Goal: Task Accomplishment & Management: Manage account settings

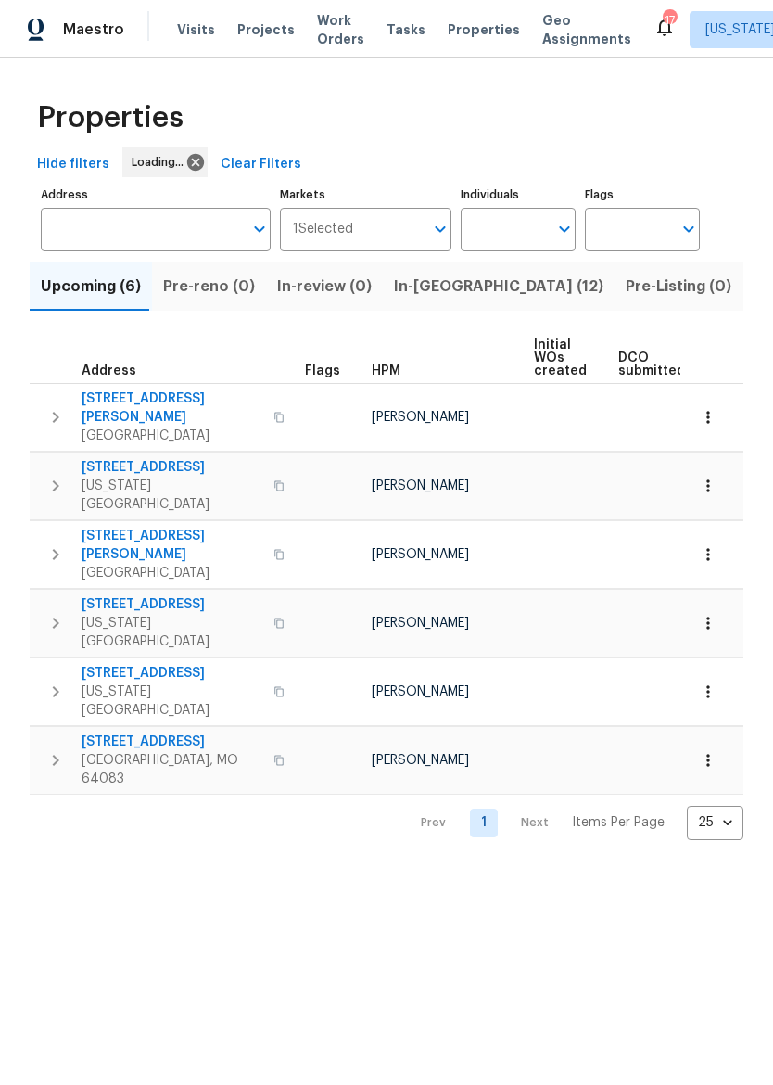
click at [436, 286] on span "In-[GEOGRAPHIC_DATA] (12)" at bounding box center [499, 287] width 210 height 26
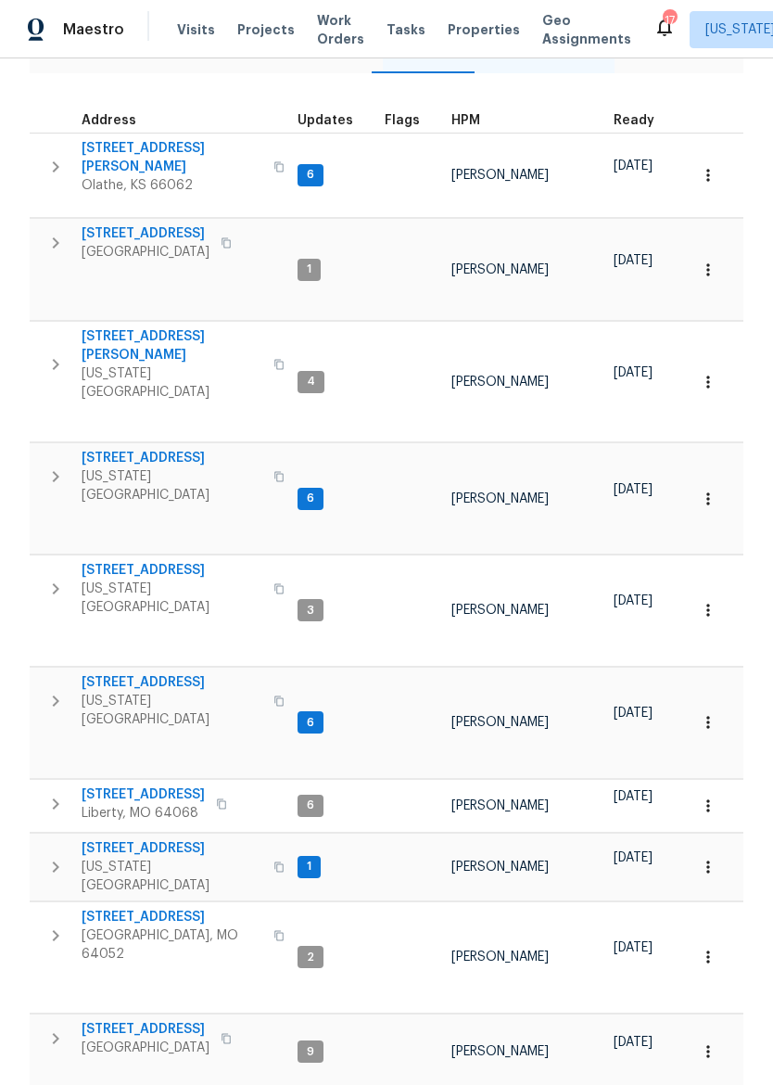
scroll to position [236, 0]
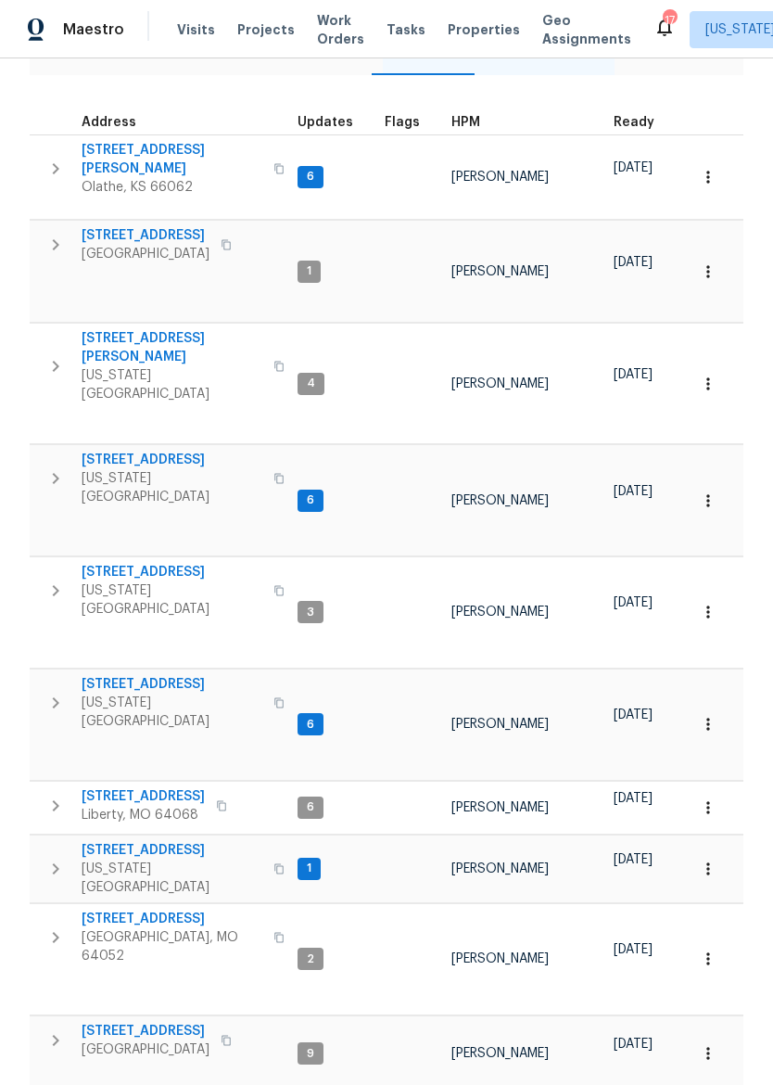
click at [146, 582] on span "Kansas City, MO 64152" at bounding box center [172, 600] width 181 height 37
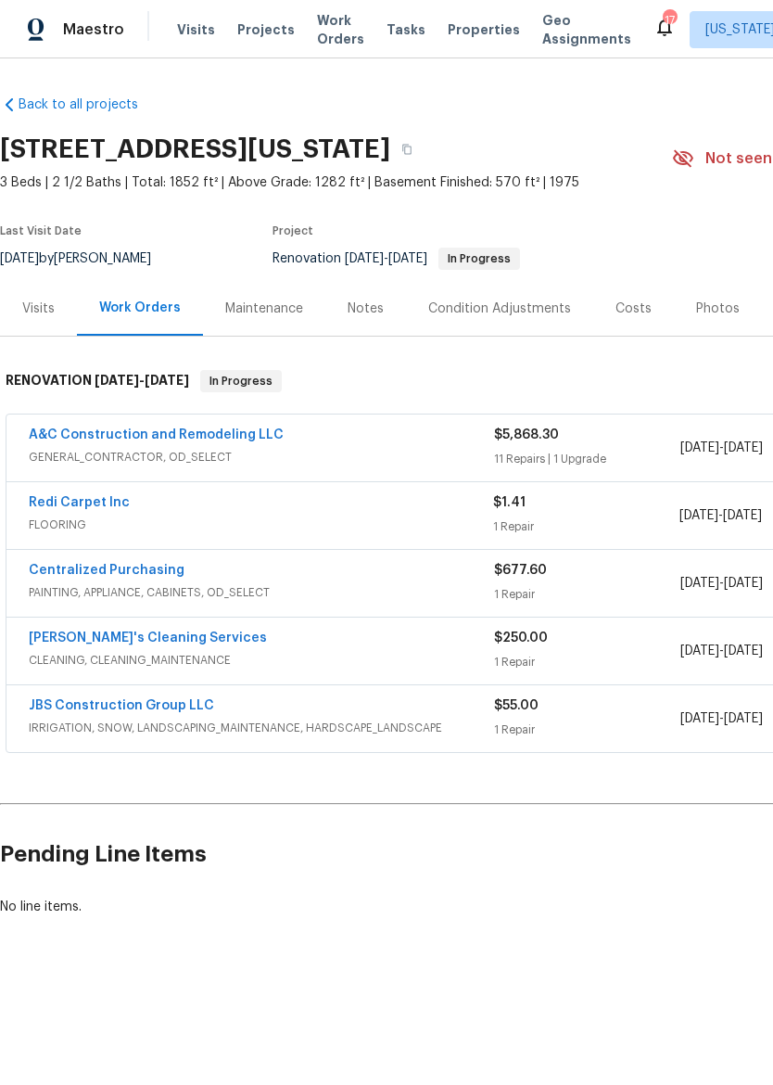
click at [109, 501] on link "Redi Carpet Inc" at bounding box center [79, 502] width 101 height 13
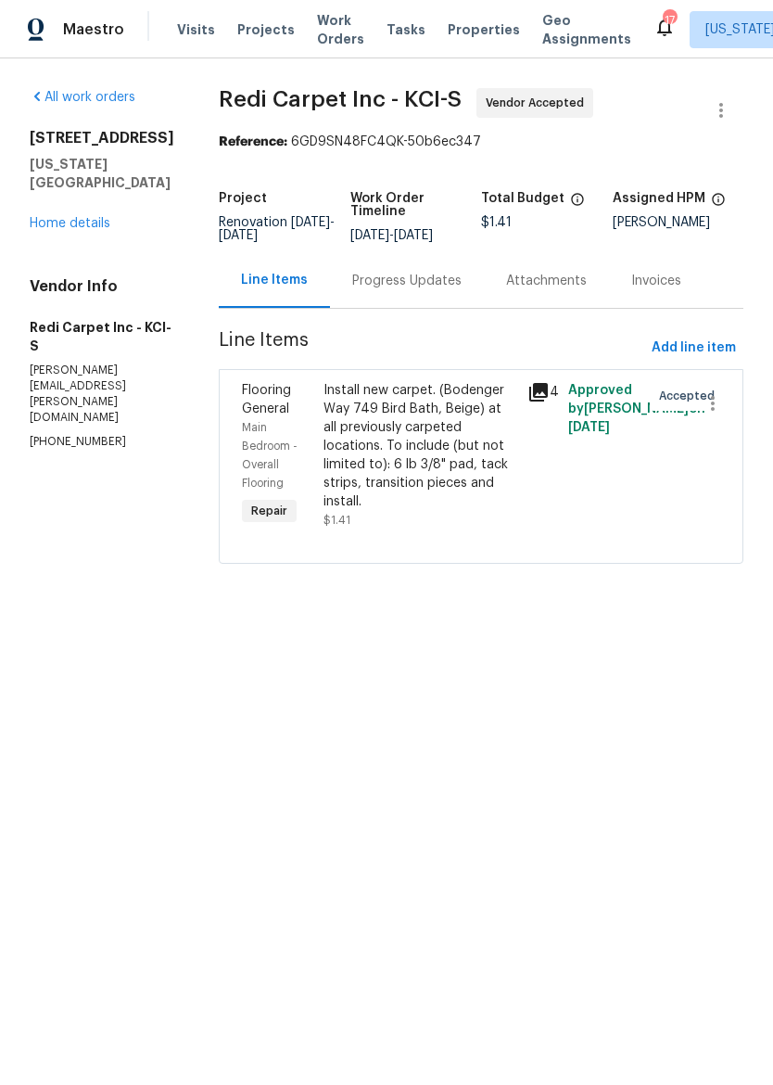
click at [442, 288] on div "Progress Updates" at bounding box center [406, 281] width 109 height 19
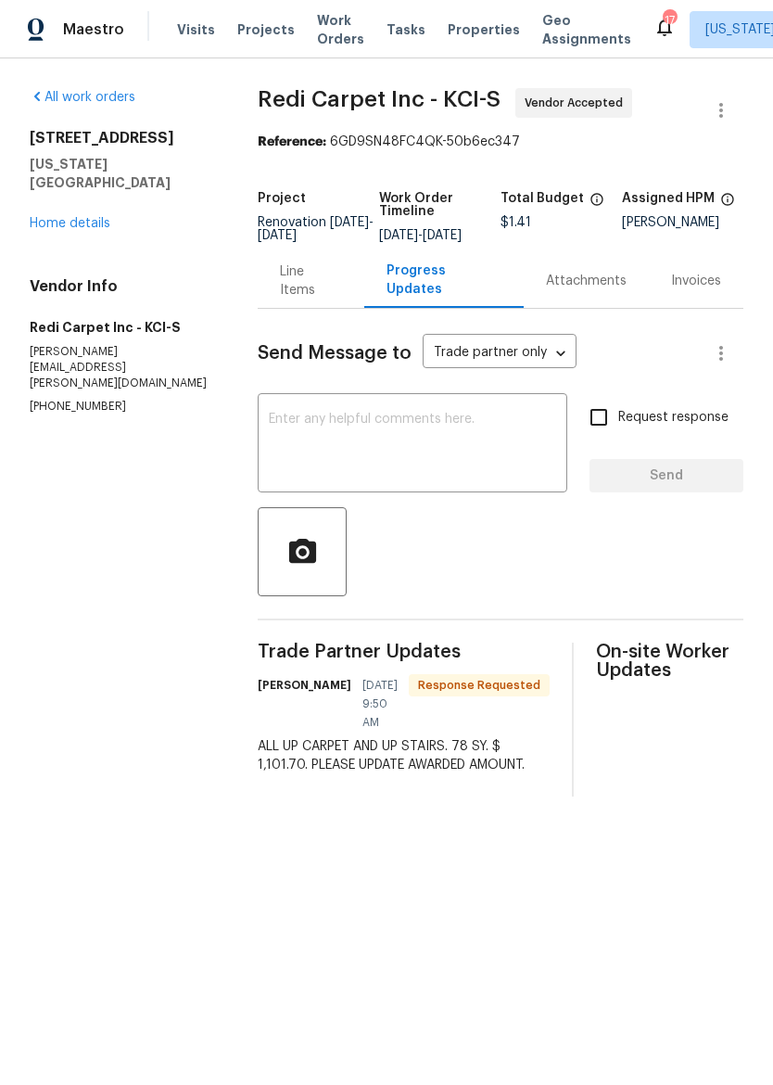
click at [322, 300] on div "Line Items" at bounding box center [310, 280] width 61 height 37
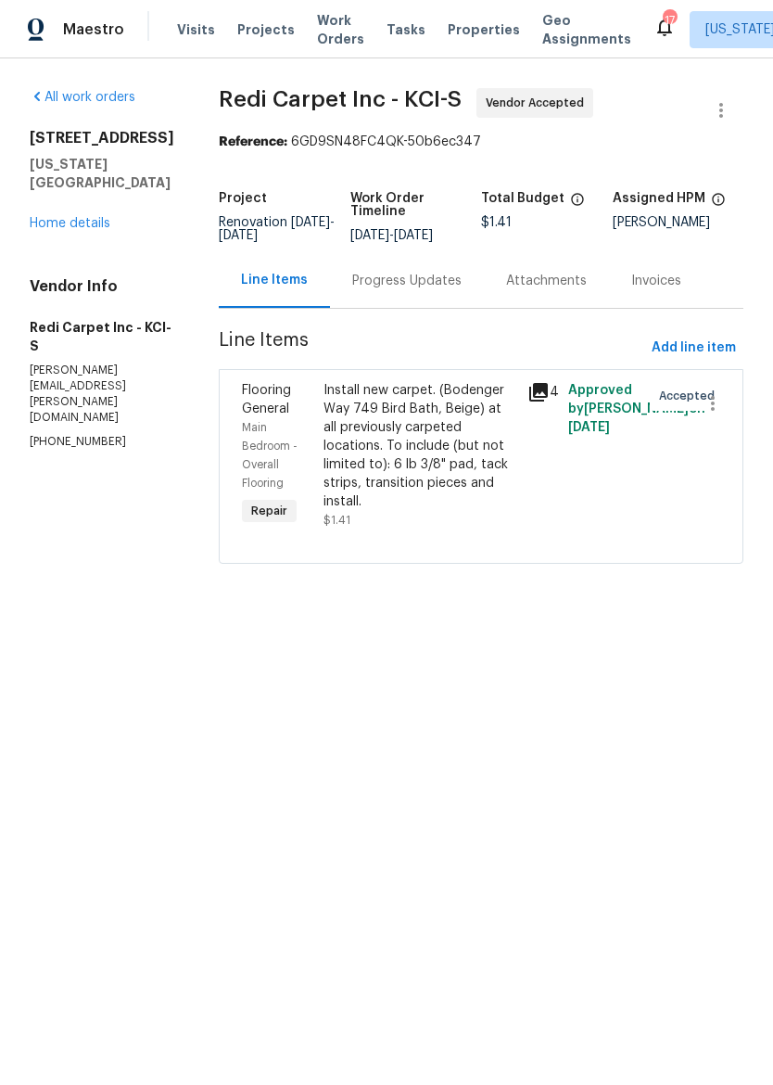
click at [427, 448] on div "Install new carpet. (Bodenger Way 749 Bird Bath, Beige) at all previously carpe…" at bounding box center [420, 446] width 193 height 130
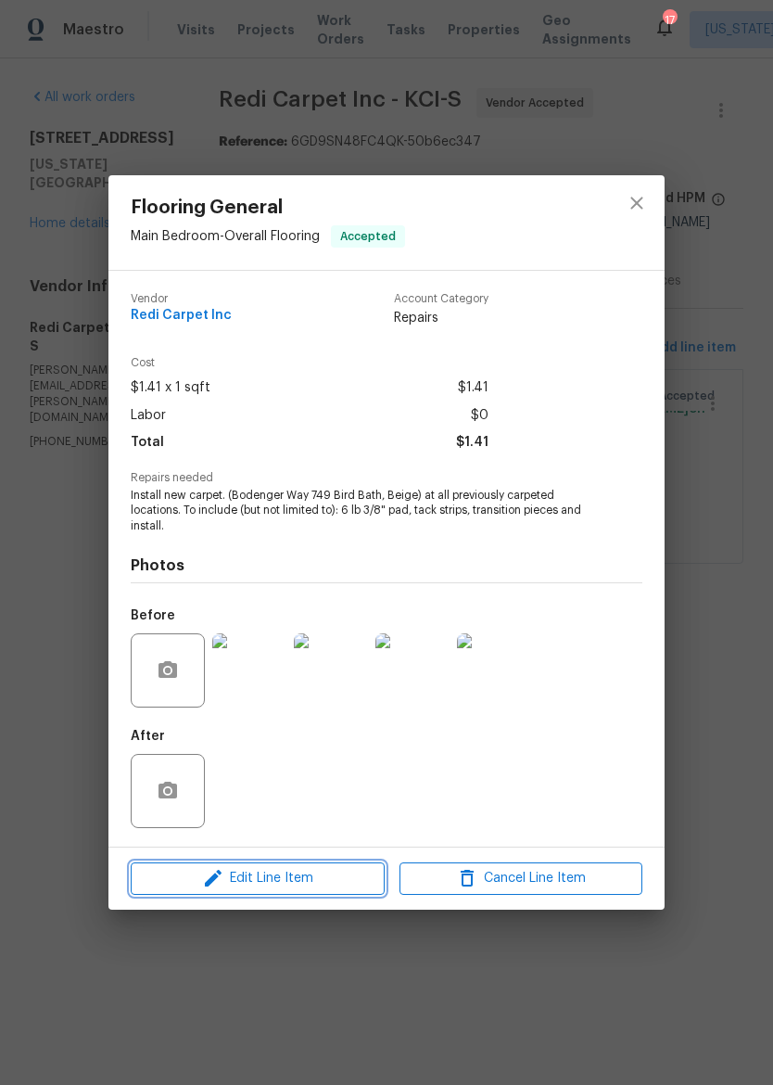
click at [330, 870] on span "Edit Line Item" at bounding box center [257, 878] width 243 height 23
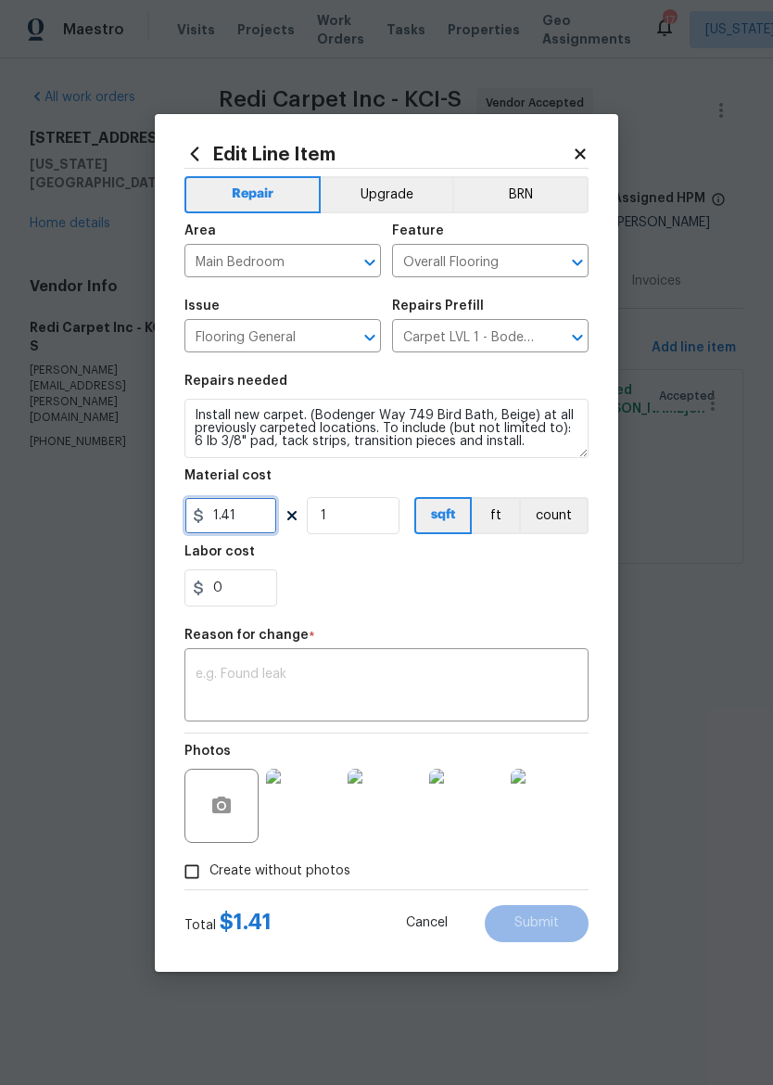
click at [273, 522] on input "1.41" at bounding box center [231, 515] width 93 height 37
click at [512, 600] on div "0" at bounding box center [387, 587] width 404 height 37
type input "1101.7"
click at [462, 699] on textarea at bounding box center [387, 687] width 382 height 39
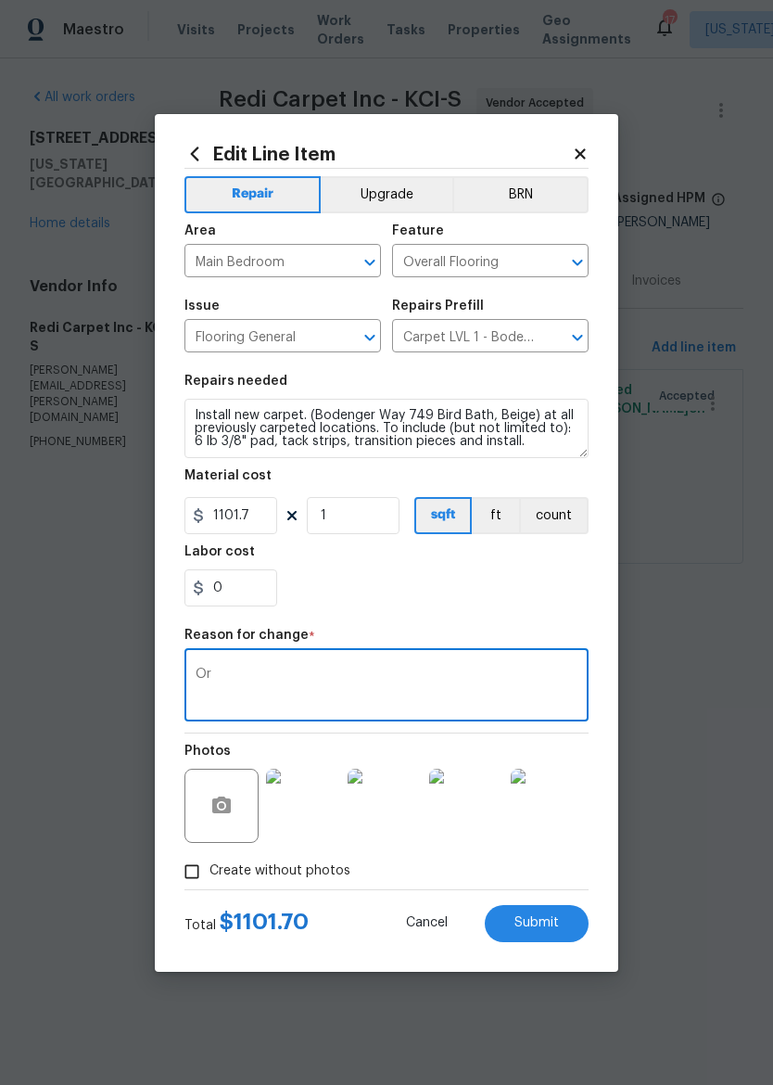
type textarea "O"
type textarea "Corrected amount"
click at [530, 620] on div "Repair Upgrade BRN Area Main Bedroom ​ Feature Overall Flooring ​ Issue Floorin…" at bounding box center [387, 529] width 404 height 721
click at [543, 917] on span "Submit" at bounding box center [537, 923] width 45 height 14
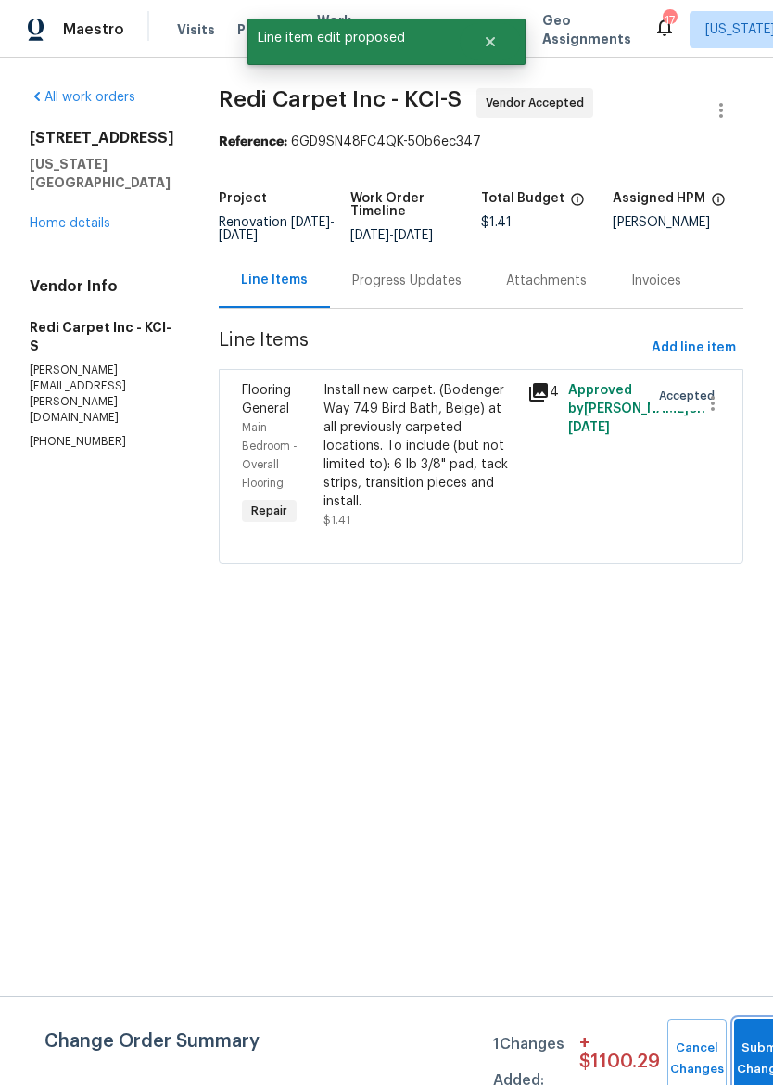
click at [762, 1049] on button "Submit Changes" at bounding box center [764, 1059] width 59 height 80
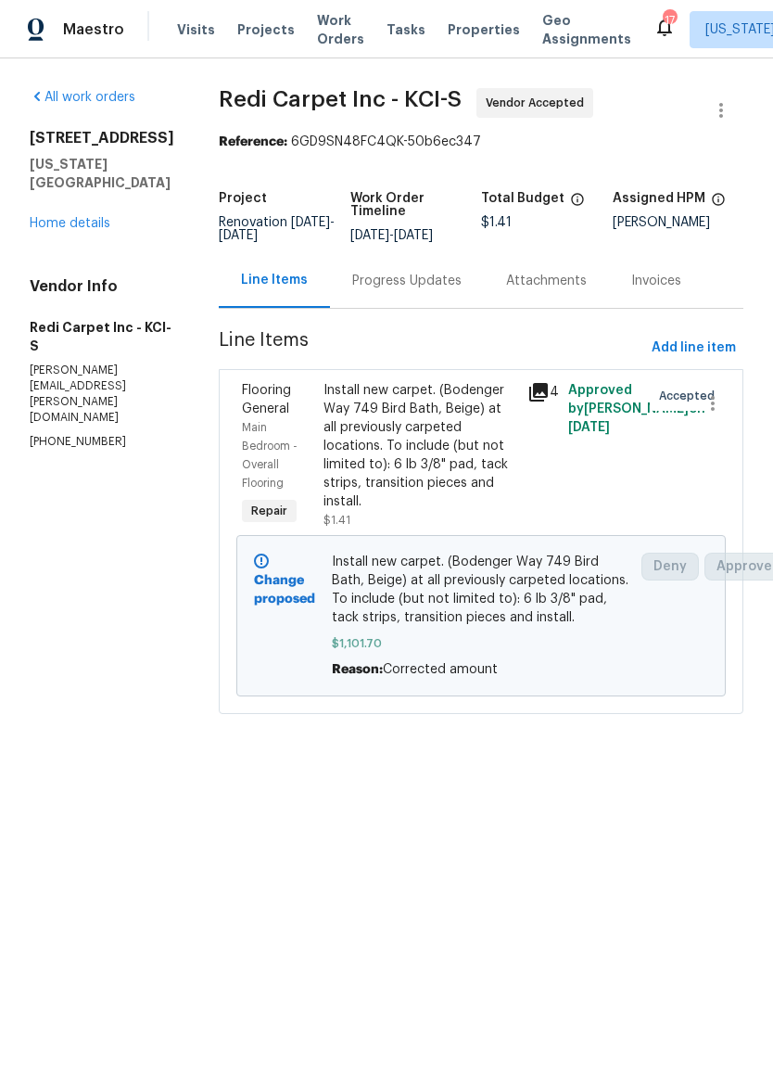
click at [397, 295] on div "Progress Updates" at bounding box center [407, 280] width 154 height 55
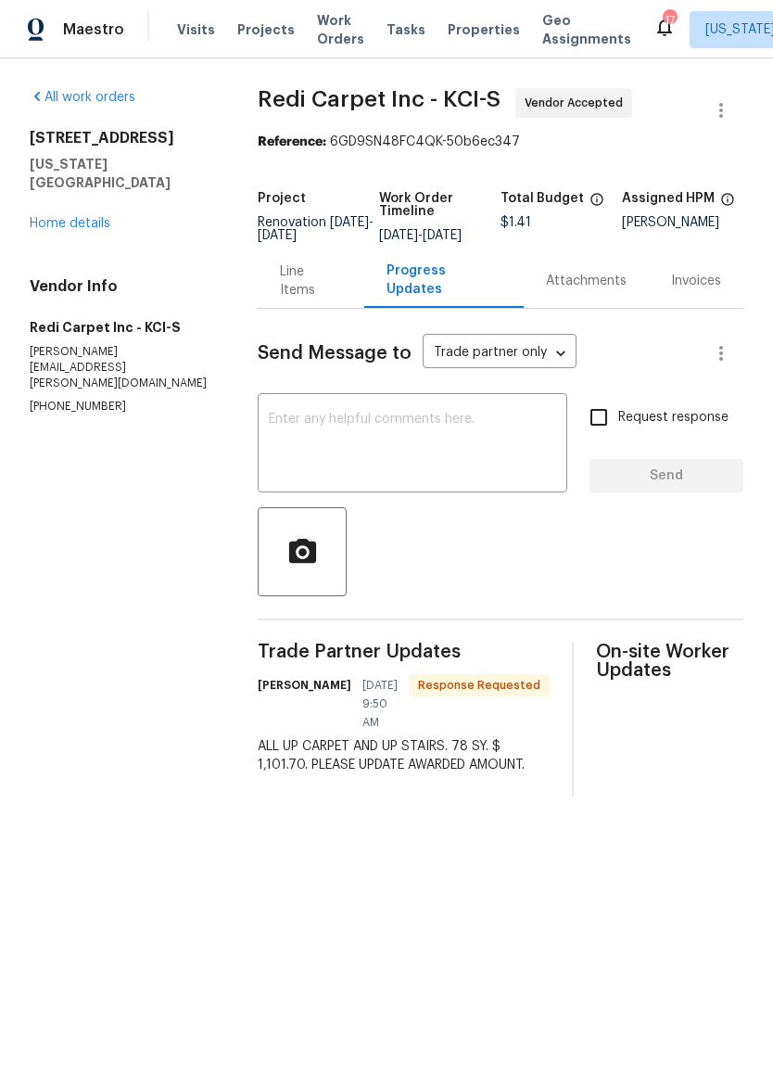
click at [471, 458] on textarea at bounding box center [413, 445] width 288 height 65
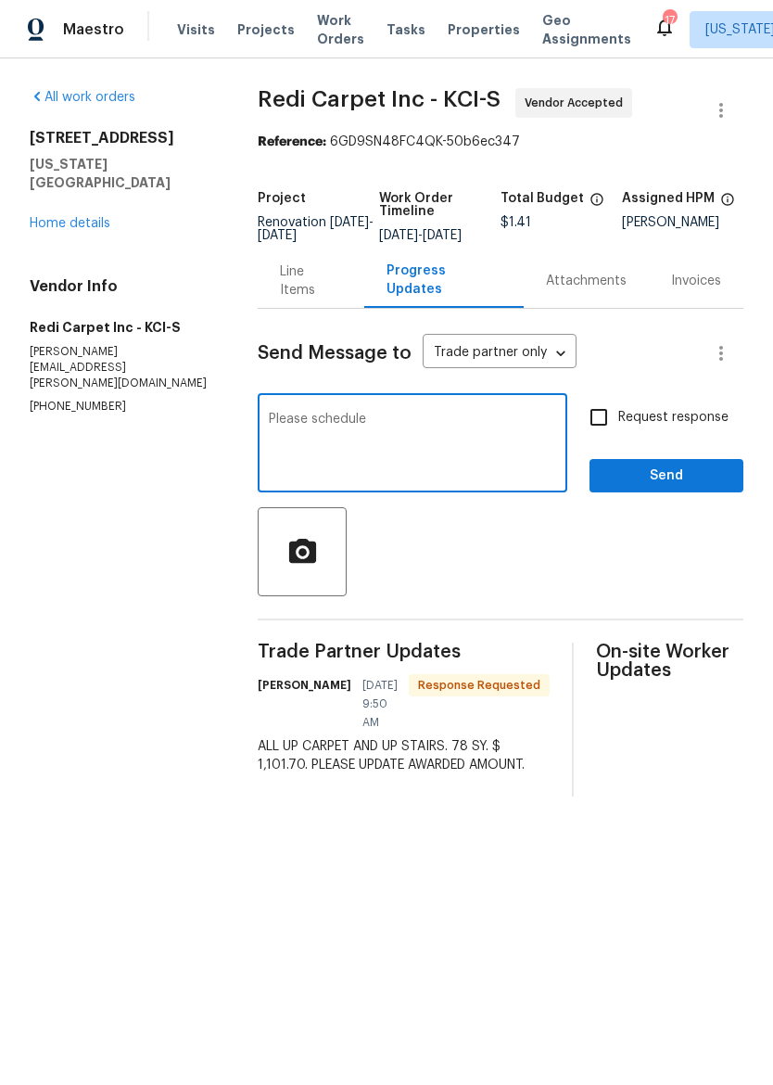
type textarea "Please schedule"
click at [60, 217] on link "Home details" at bounding box center [70, 223] width 81 height 13
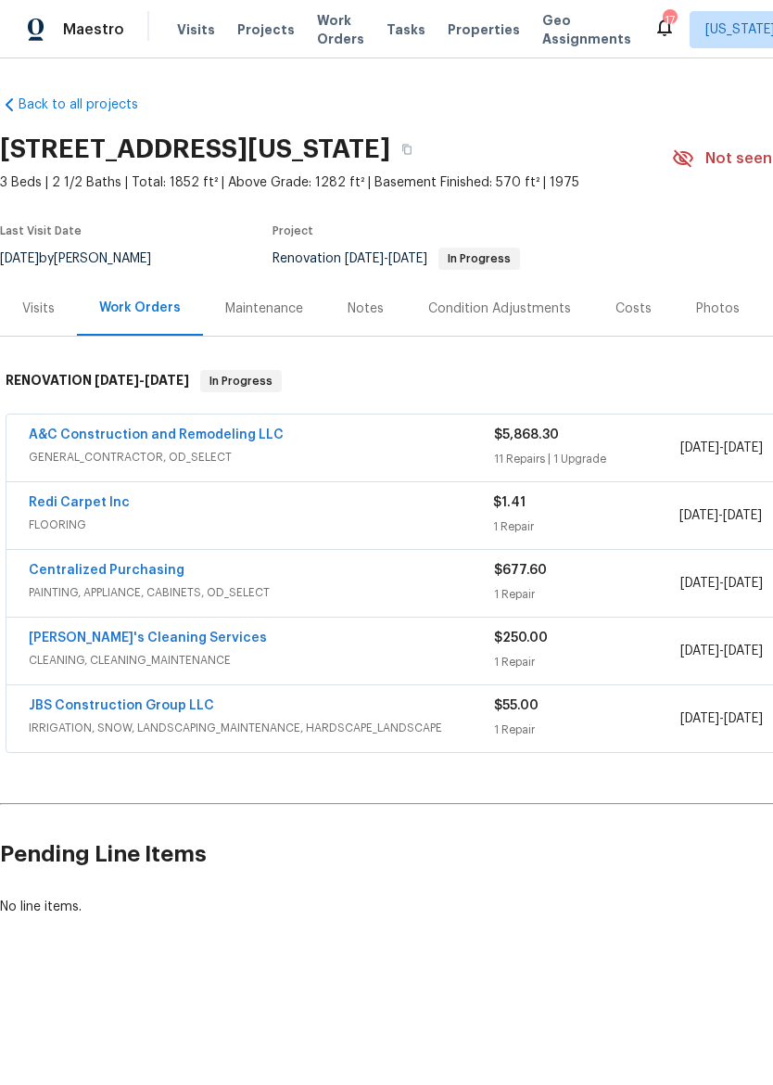
click at [46, 508] on link "Redi Carpet Inc" at bounding box center [79, 502] width 101 height 13
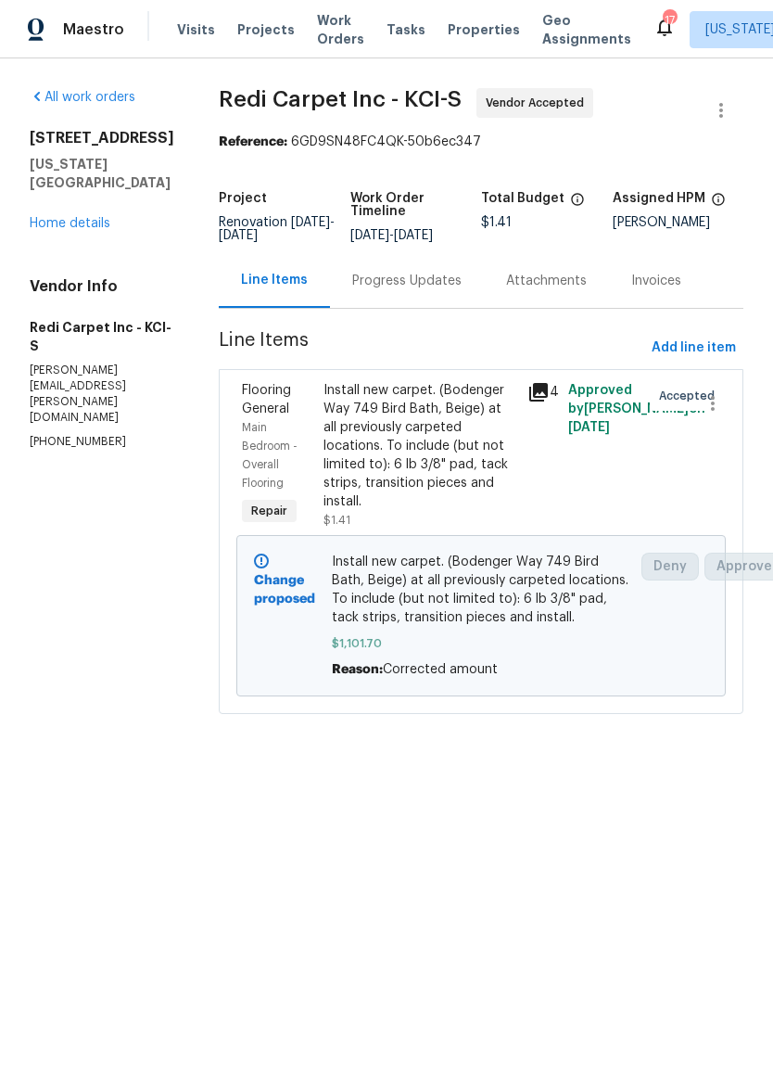
click at [438, 281] on div "Progress Updates" at bounding box center [406, 281] width 109 height 19
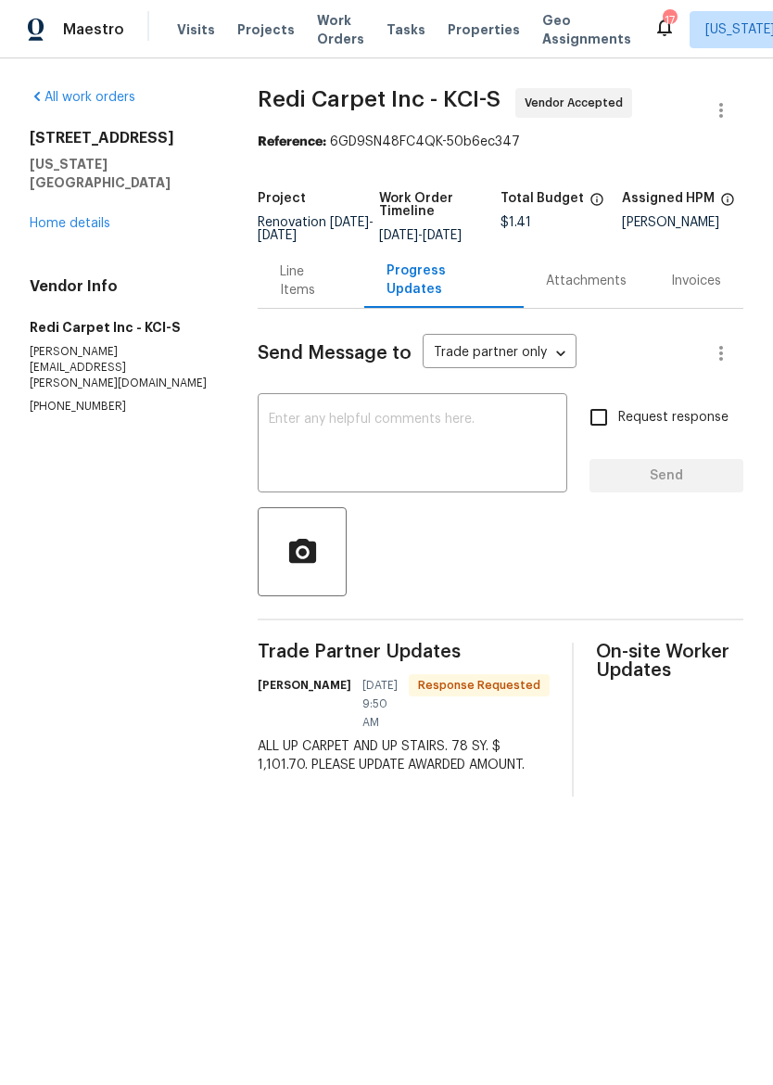
click at [476, 441] on textarea at bounding box center [413, 445] width 288 height 65
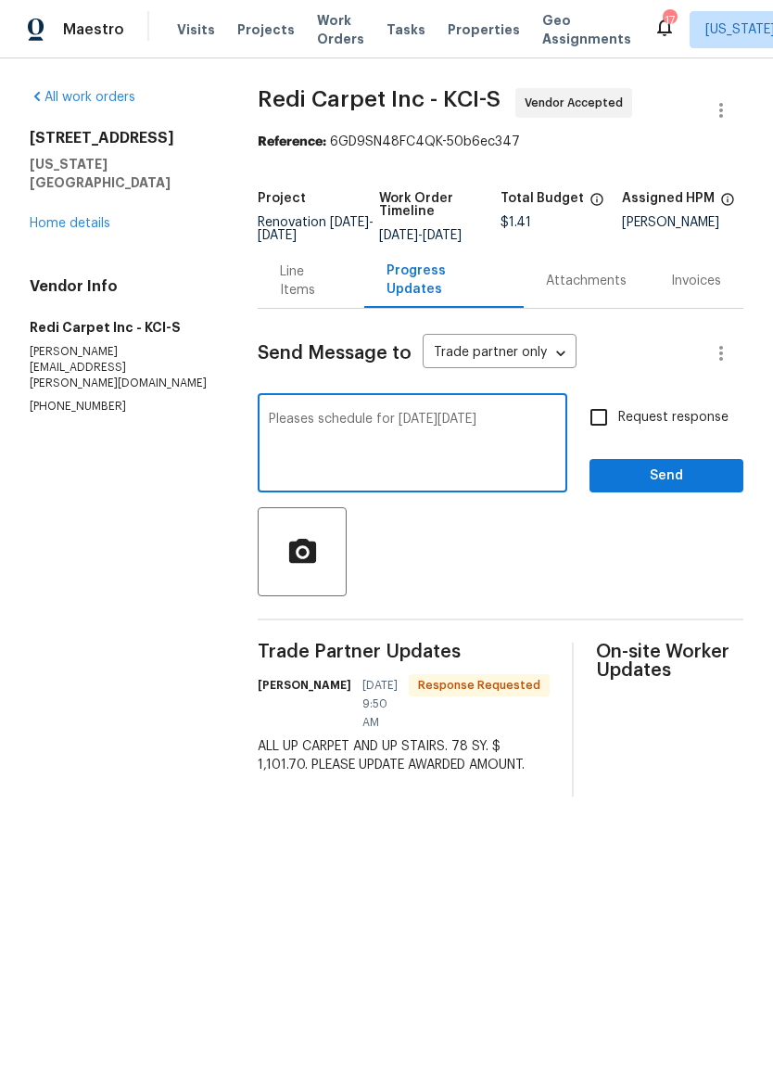
type textarea "Pleases schedule for next Monday 9/29"
click at [712, 476] on button "Send" at bounding box center [667, 476] width 154 height 34
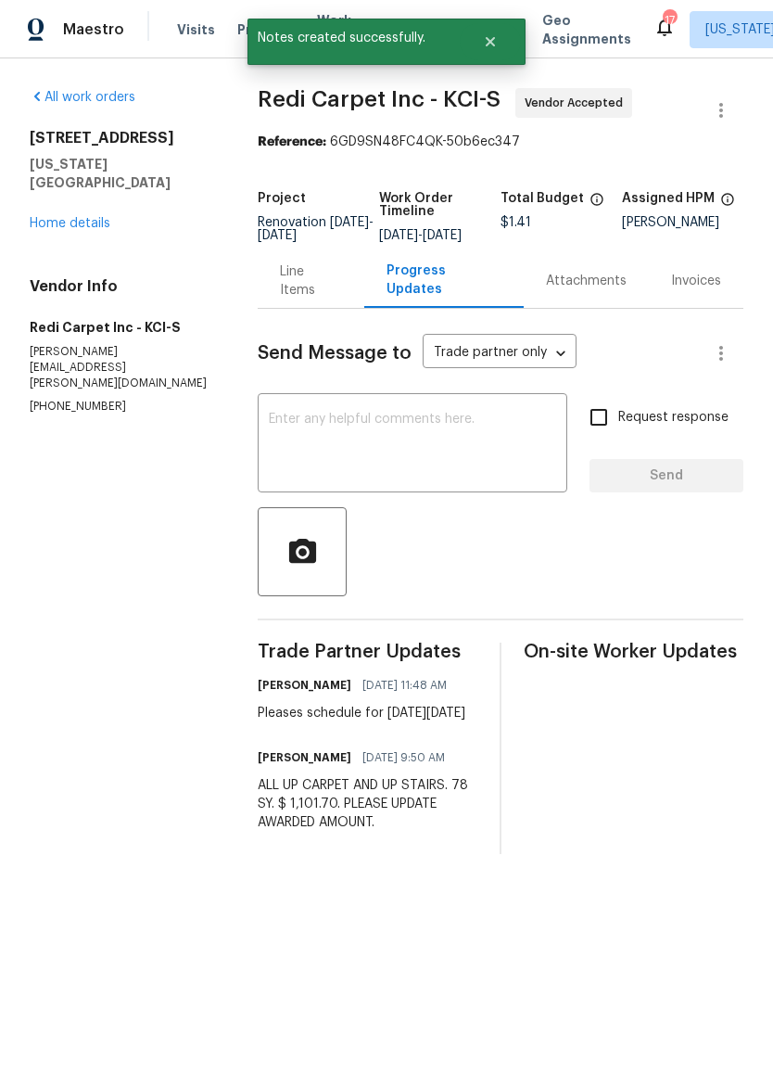
click at [54, 217] on link "Home details" at bounding box center [70, 223] width 81 height 13
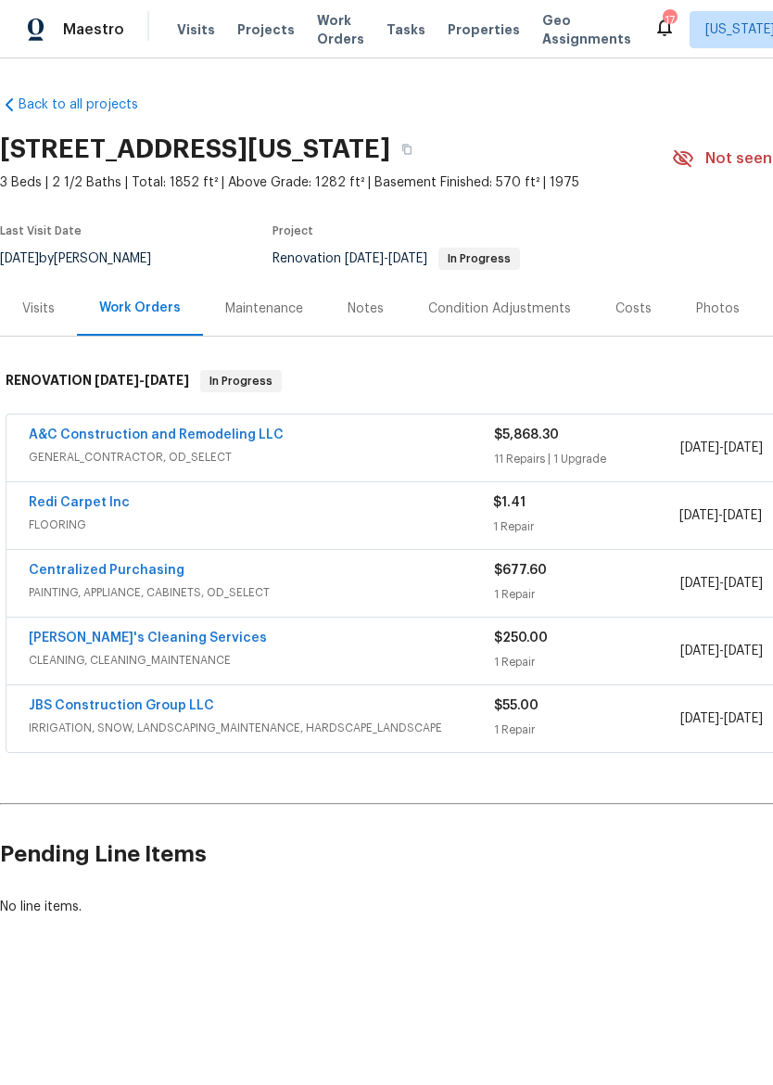
click at [368, 308] on div "Notes" at bounding box center [366, 309] width 36 height 19
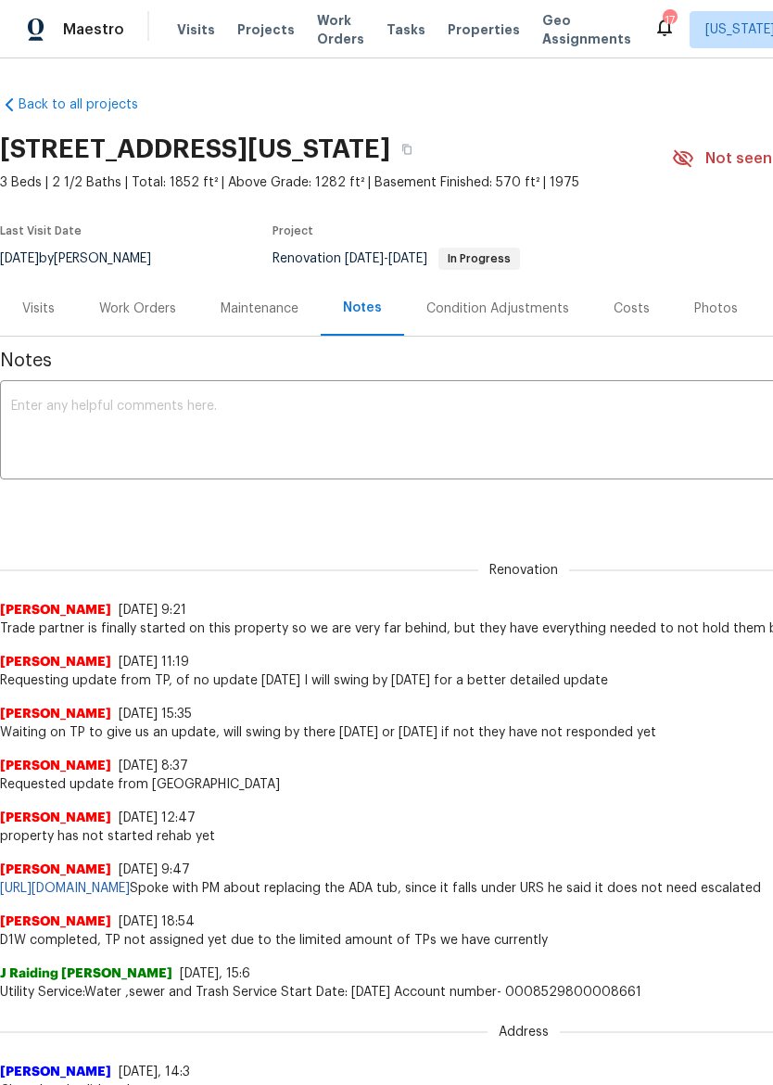
click at [377, 458] on textarea at bounding box center [524, 432] width 1026 height 65
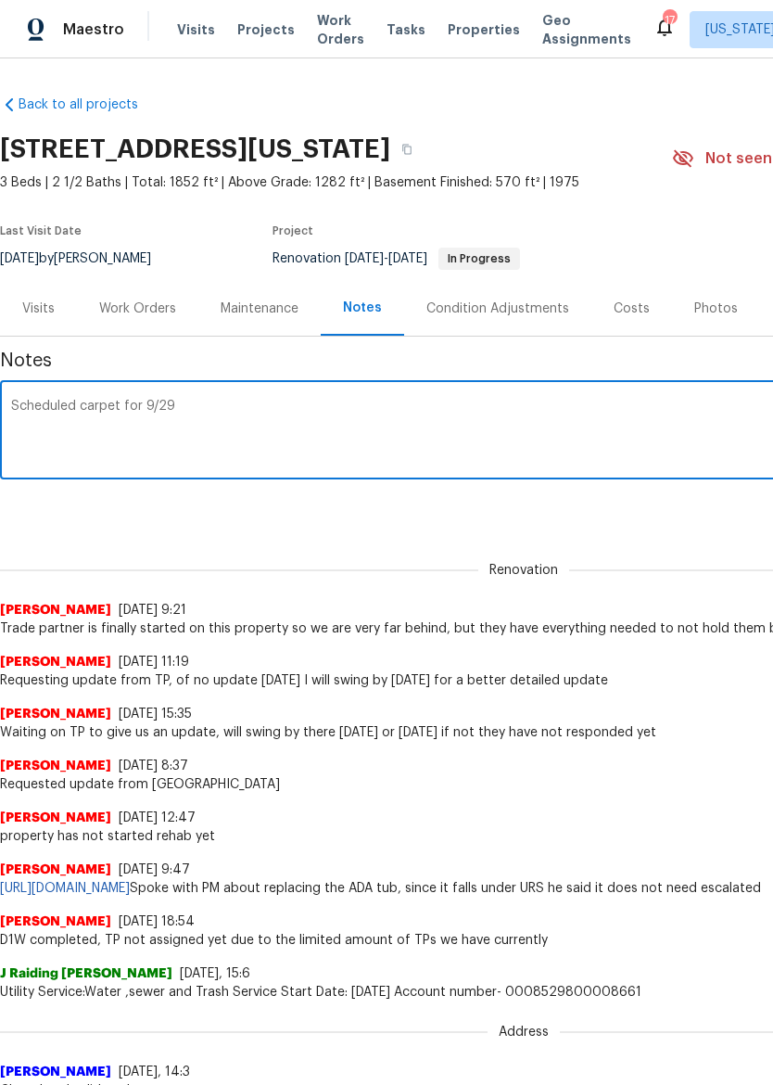
type textarea "Scheduled carpet for 9/29"
click at [682, 502] on div "Renovation (current) 64c05e60-6db5-4fc5-8978-fd035a06fb6c ​ Add" at bounding box center [524, 508] width 1048 height 34
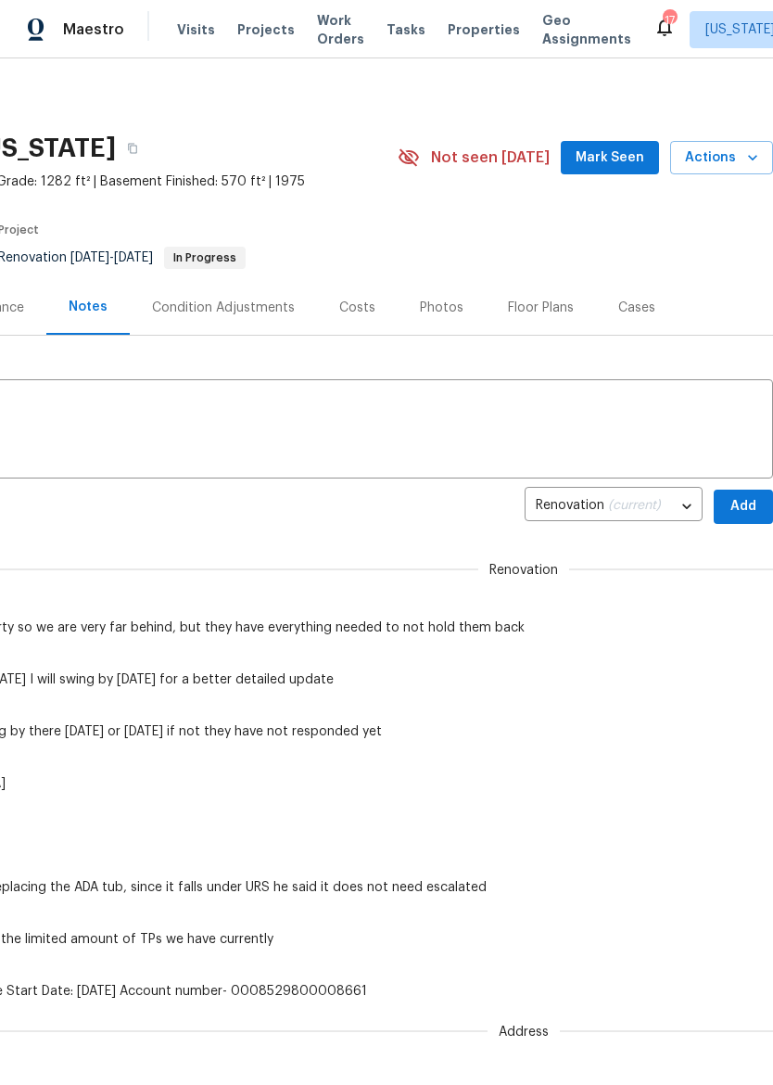
scroll to position [1, 275]
click at [751, 499] on span "Add" at bounding box center [744, 506] width 30 height 23
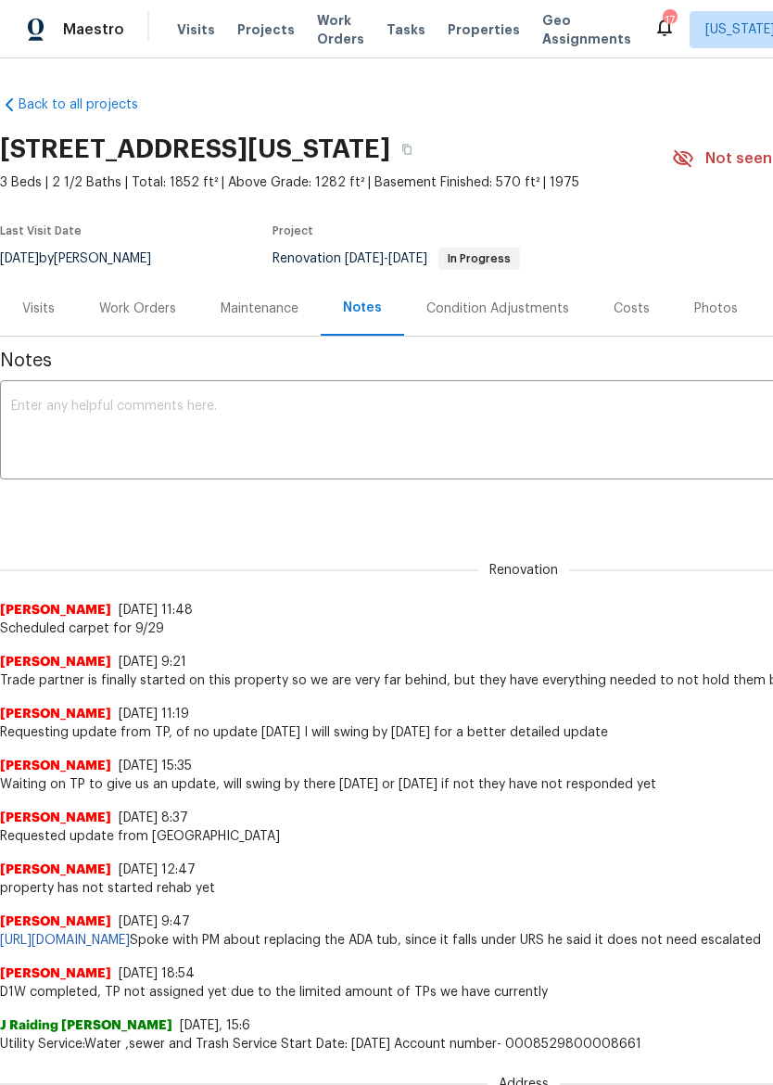
scroll to position [0, 0]
click at [34, 24] on img at bounding box center [36, 30] width 17 height 23
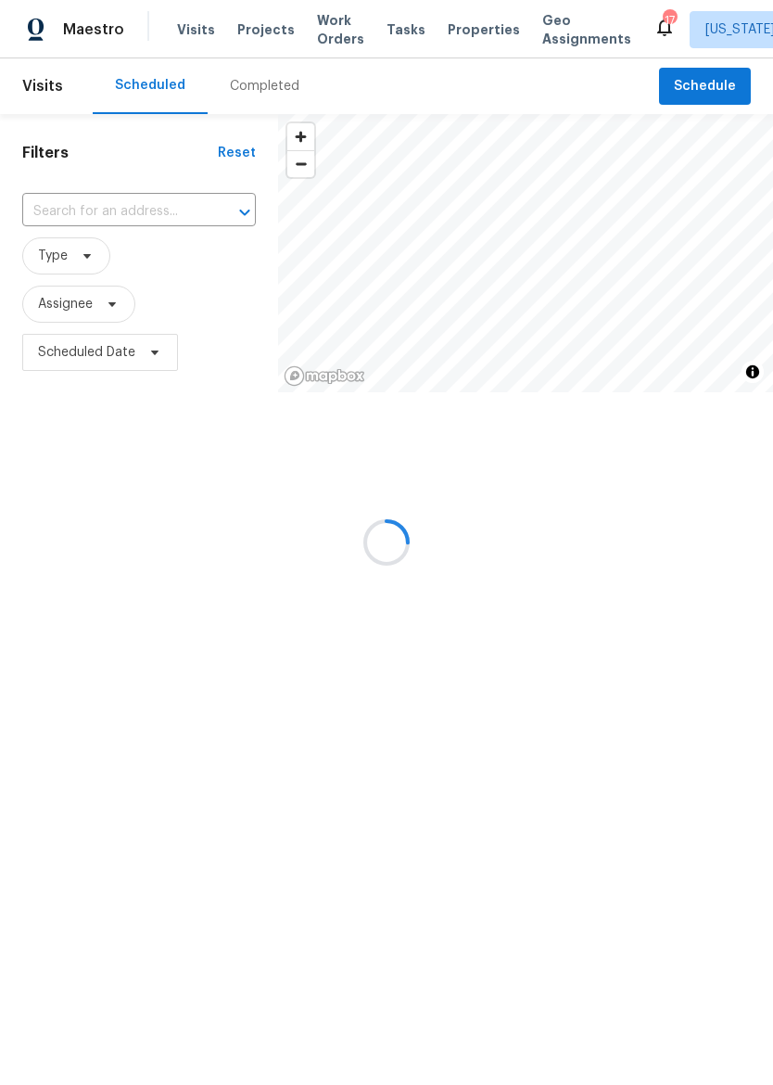
click at [466, 22] on span "Properties" at bounding box center [484, 29] width 72 height 19
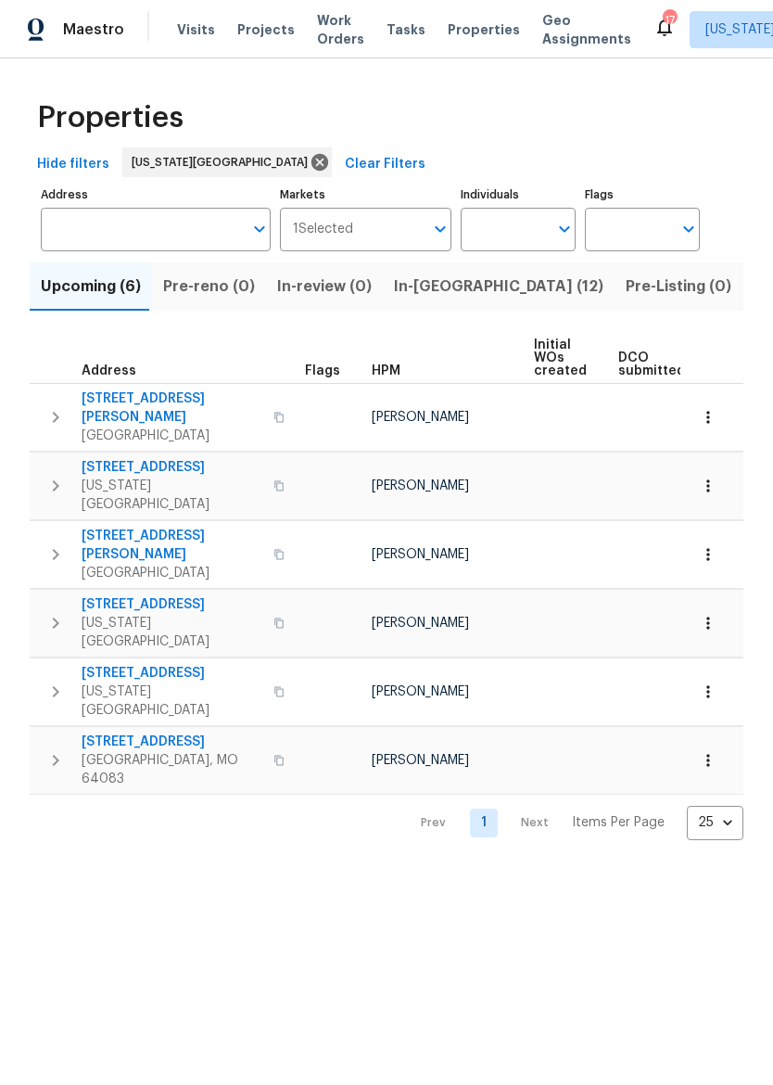
click at [426, 286] on span "In-[GEOGRAPHIC_DATA] (12)" at bounding box center [499, 287] width 210 height 26
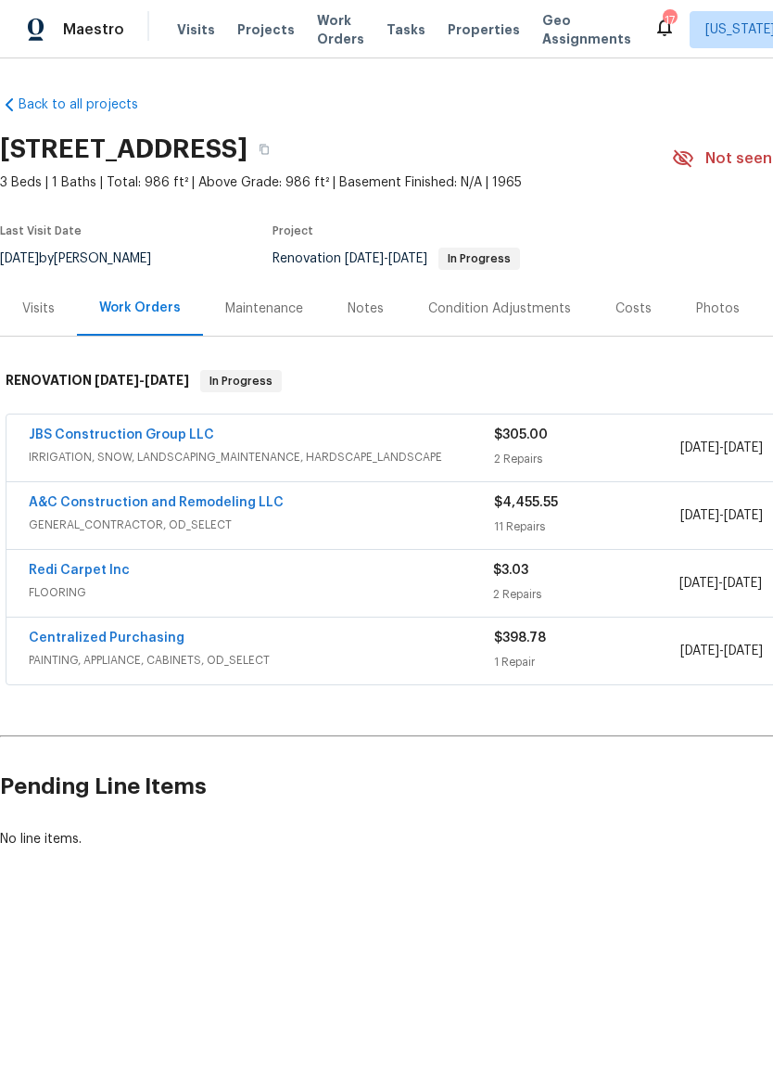
click at [66, 576] on link "Redi Carpet Inc" at bounding box center [79, 570] width 101 height 13
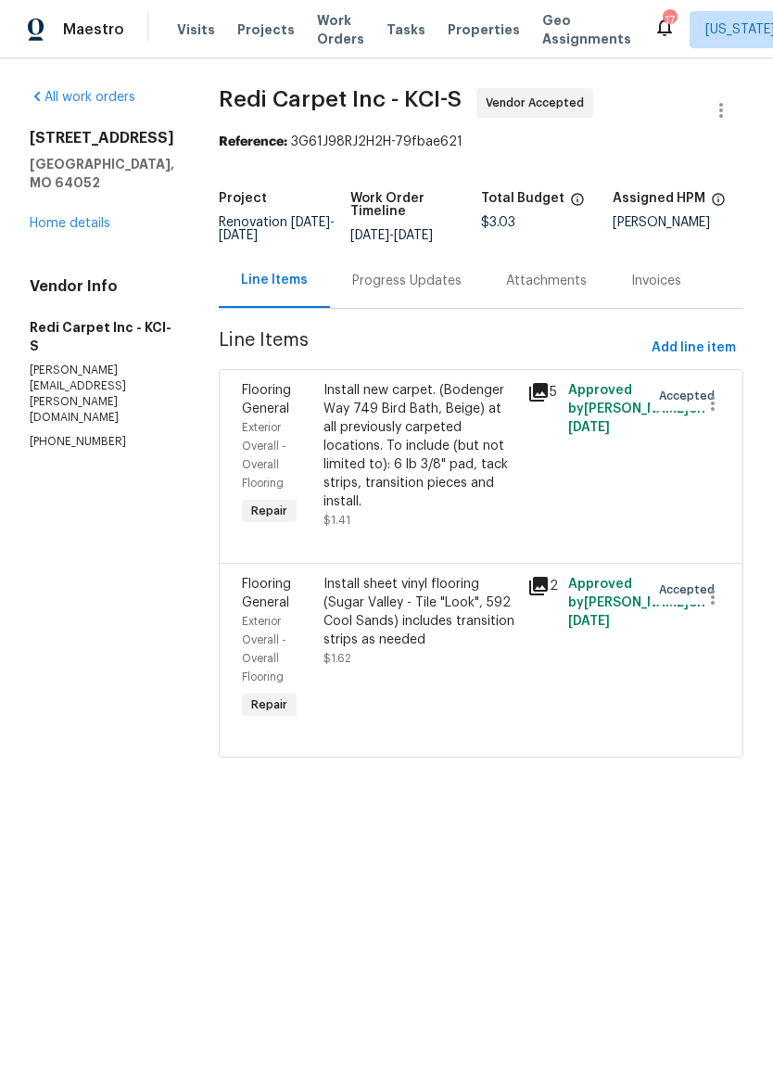
click at [413, 290] on div "Progress Updates" at bounding box center [406, 281] width 109 height 19
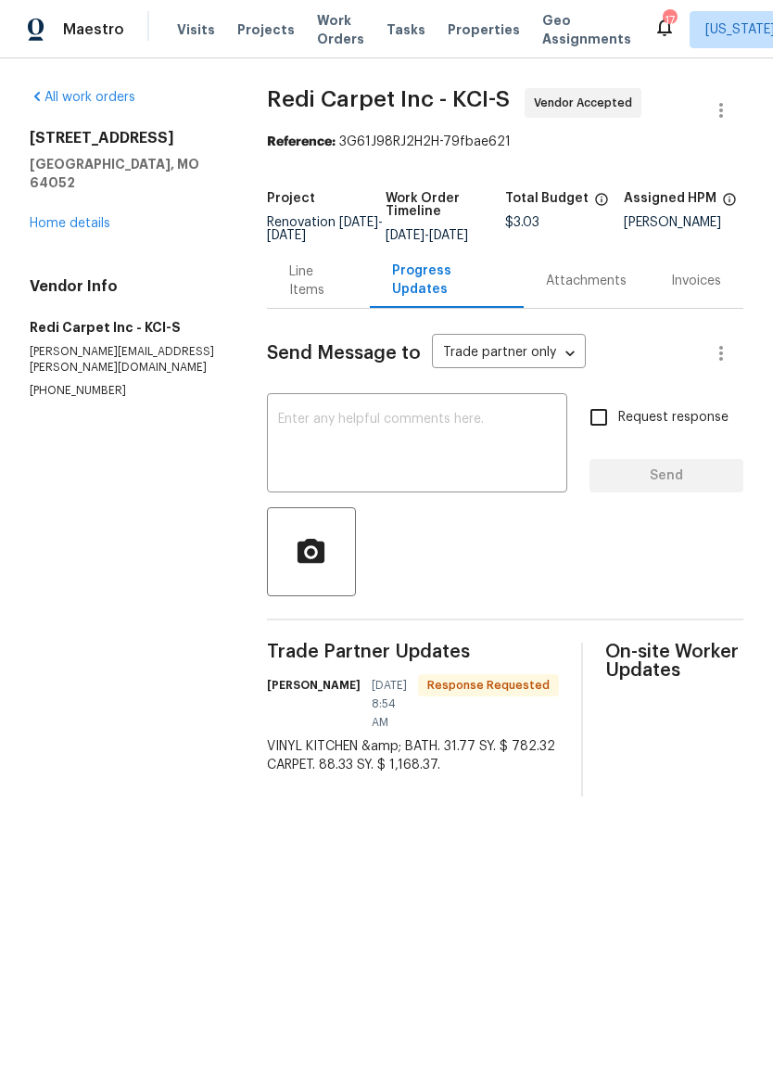
click at [315, 281] on div "Line Items" at bounding box center [318, 280] width 58 height 37
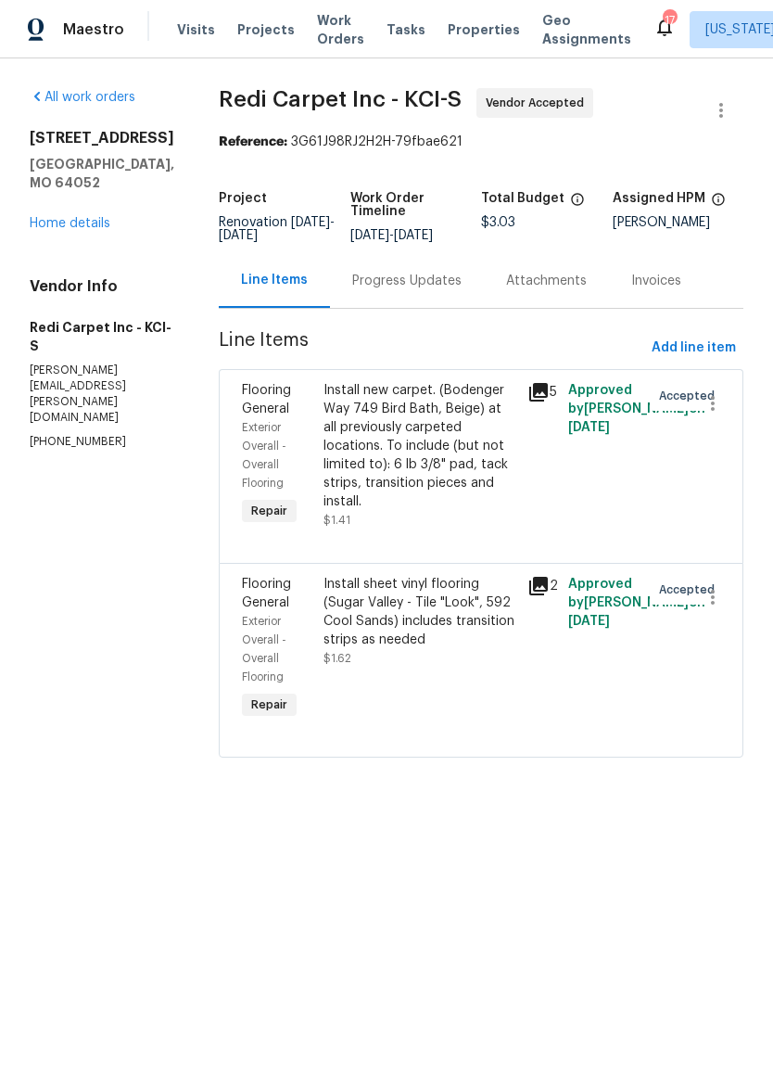
click at [452, 467] on div "Install new carpet. (Bodenger Way 749 Bird Bath, Beige) at all previously carpe…" at bounding box center [420, 446] width 193 height 130
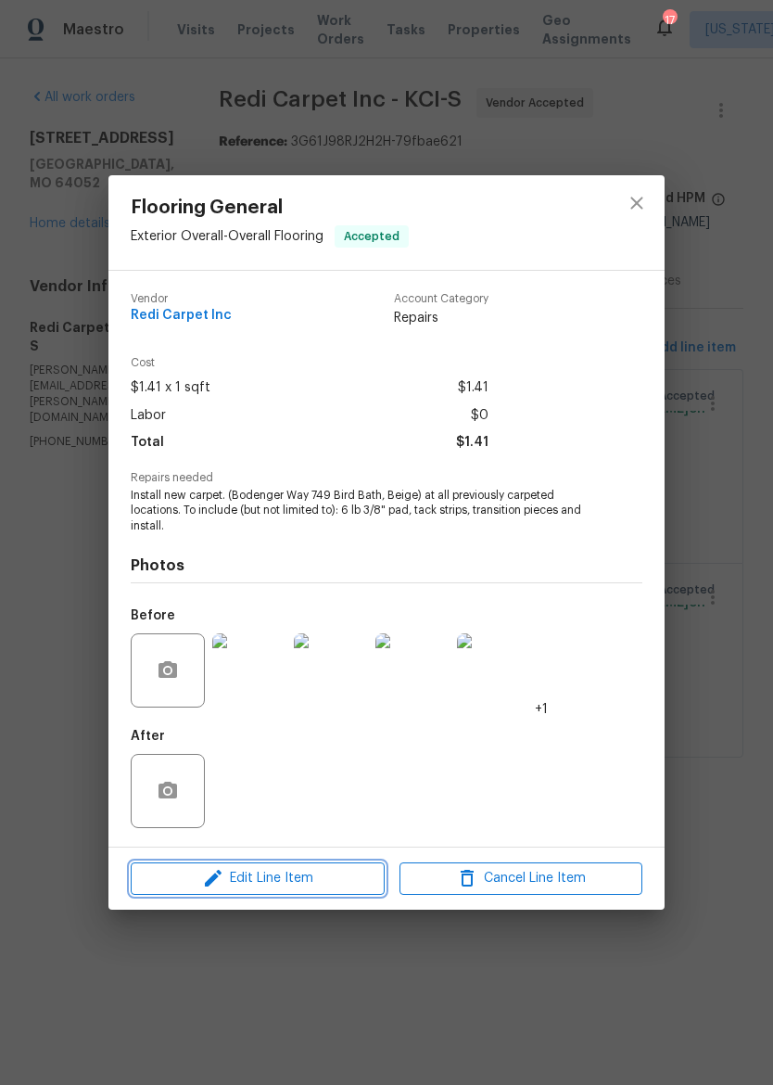
click at [185, 879] on span "Edit Line Item" at bounding box center [257, 878] width 243 height 23
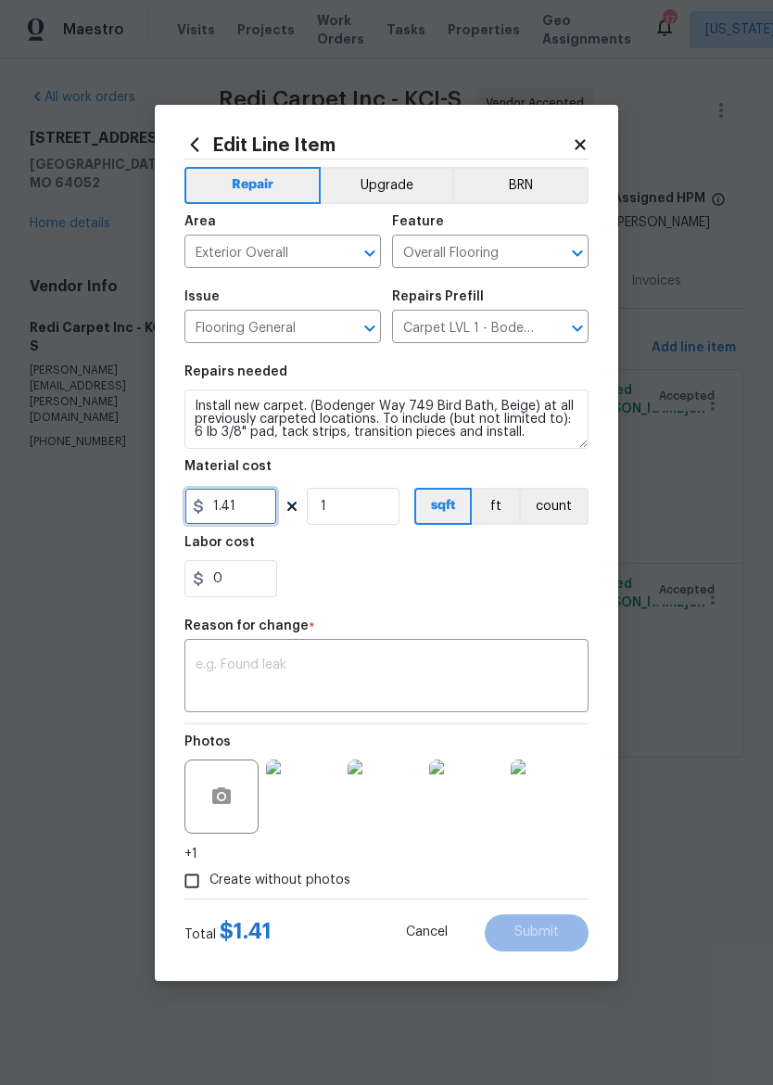
click at [260, 505] on input "1.41" at bounding box center [231, 506] width 93 height 37
type input "1168.37"
click at [535, 600] on section "Repairs needed Install new carpet. (Bodenger Way 749 Bird Bath, Beige) at all p…" at bounding box center [387, 481] width 404 height 254
click at [529, 679] on textarea at bounding box center [387, 677] width 382 height 39
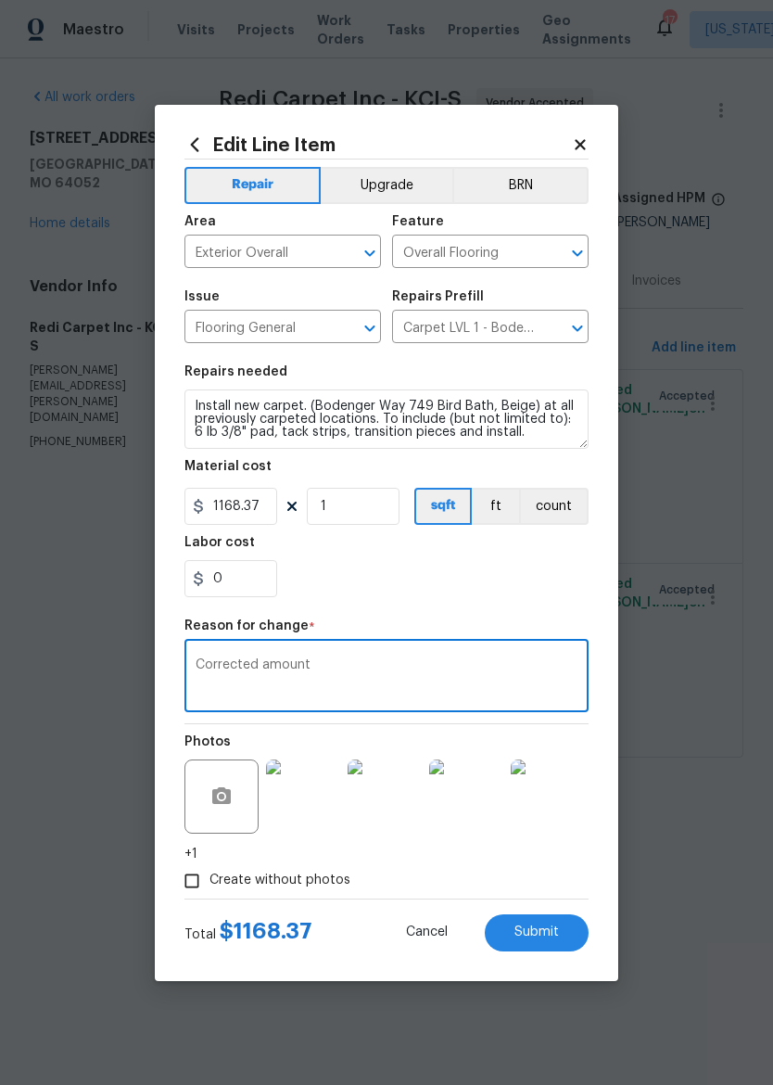
type textarea "Corrected amount"
click at [517, 592] on div "0" at bounding box center [387, 578] width 404 height 37
click at [558, 925] on button "Submit" at bounding box center [537, 932] width 104 height 37
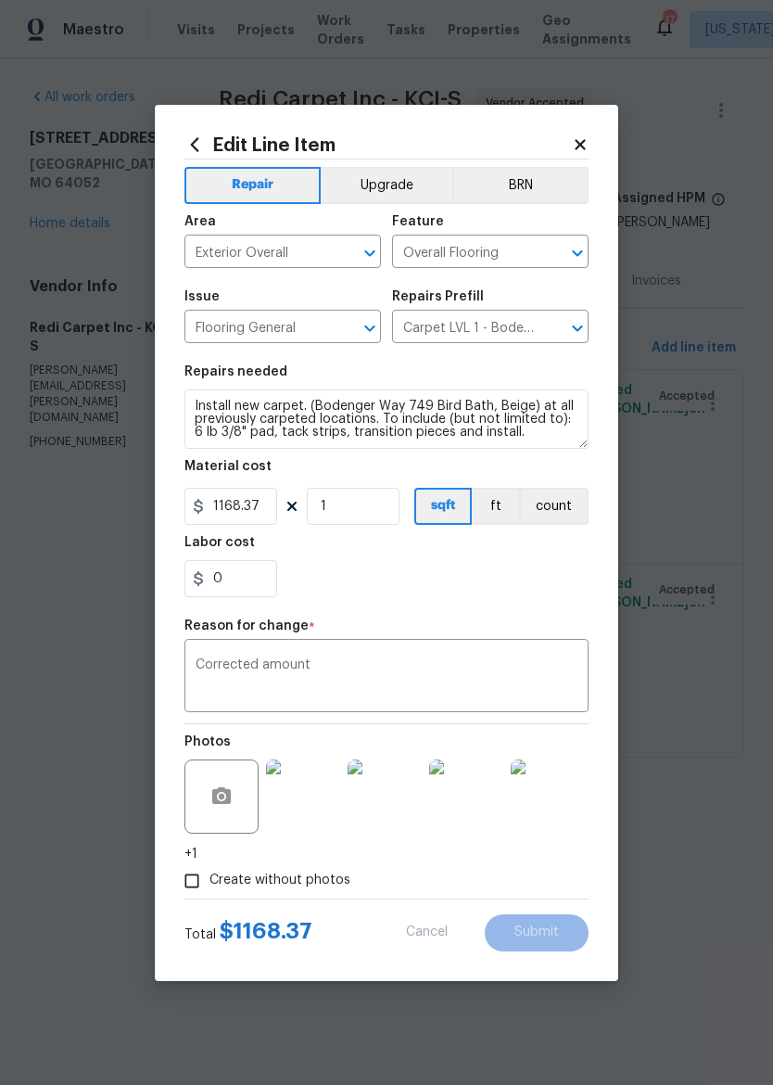
type input "1.41"
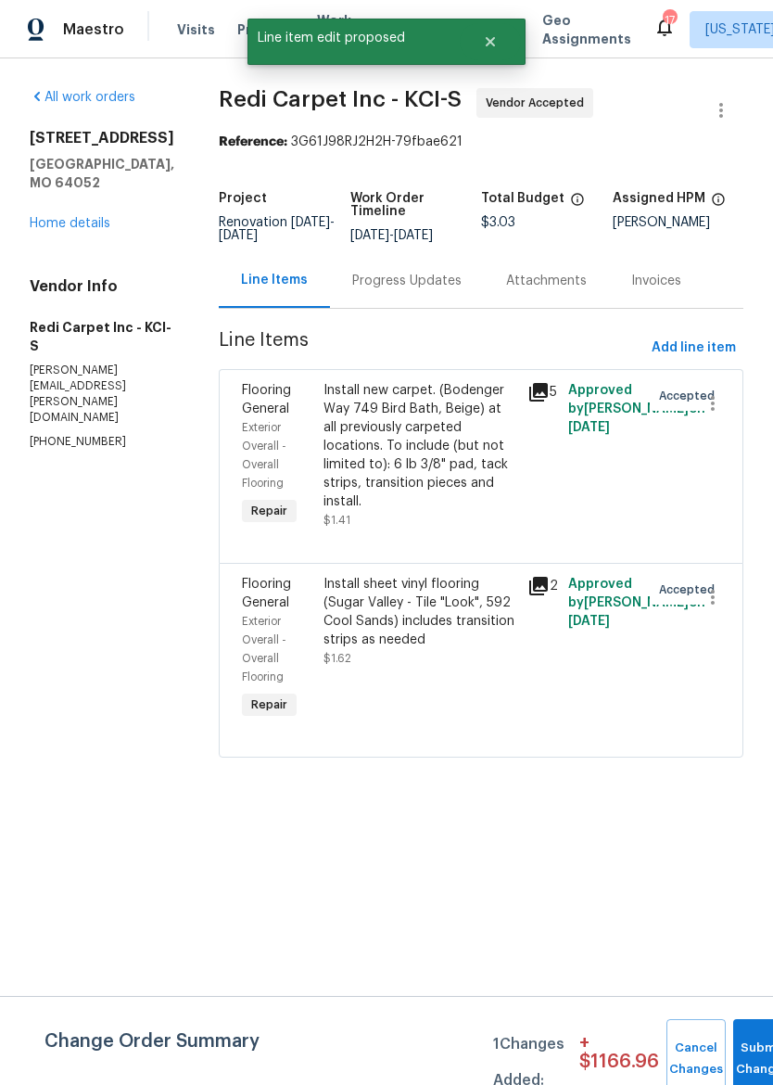
click at [432, 284] on div "Progress Updates" at bounding box center [407, 280] width 154 height 55
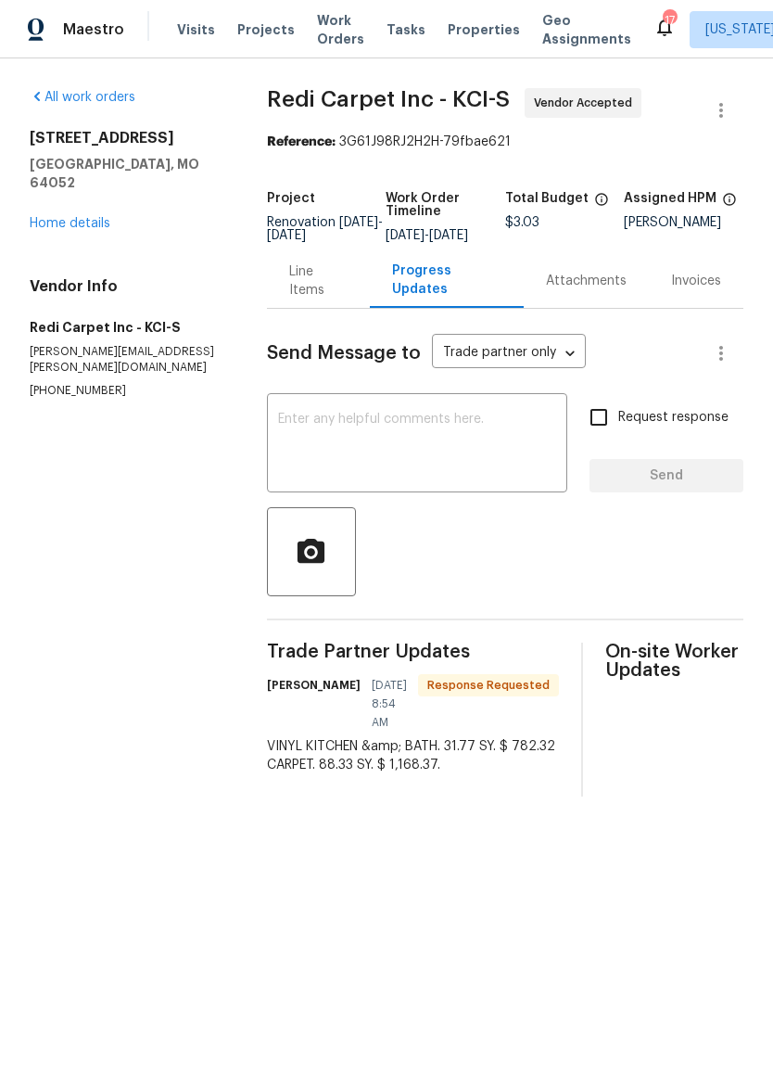
click at [319, 285] on div "Line Items" at bounding box center [318, 280] width 58 height 37
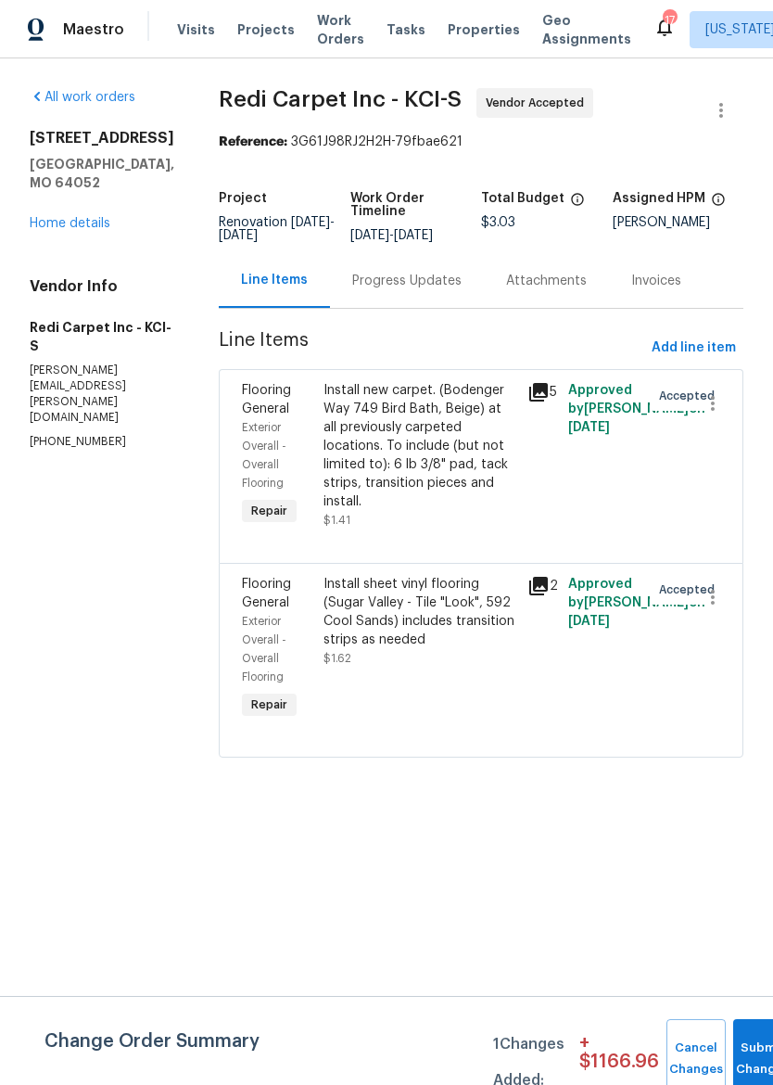
click at [457, 633] on div "Install sheet vinyl flooring (Sugar Valley - Tile "Look", 592 Cool Sands) inclu…" at bounding box center [420, 612] width 193 height 74
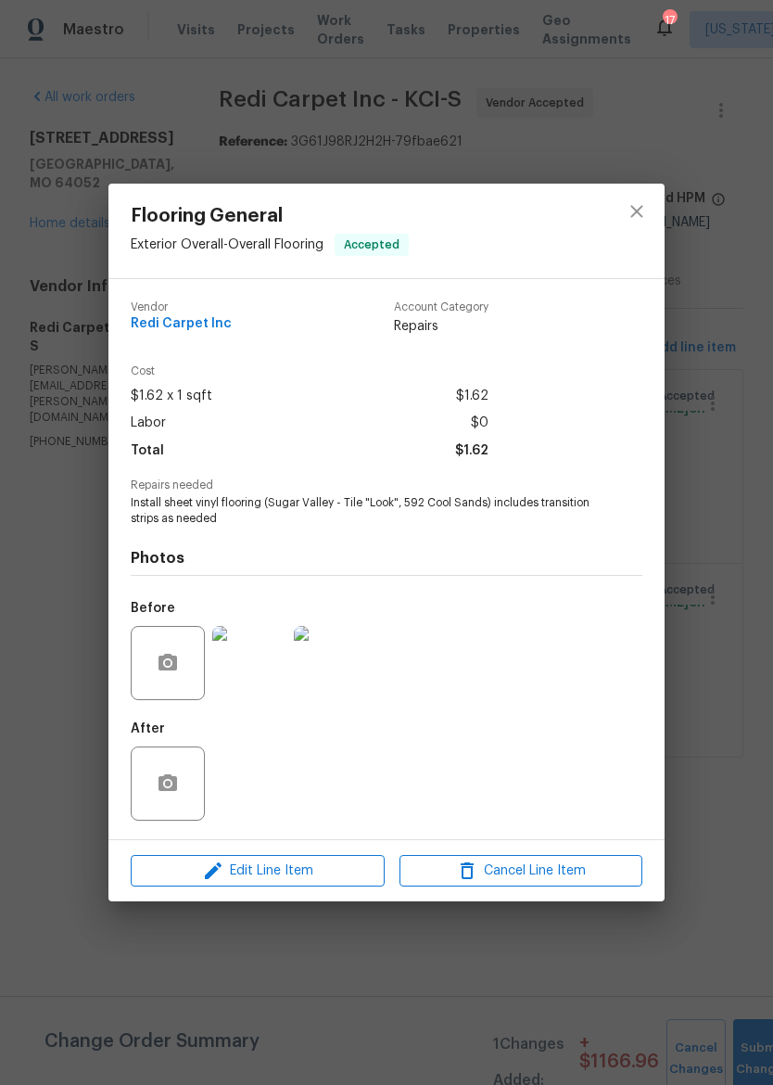
click at [326, 853] on div "Edit Line Item Cancel Line Item" at bounding box center [387, 871] width 556 height 62
click at [319, 863] on span "Edit Line Item" at bounding box center [257, 871] width 243 height 23
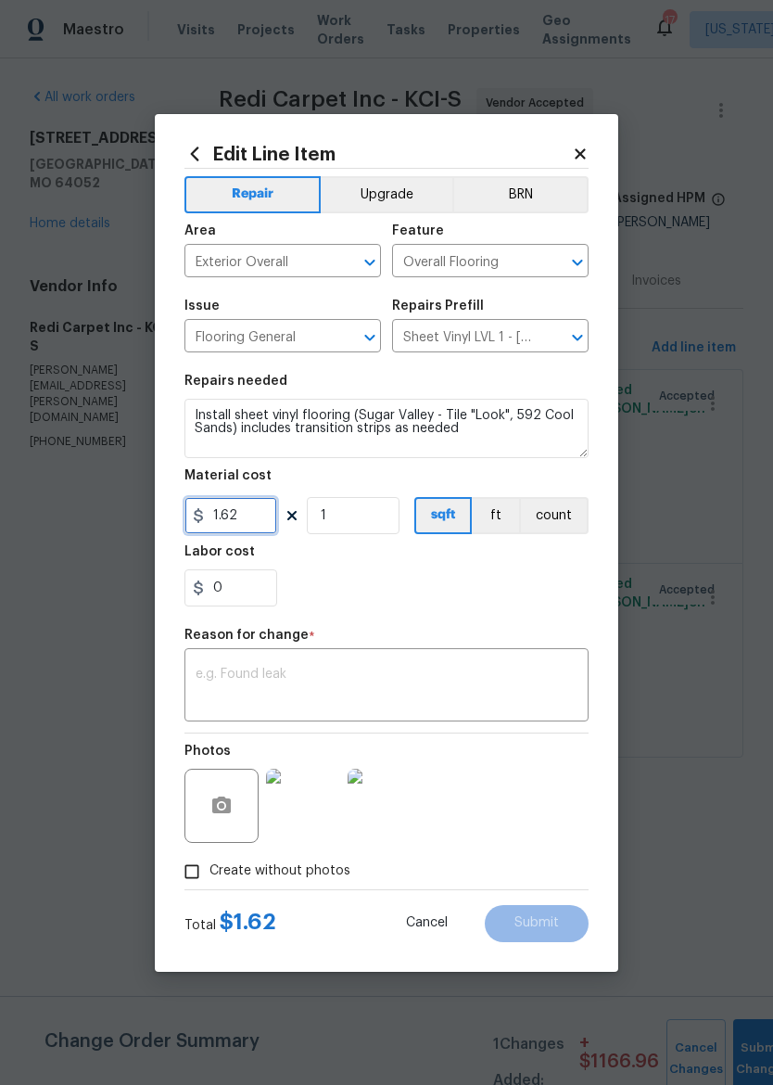
click at [248, 513] on input "1.62" at bounding box center [231, 515] width 93 height 37
type input "782.32"
click at [551, 609] on section "Repairs needed Install sheet vinyl flooring (Sugar Valley - Tile "Look", 592 Co…" at bounding box center [387, 491] width 404 height 254
click at [526, 683] on textarea at bounding box center [387, 687] width 382 height 39
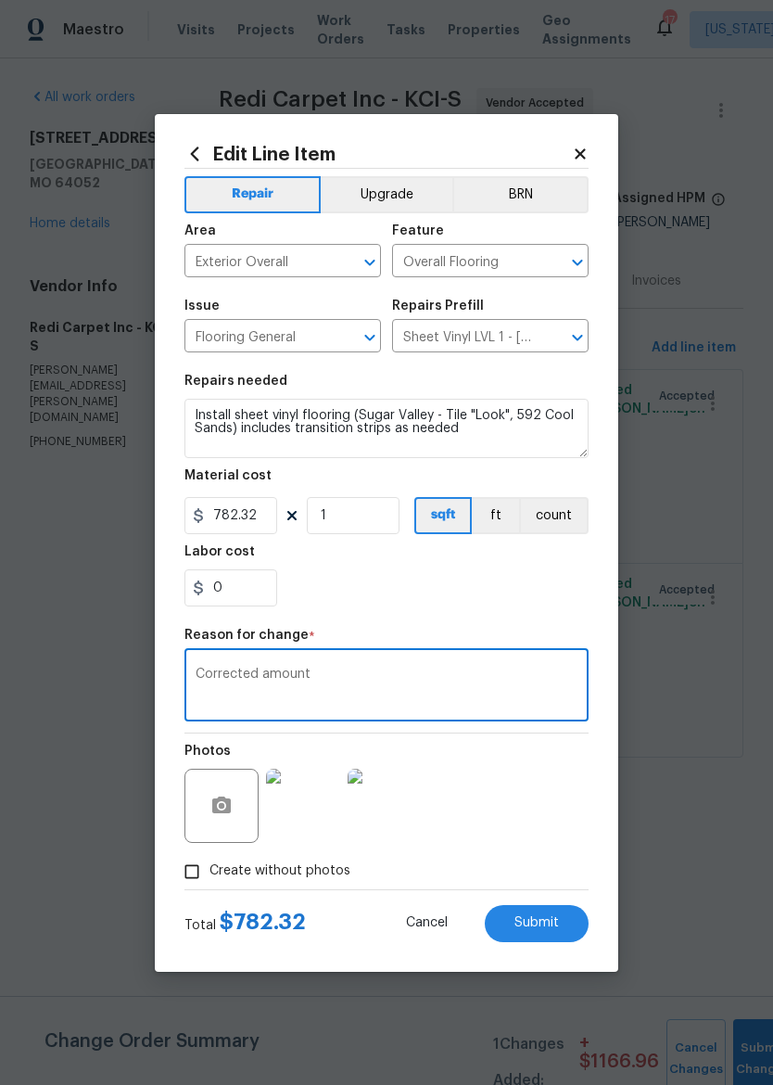
type textarea "Corrected amount"
click at [517, 602] on div "0" at bounding box center [387, 587] width 404 height 37
click at [560, 923] on button "Submit" at bounding box center [537, 923] width 104 height 37
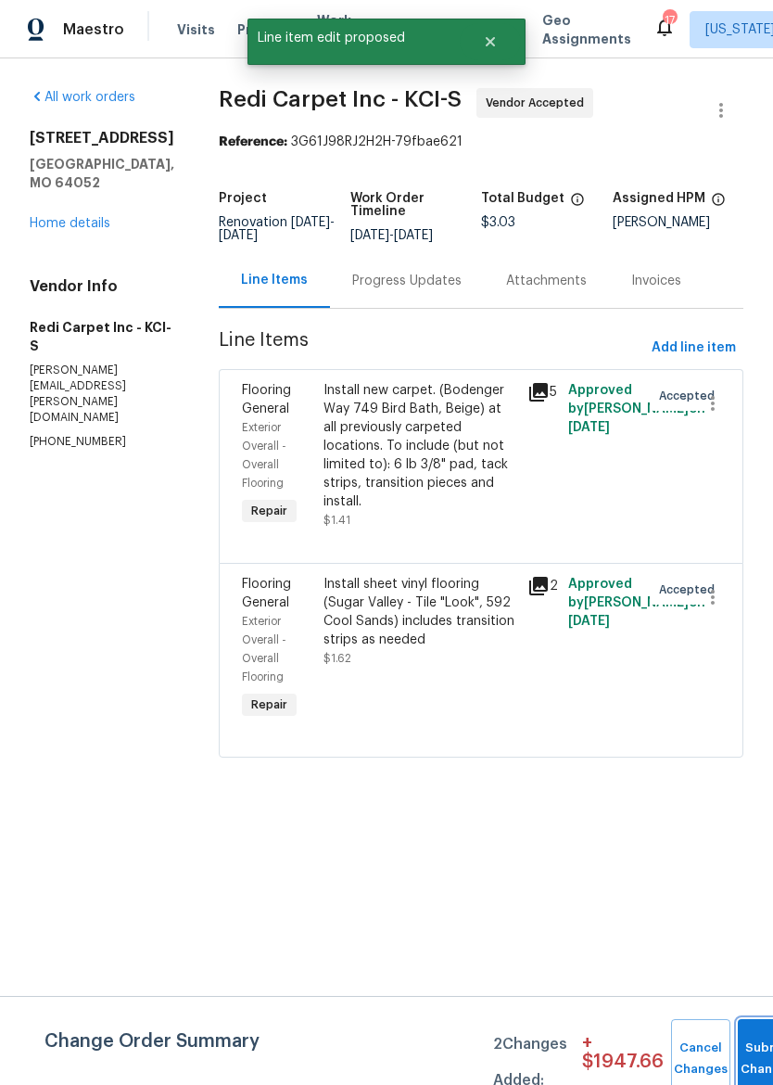
click at [760, 1051] on button "Submit Changes" at bounding box center [767, 1059] width 59 height 80
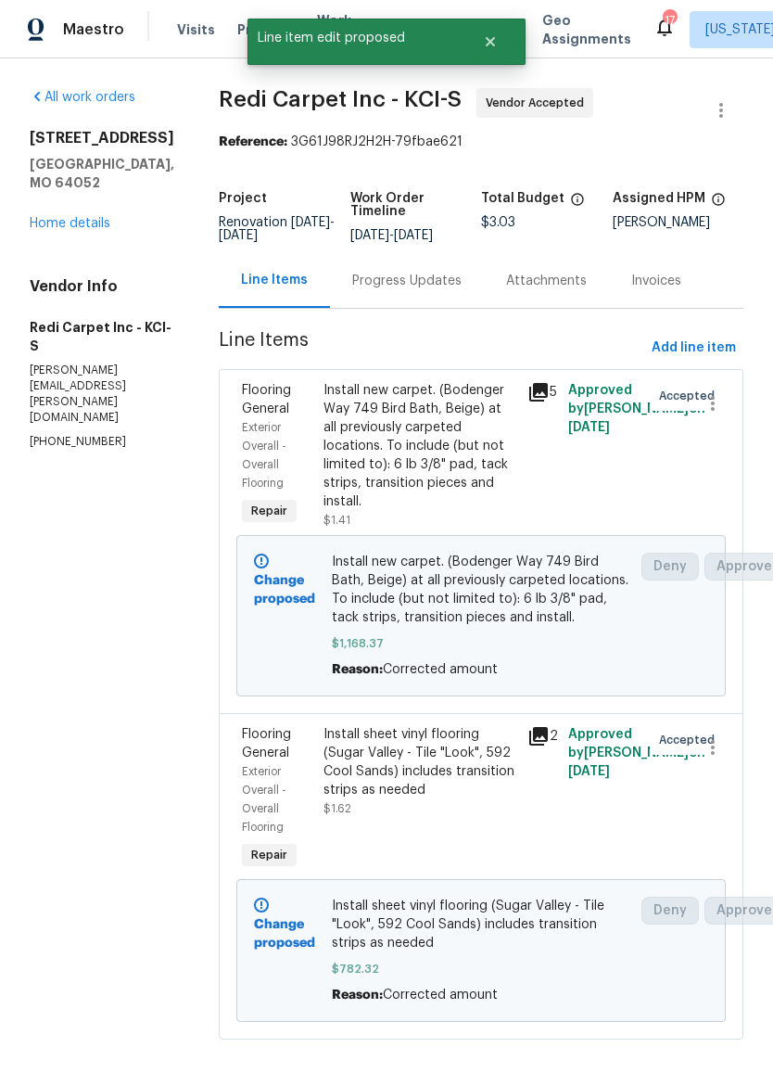
click at [424, 285] on div "Progress Updates" at bounding box center [406, 281] width 109 height 19
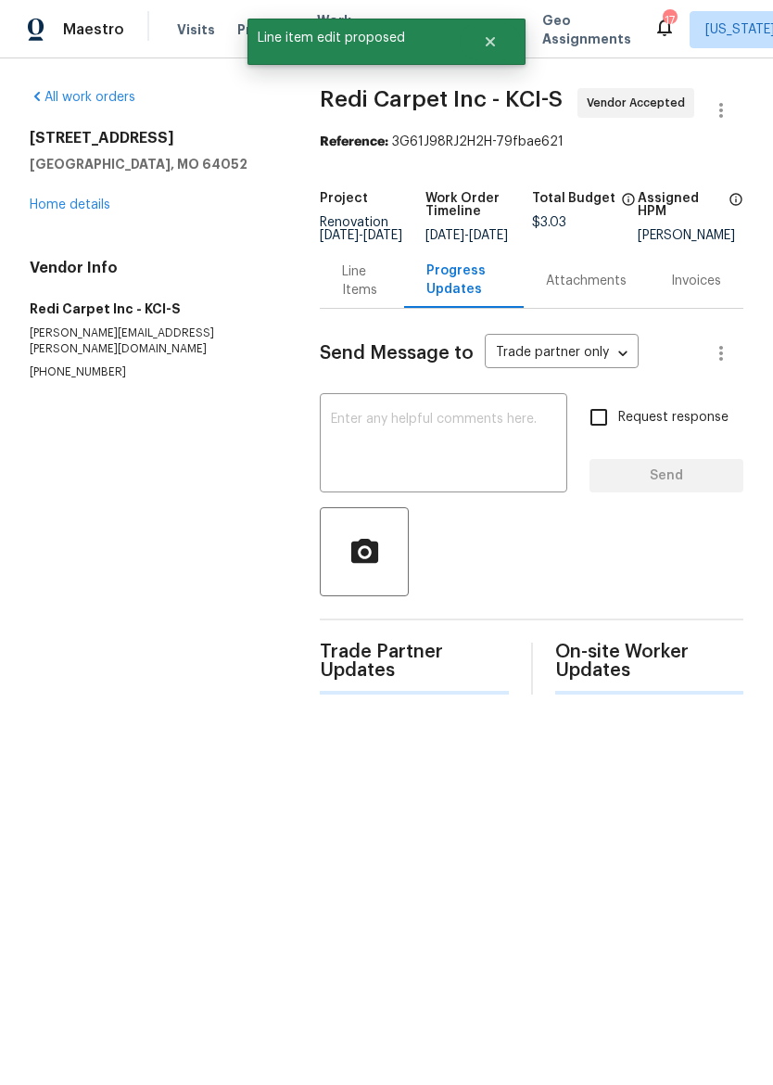
click at [460, 439] on textarea at bounding box center [443, 445] width 225 height 65
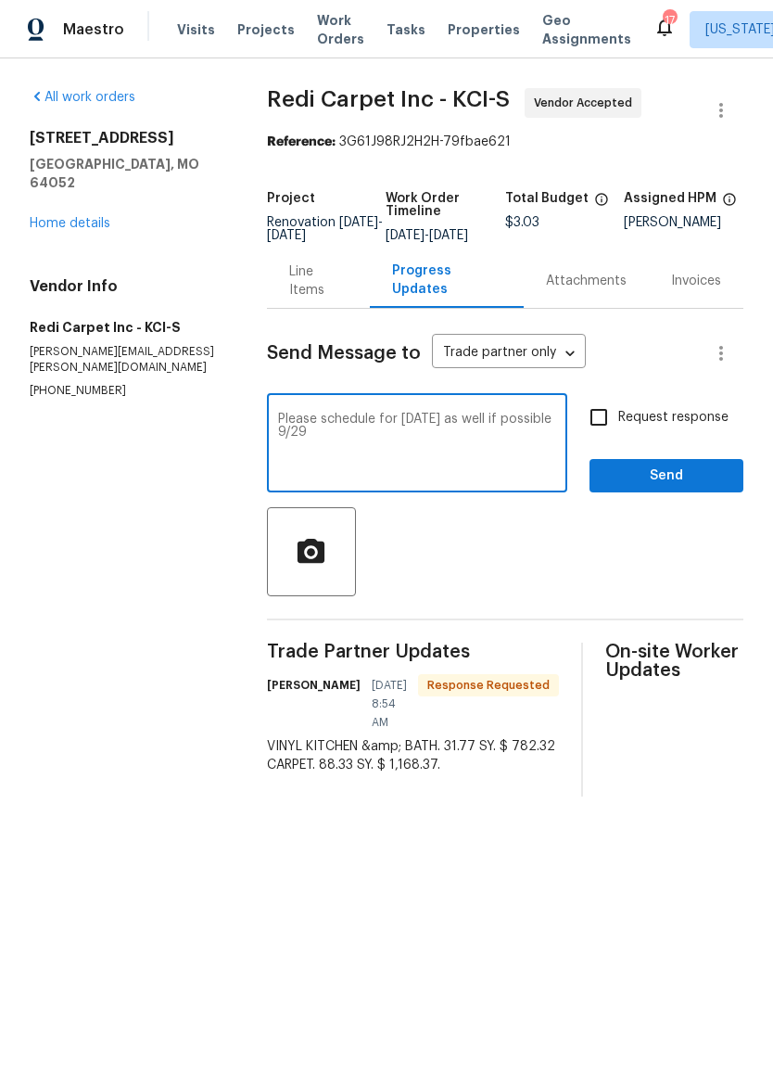
type textarea "Please schedule for Monday as well if possible 9/29"
click at [683, 488] on span "Send" at bounding box center [667, 476] width 124 height 23
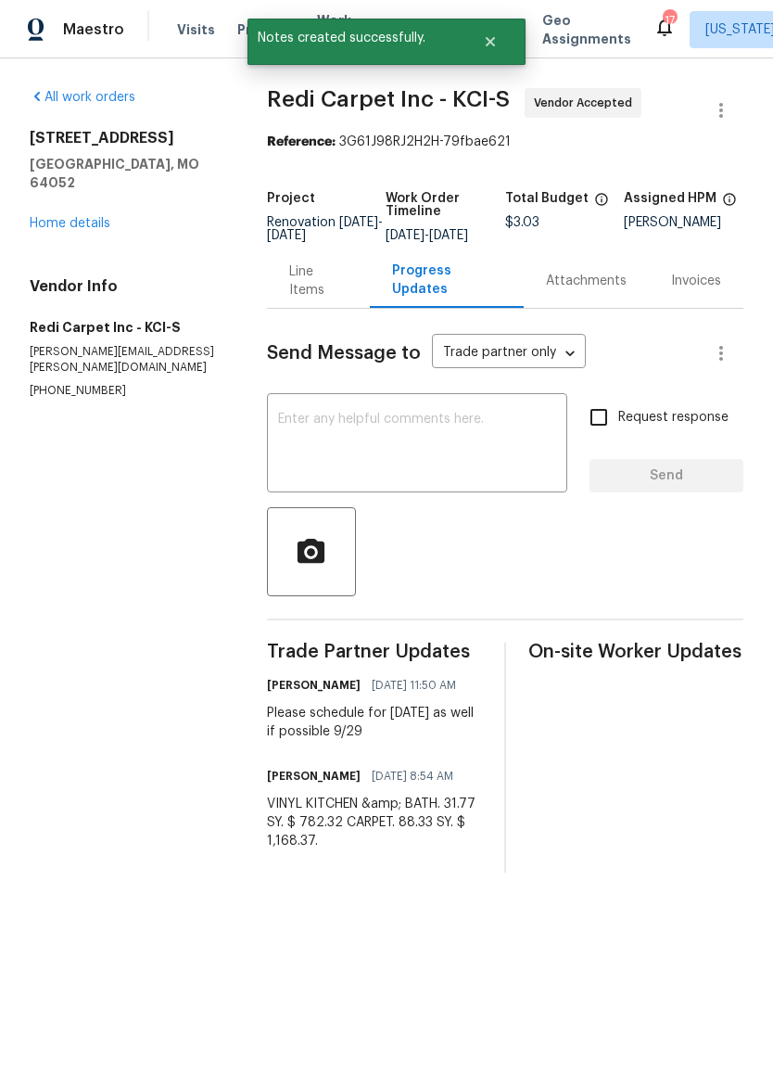
click at [38, 222] on div "All work orders 12300 E 32nd St S Independence, MO 64052 Home details Vendor In…" at bounding box center [126, 243] width 193 height 311
click at [37, 192] on div "12300 E 32nd St S Independence, MO 64052 Home details" at bounding box center [126, 181] width 193 height 104
click at [63, 192] on div "12300 E 32nd St S Independence, MO 64052 Home details" at bounding box center [126, 181] width 193 height 104
click at [58, 217] on link "Home details" at bounding box center [70, 223] width 81 height 13
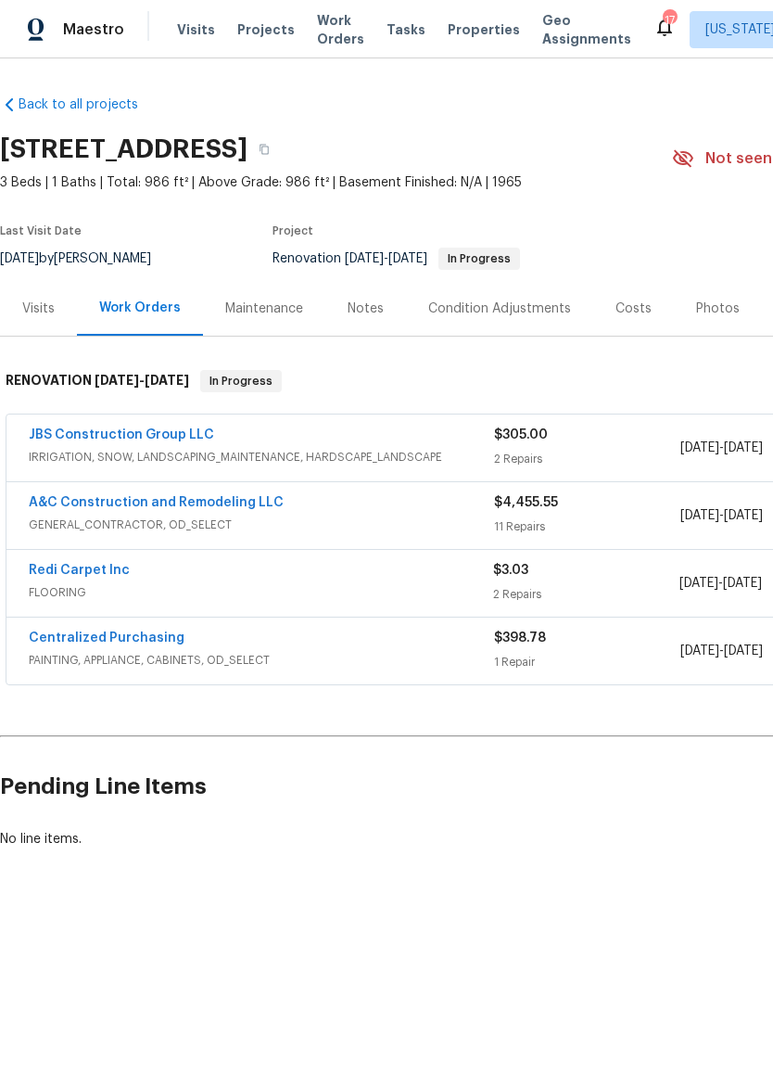
click at [454, 36] on span "Properties" at bounding box center [484, 29] width 72 height 19
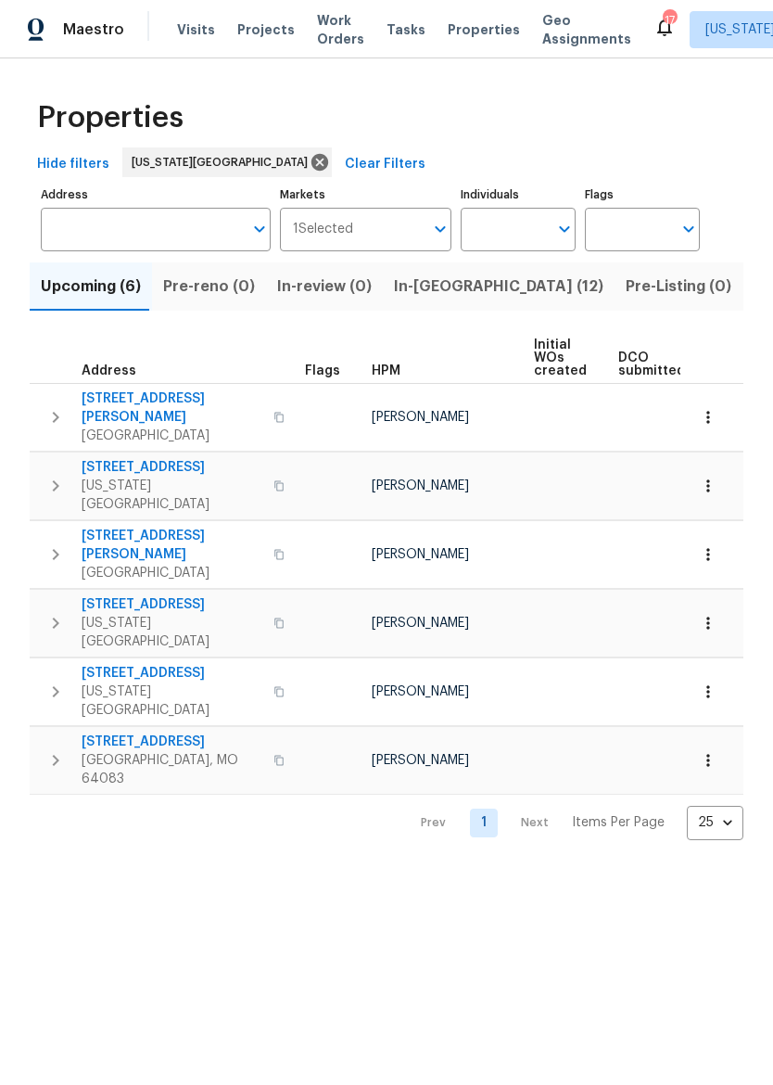
click at [423, 301] on button "In-reno (12)" at bounding box center [499, 286] width 232 height 48
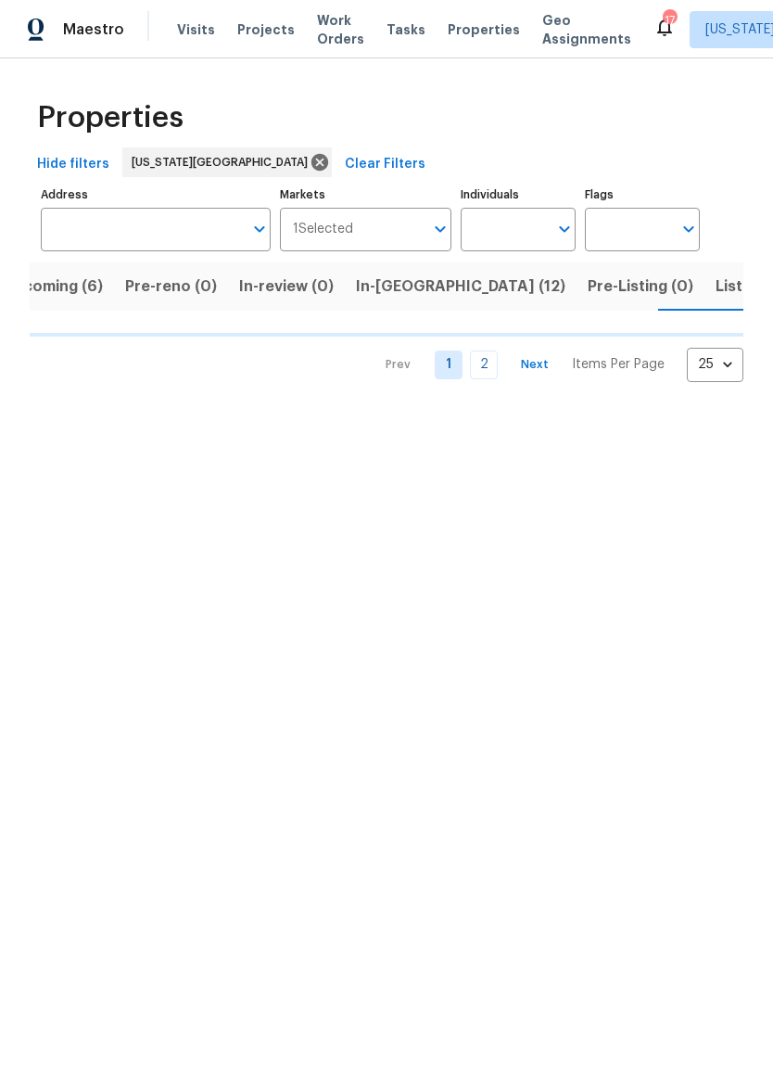
scroll to position [0, 45]
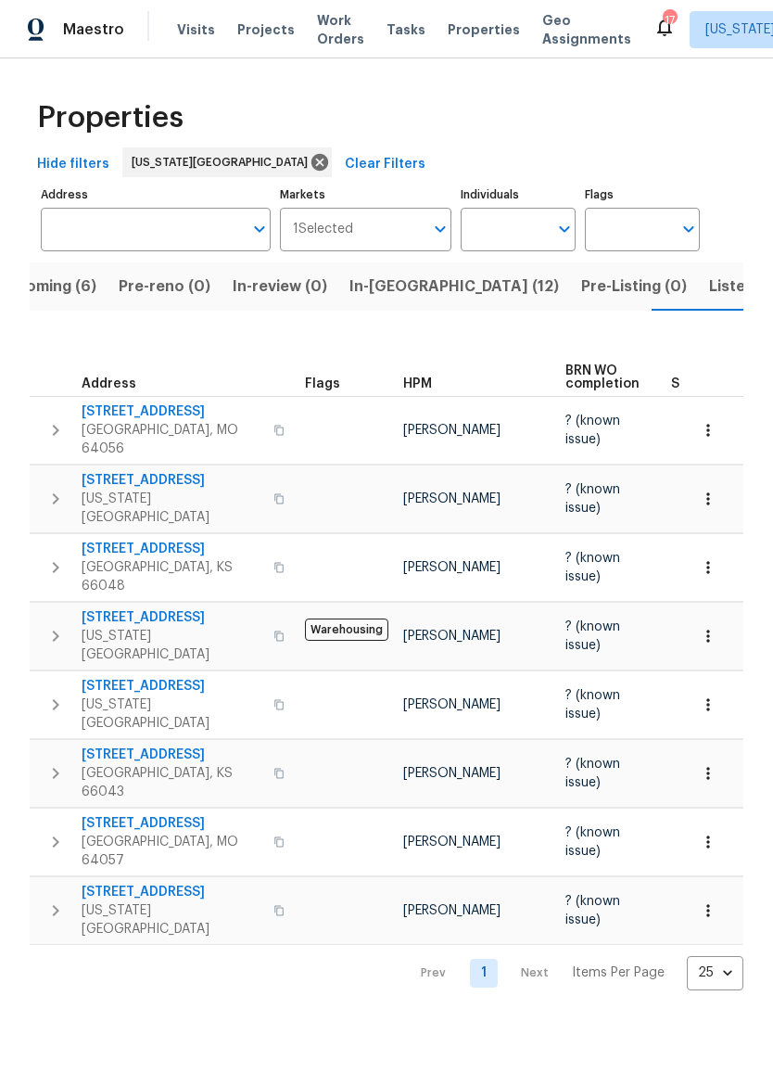
click at [698, 302] on button "Listed (28)" at bounding box center [749, 286] width 102 height 48
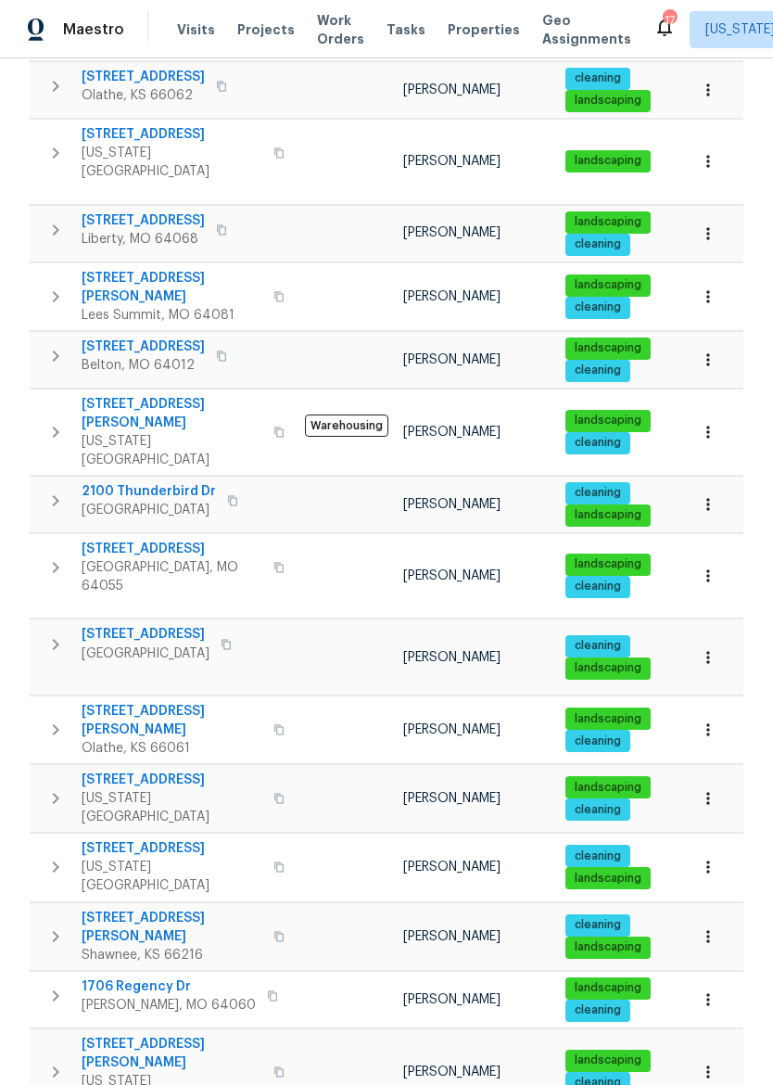
scroll to position [826, 0]
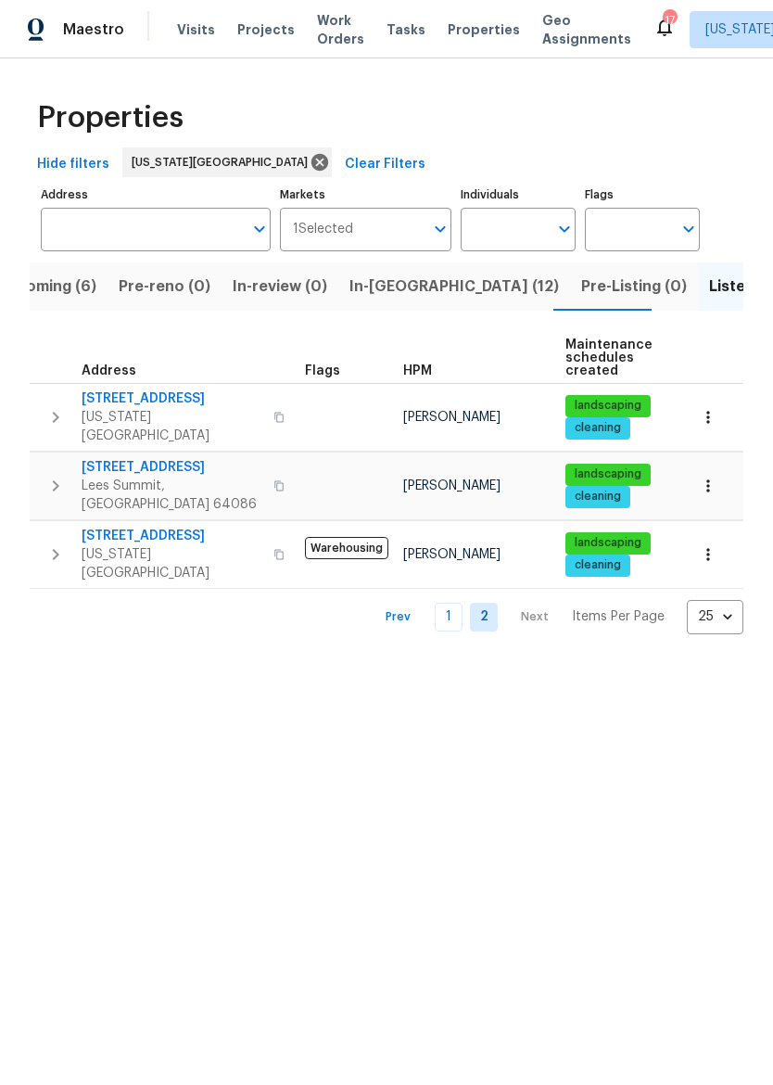
click at [144, 527] on span "7300 NW 73rd St" at bounding box center [172, 536] width 181 height 19
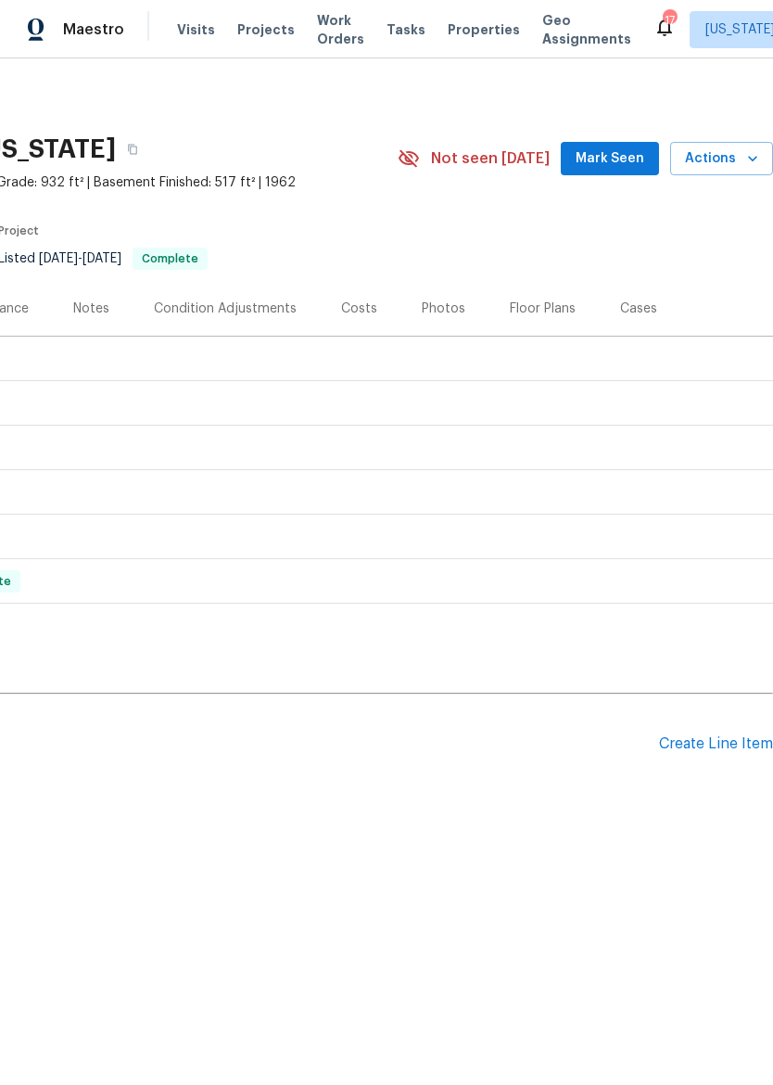
scroll to position [0, 275]
click at [732, 750] on div "Create Line Item" at bounding box center [716, 744] width 114 height 18
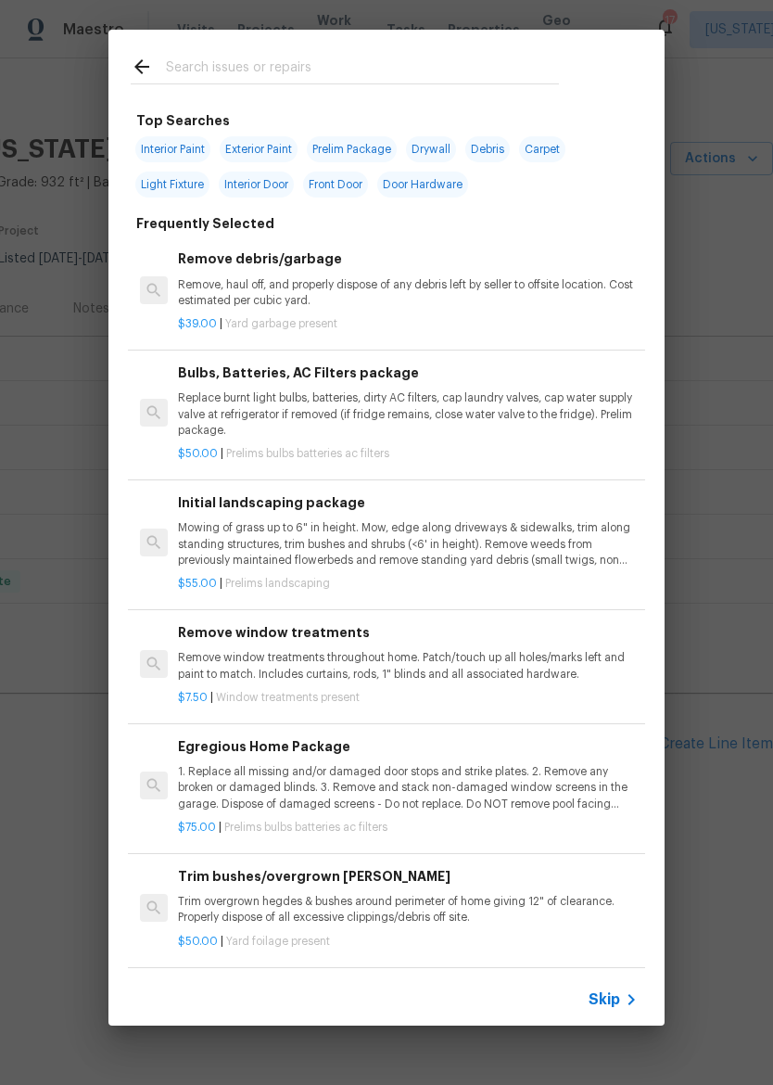
click at [465, 62] on input "text" at bounding box center [362, 70] width 393 height 28
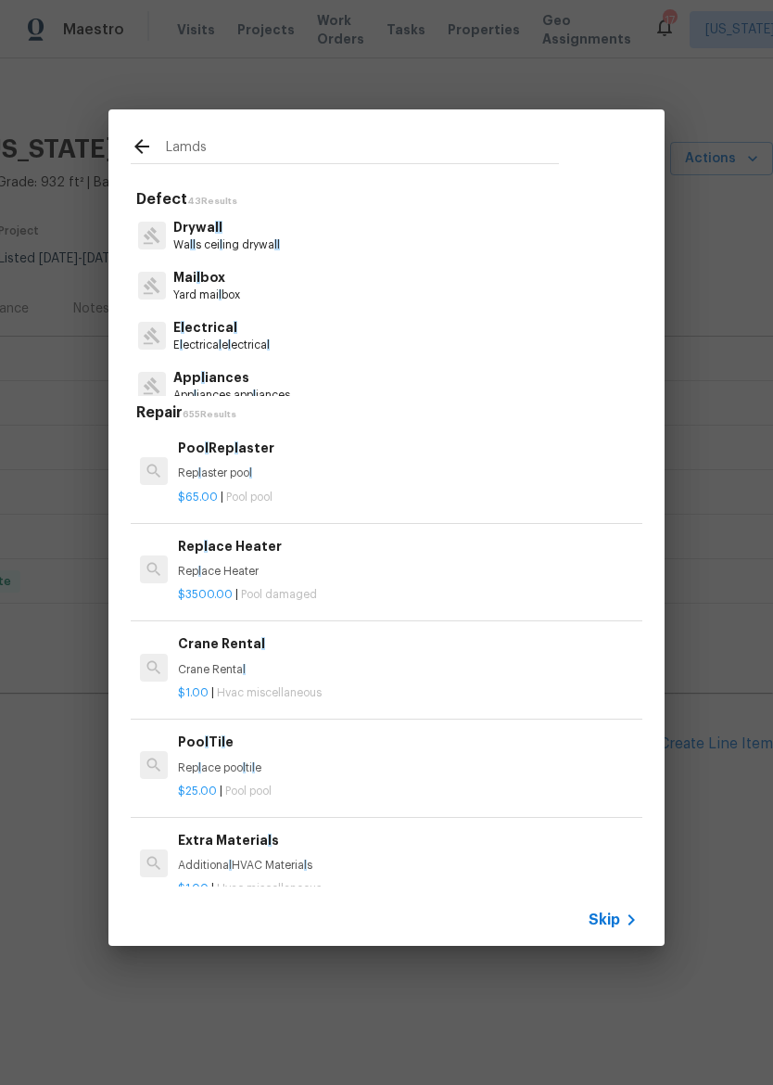
type input "Lamdsc"
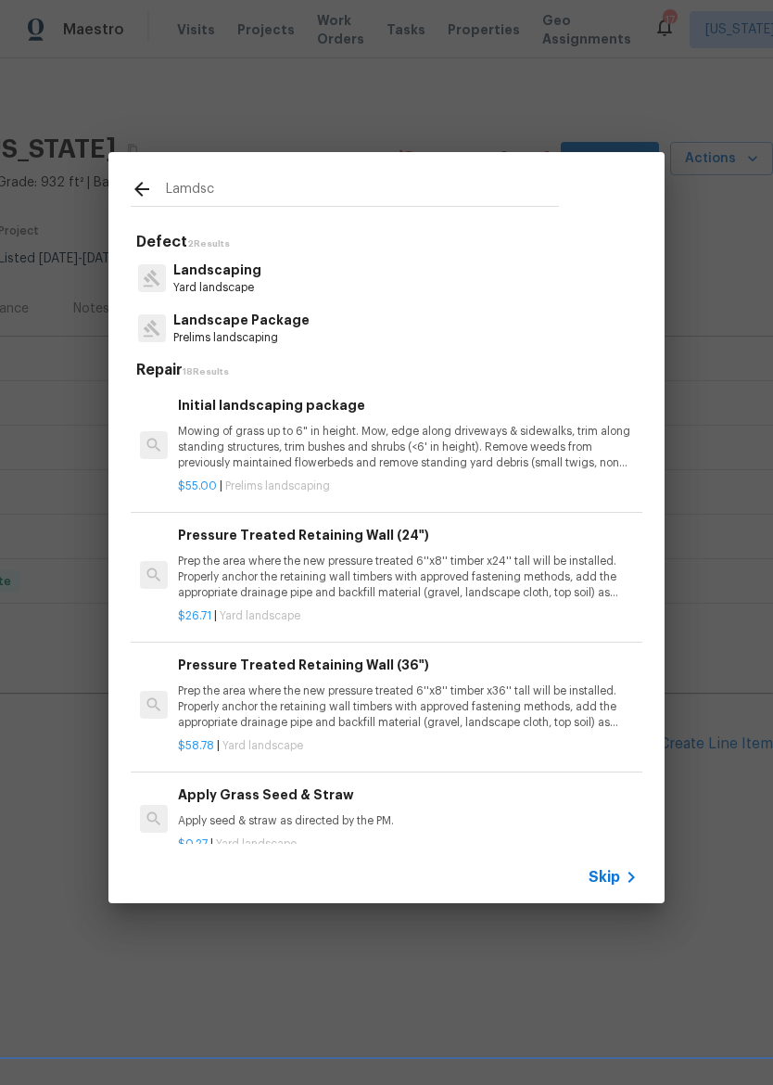
click at [219, 453] on p "Mowing of grass up to 6" in height. Mow, edge along driveways & sidewalks, trim…" at bounding box center [408, 447] width 460 height 47
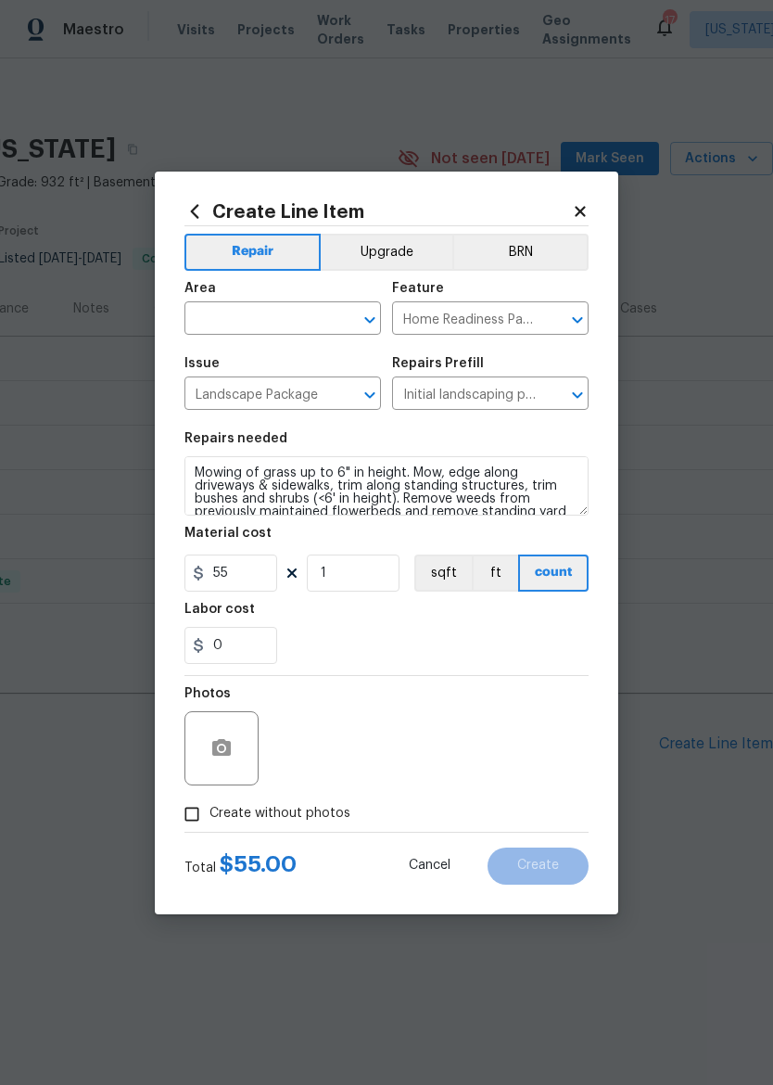
click at [250, 297] on div "Area" at bounding box center [283, 294] width 197 height 24
click at [288, 320] on input "text" at bounding box center [257, 320] width 145 height 29
click at [326, 398] on li "Exterior Overall" at bounding box center [283, 392] width 197 height 31
type input "Exterior Overall"
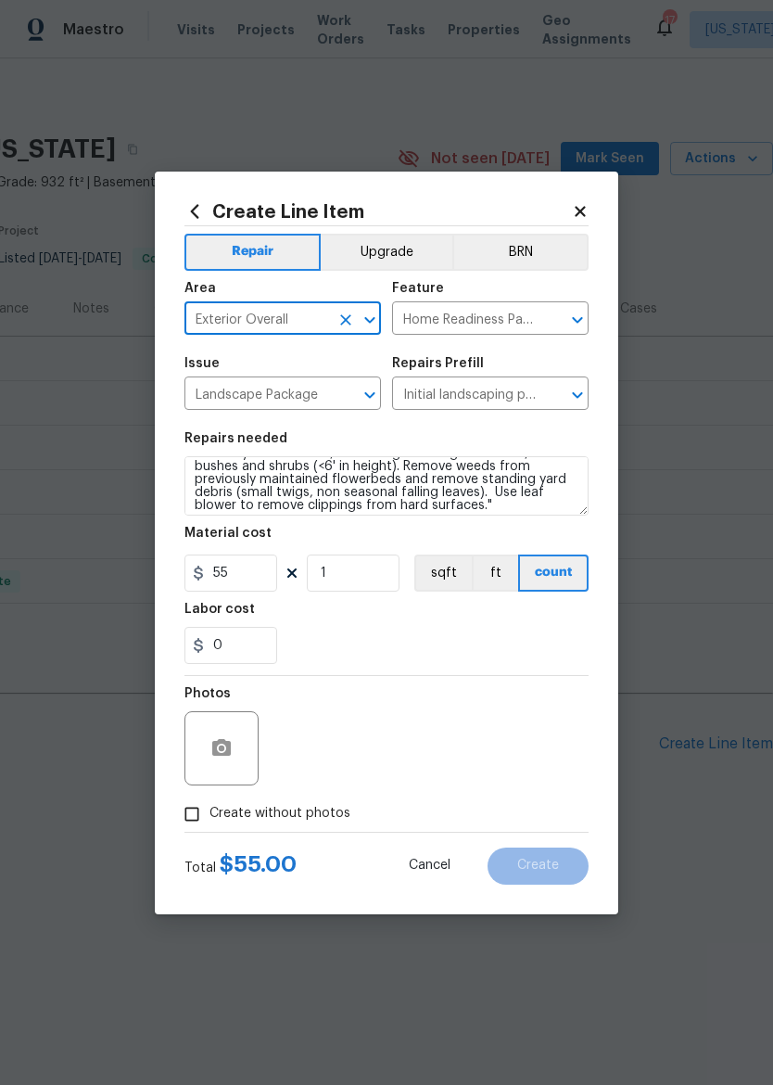
scroll to position [34, 0]
click at [521, 387] on input "Initial landscaping package $55.00" at bounding box center [464, 395] width 145 height 29
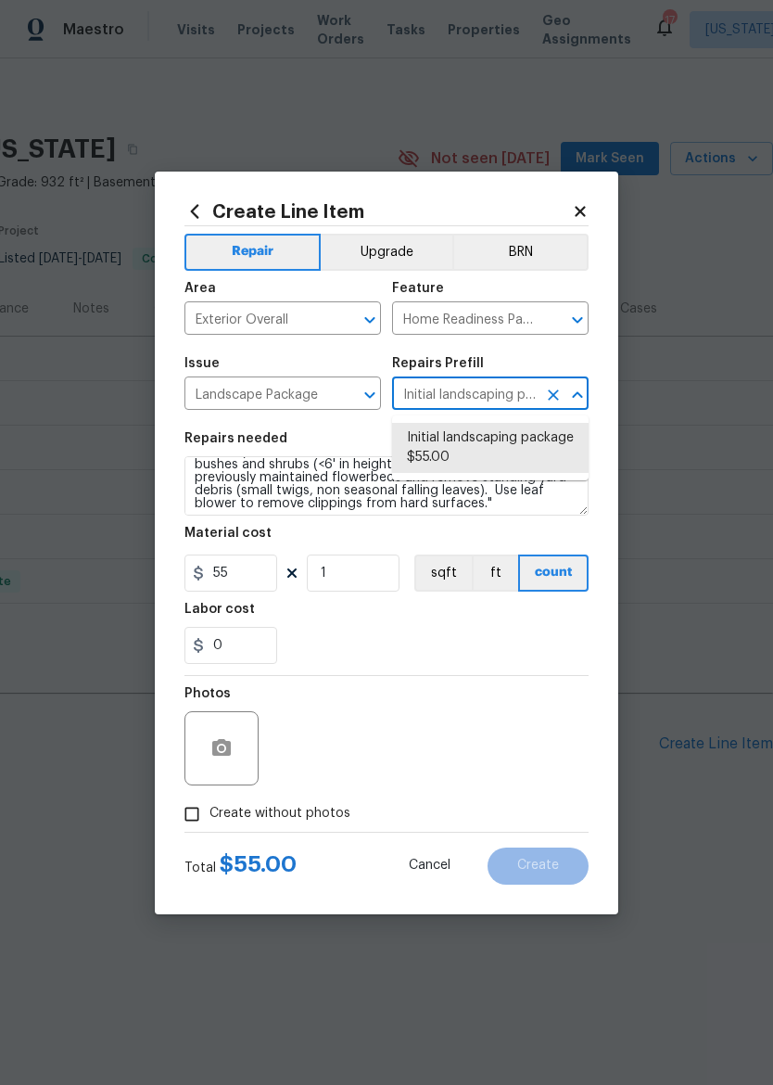
type input "l"
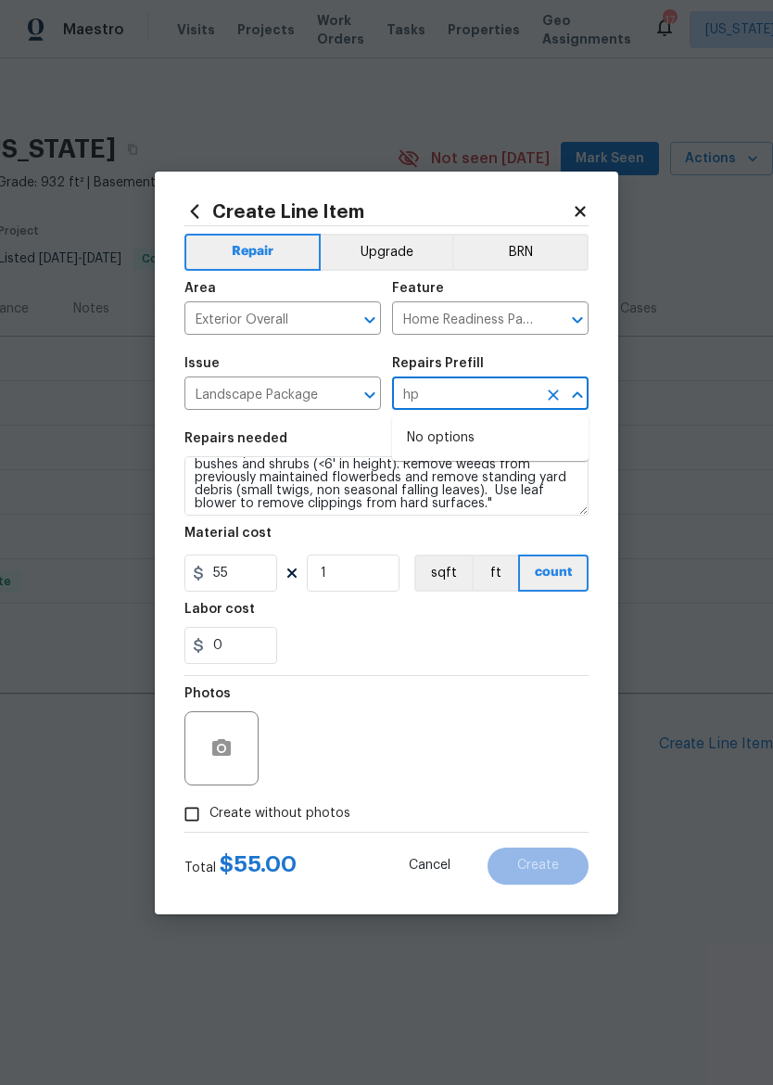
type input "h"
type input "l"
click at [487, 644] on div "0" at bounding box center [387, 645] width 404 height 37
click at [486, 401] on input "text" at bounding box center [464, 395] width 145 height 29
click at [511, 450] on li "Initial landscaping package $55.00" at bounding box center [490, 448] width 197 height 50
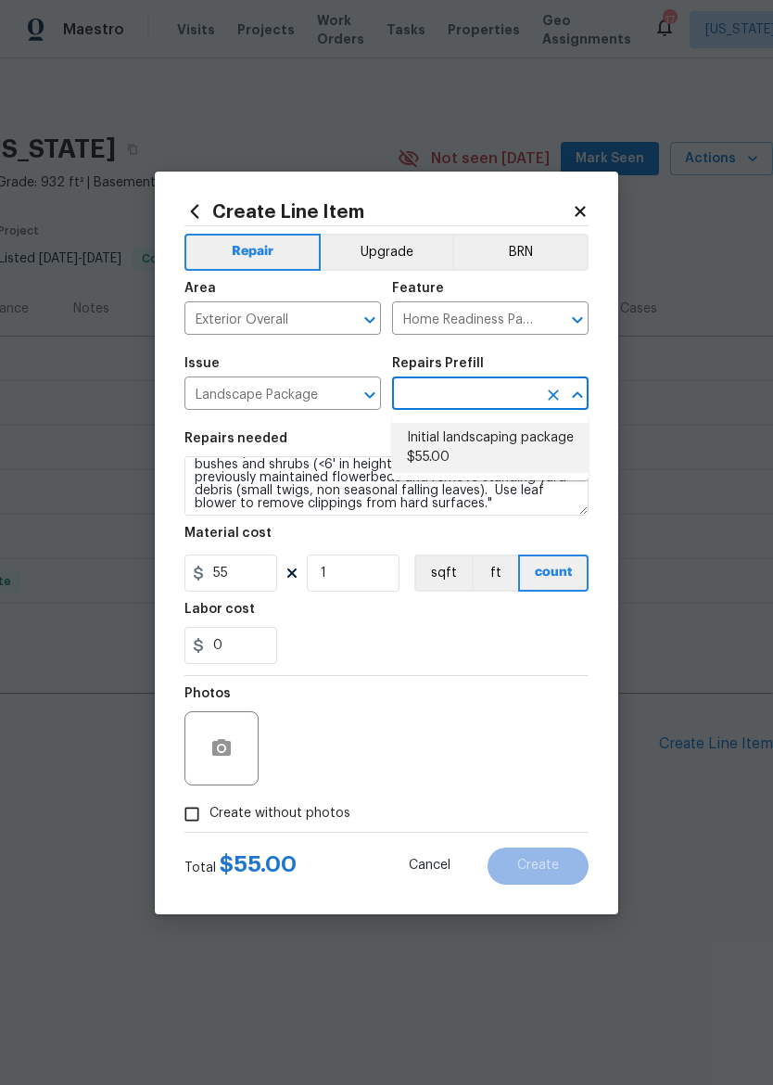
type input "Initial landscaping package $55.00"
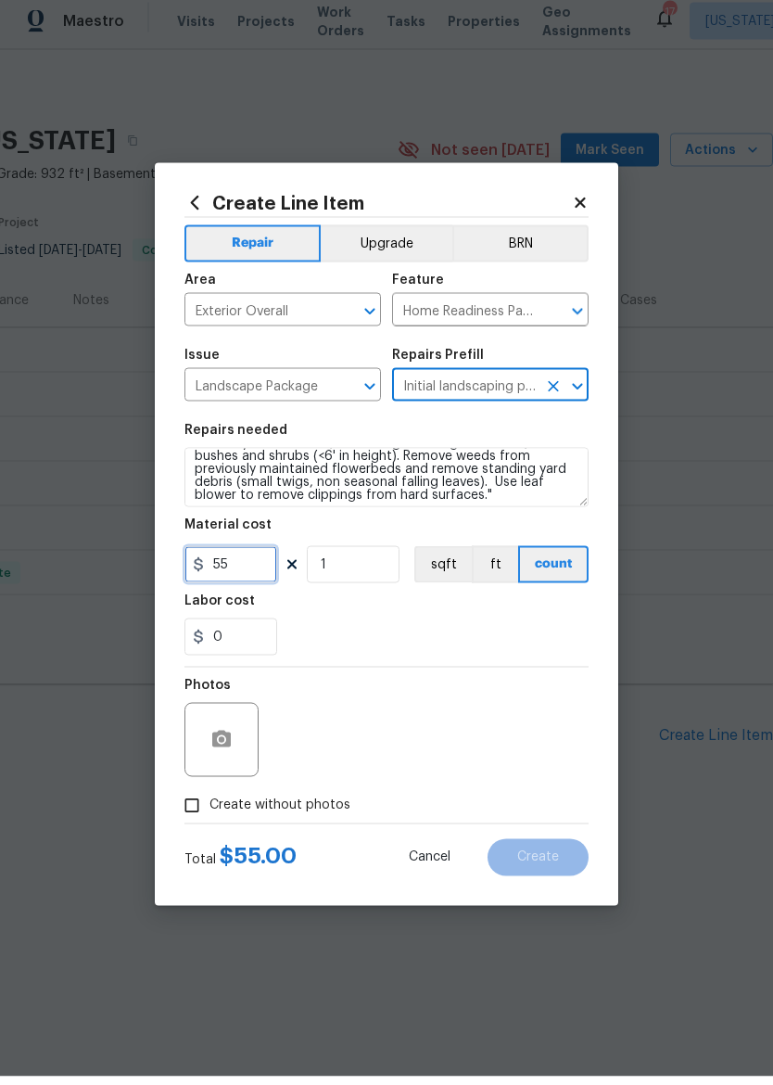
click at [238, 555] on input "55" at bounding box center [231, 573] width 93 height 37
click at [256, 573] on input "55" at bounding box center [231, 573] width 93 height 37
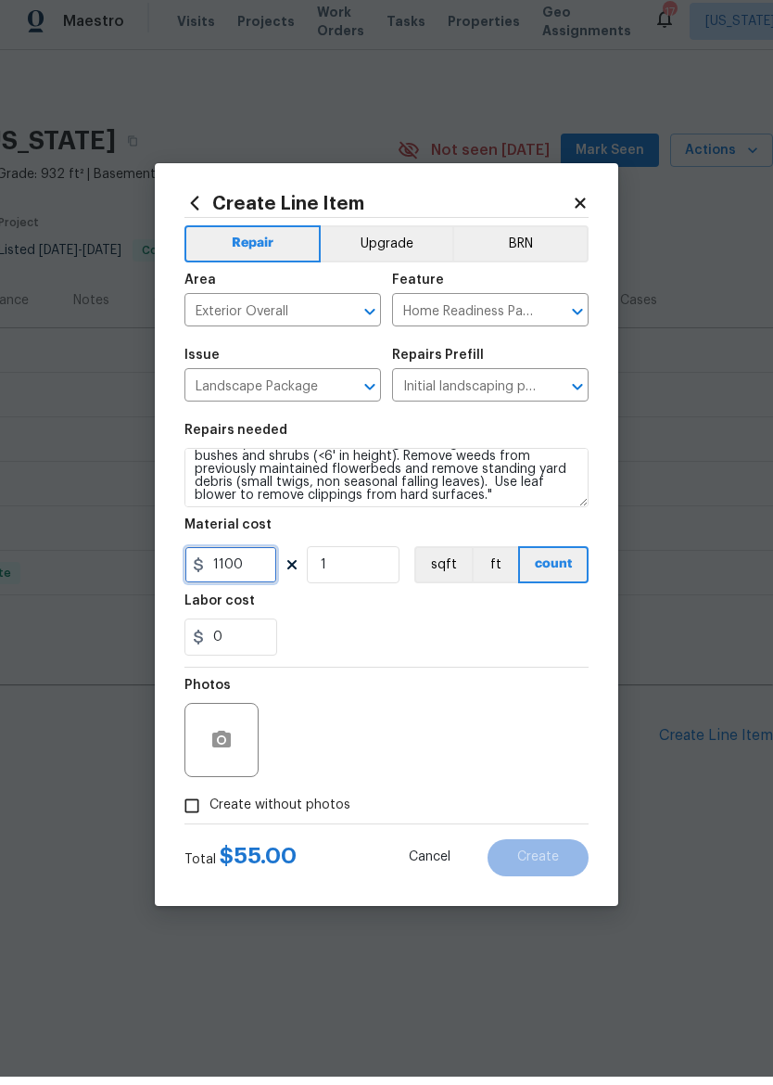
type input "1100"
click at [518, 664] on section "Repairs needed Mowing of grass up to 6" in height. Mow, edge along driveways & …" at bounding box center [387, 548] width 404 height 254
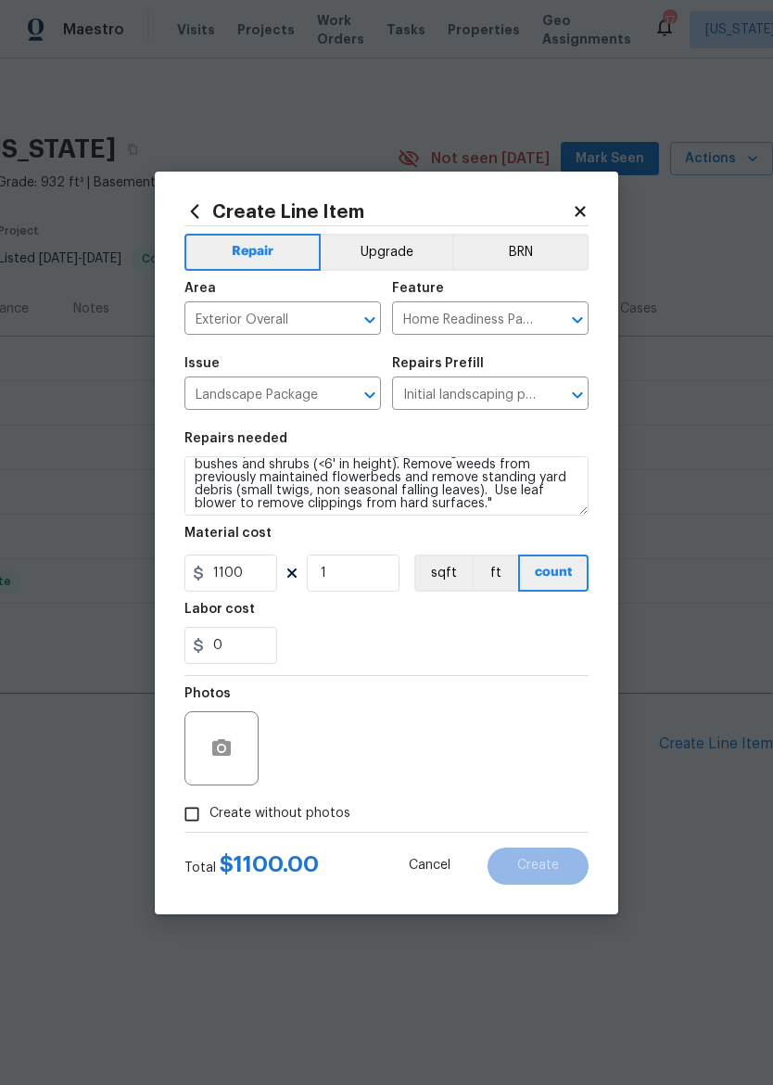
click at [202, 820] on input "Create without photos" at bounding box center [191, 814] width 35 height 35
checkbox input "true"
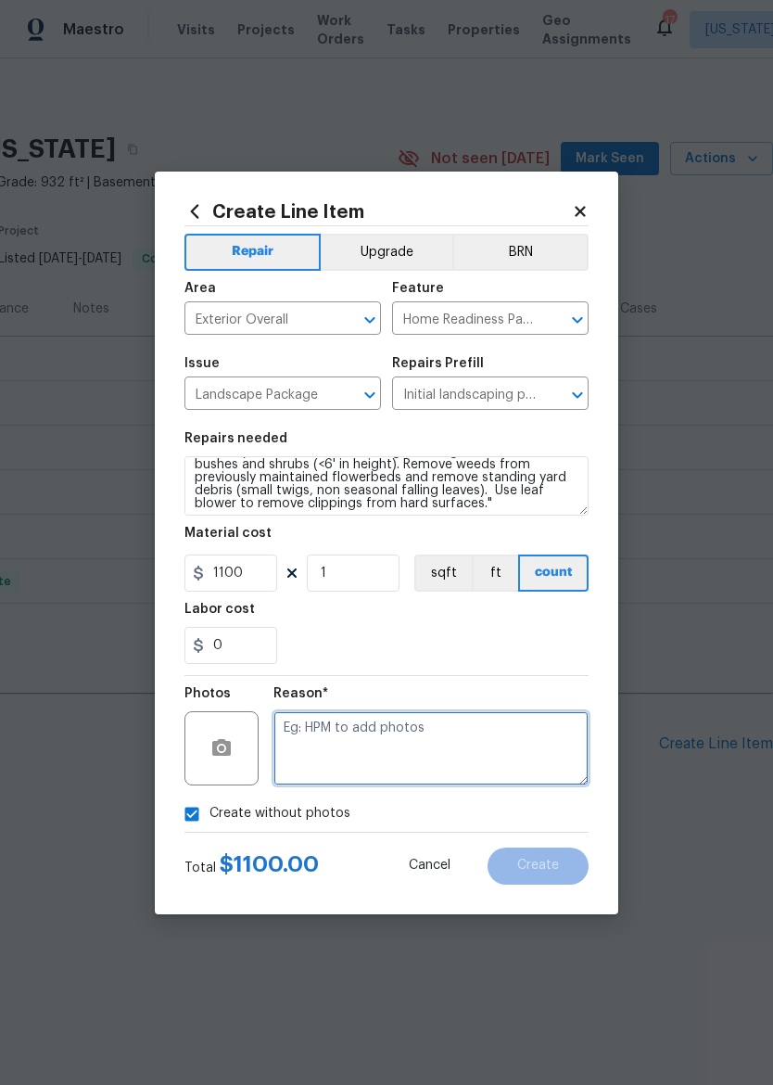
click at [507, 745] on textarea at bounding box center [431, 748] width 315 height 74
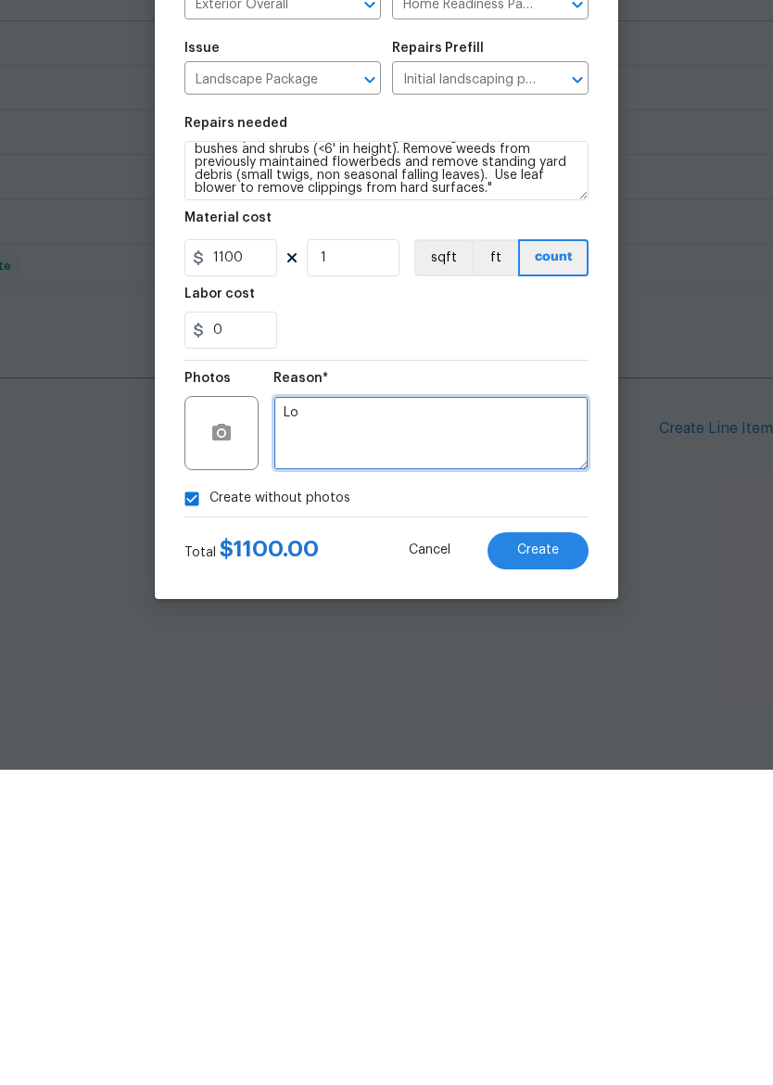
type textarea "L"
click at [508, 711] on textarea "Tons of overgrowth that needs to be addressed" at bounding box center [431, 748] width 315 height 74
type textarea "Tons of overgrowth that needs to be addressed"
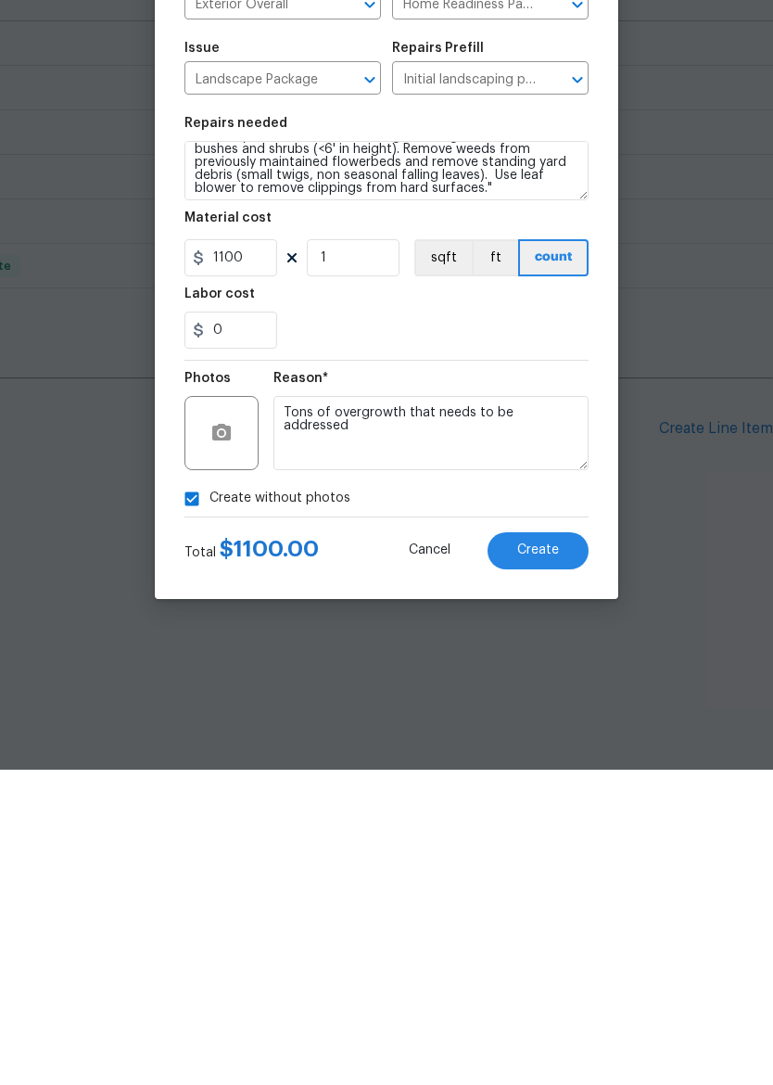
click at [551, 859] on span "Create" at bounding box center [539, 866] width 42 height 14
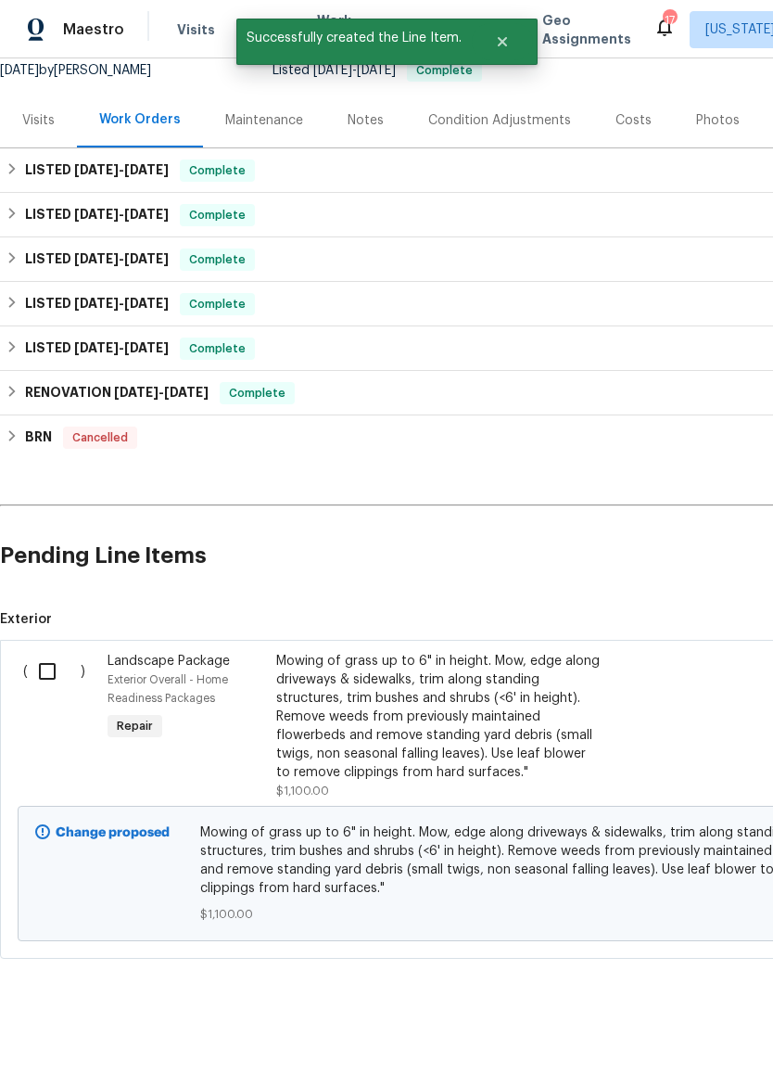
scroll to position [188, 0]
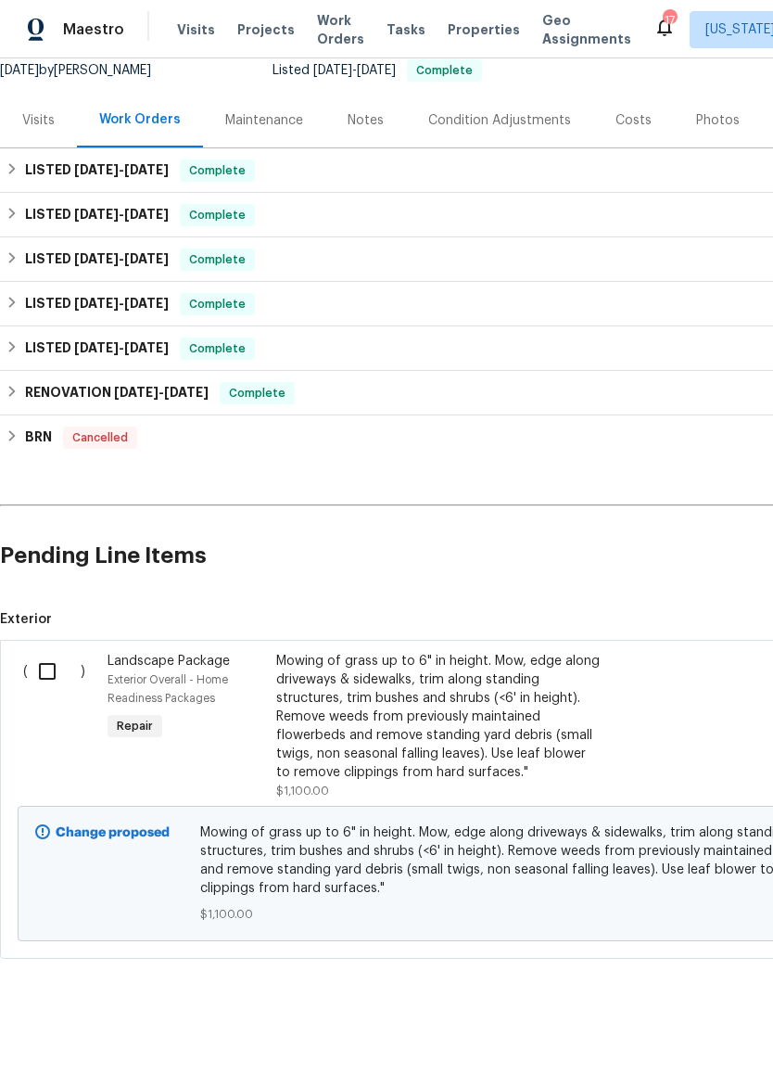
click at [55, 672] on input "checkbox" at bounding box center [54, 671] width 53 height 39
click at [656, 1041] on span "Create Work Order" at bounding box center [667, 1039] width 123 height 23
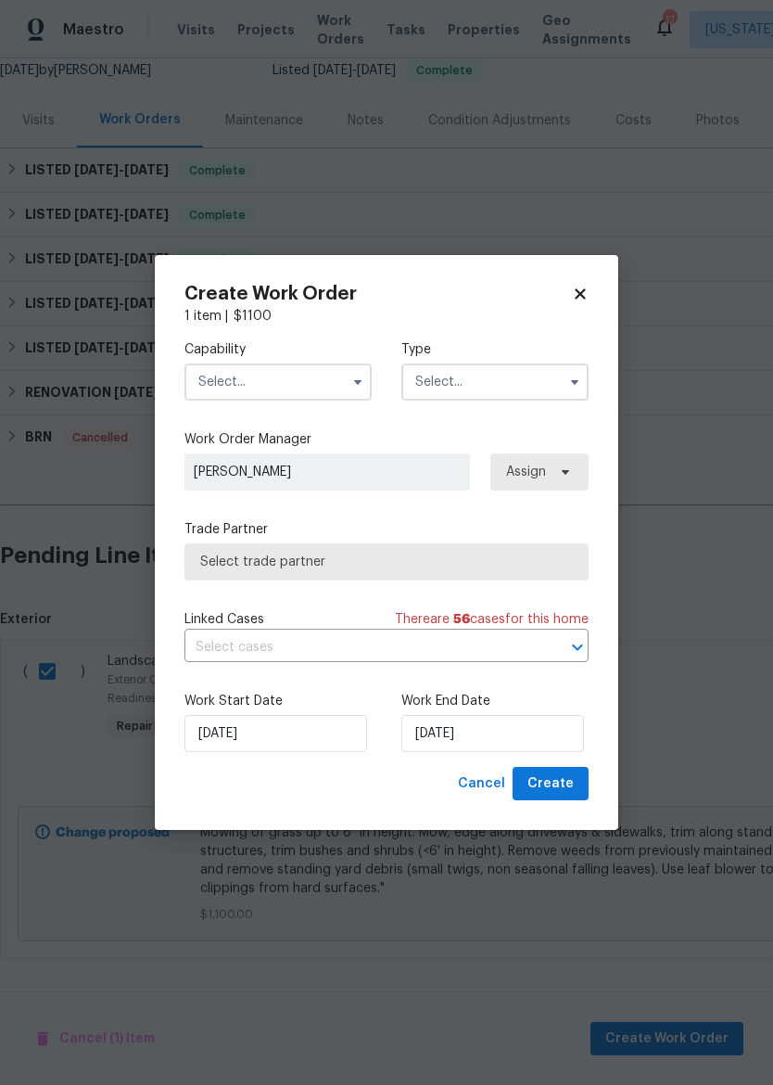
click at [287, 364] on input "text" at bounding box center [278, 382] width 187 height 37
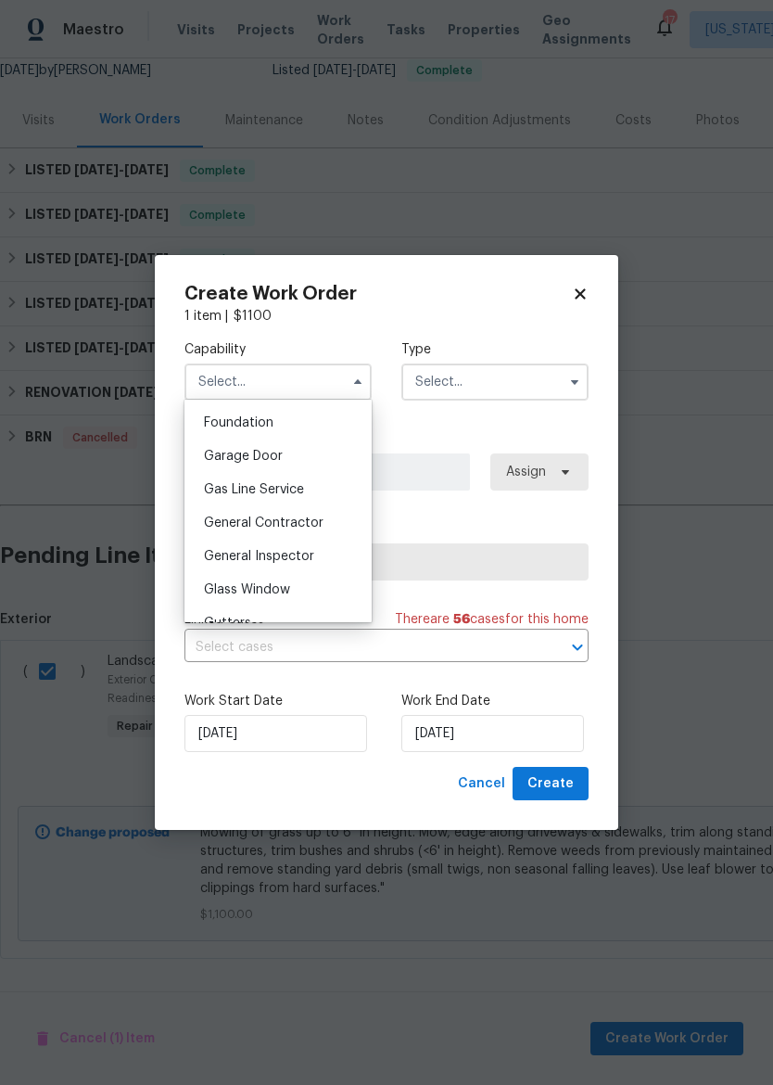
scroll to position [837, 0]
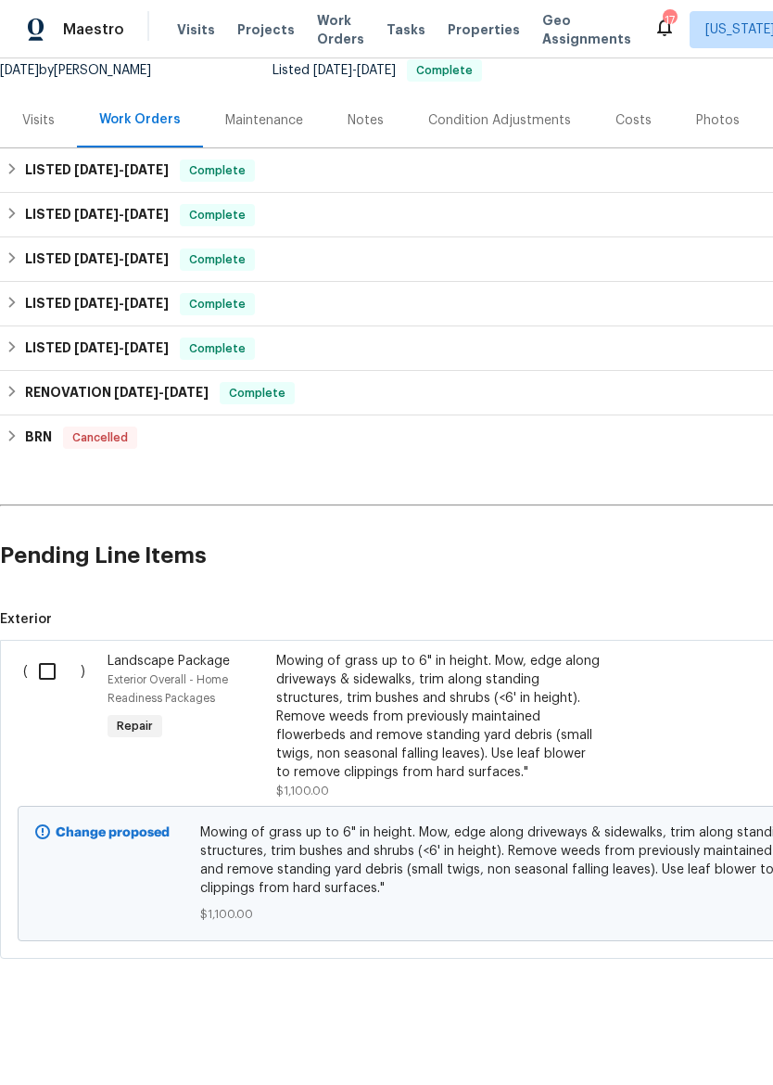
click at [55, 670] on input "checkbox" at bounding box center [54, 671] width 53 height 39
checkbox input "true"
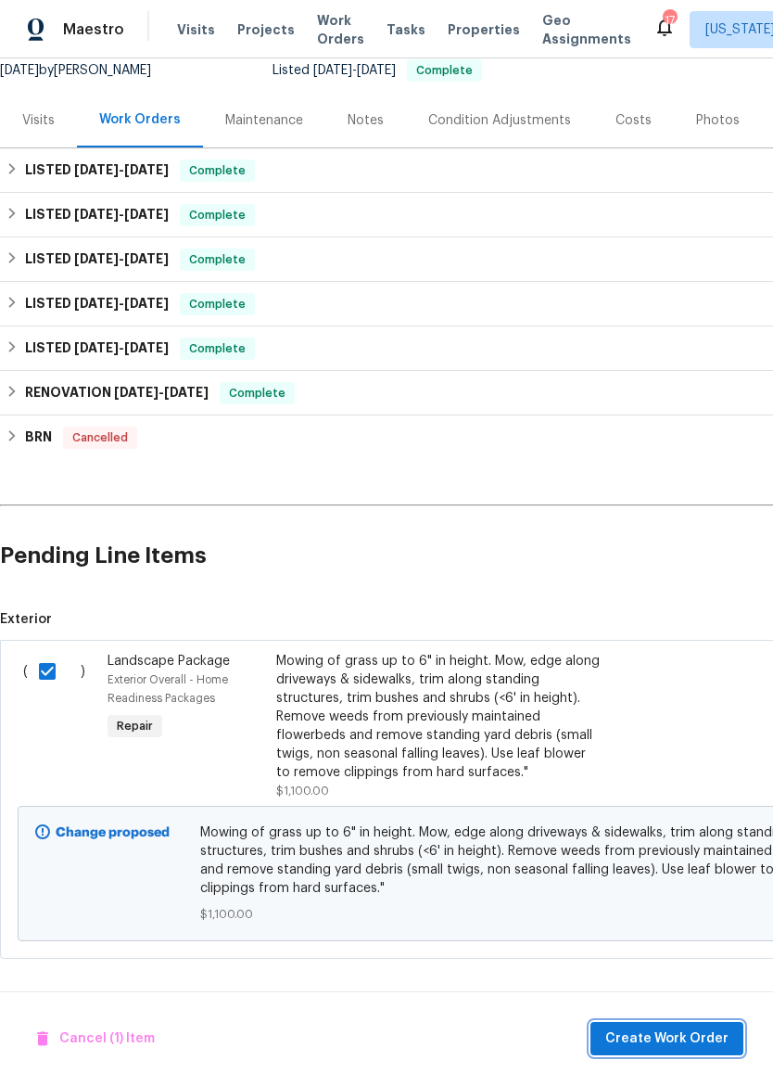
click at [621, 1039] on span "Create Work Order" at bounding box center [667, 1039] width 123 height 23
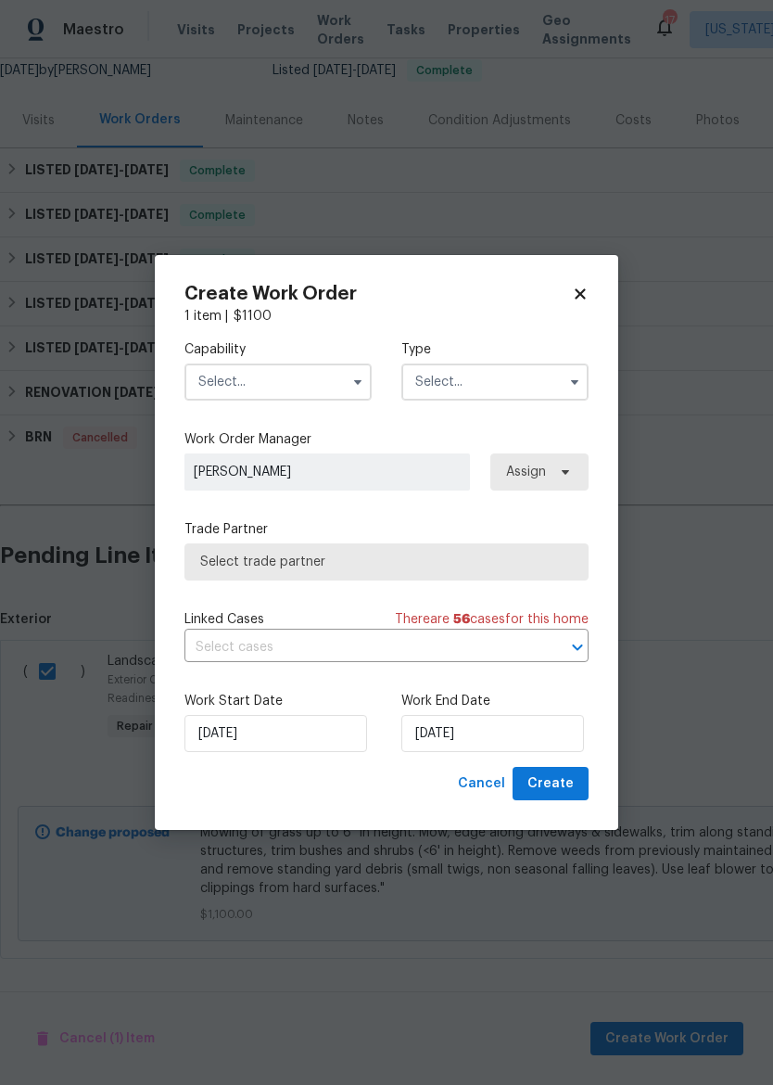
click at [302, 388] on input "text" at bounding box center [278, 382] width 187 height 37
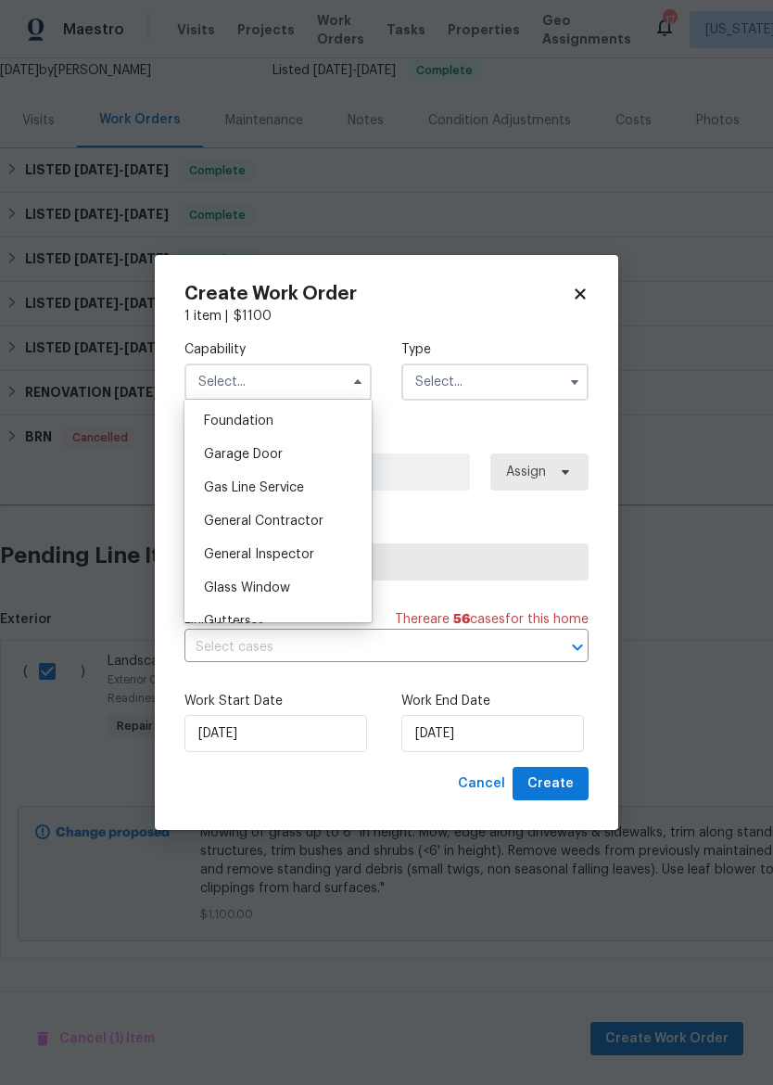
scroll to position [814, 0]
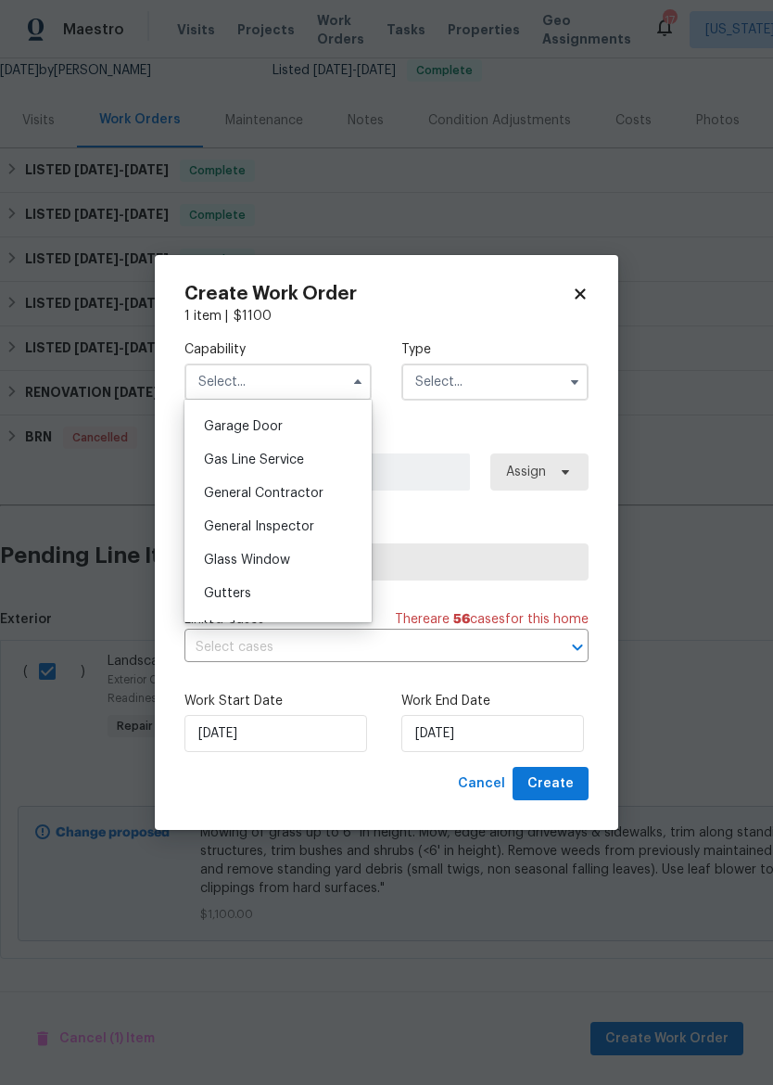
click at [313, 482] on div "General Contractor" at bounding box center [278, 493] width 178 height 33
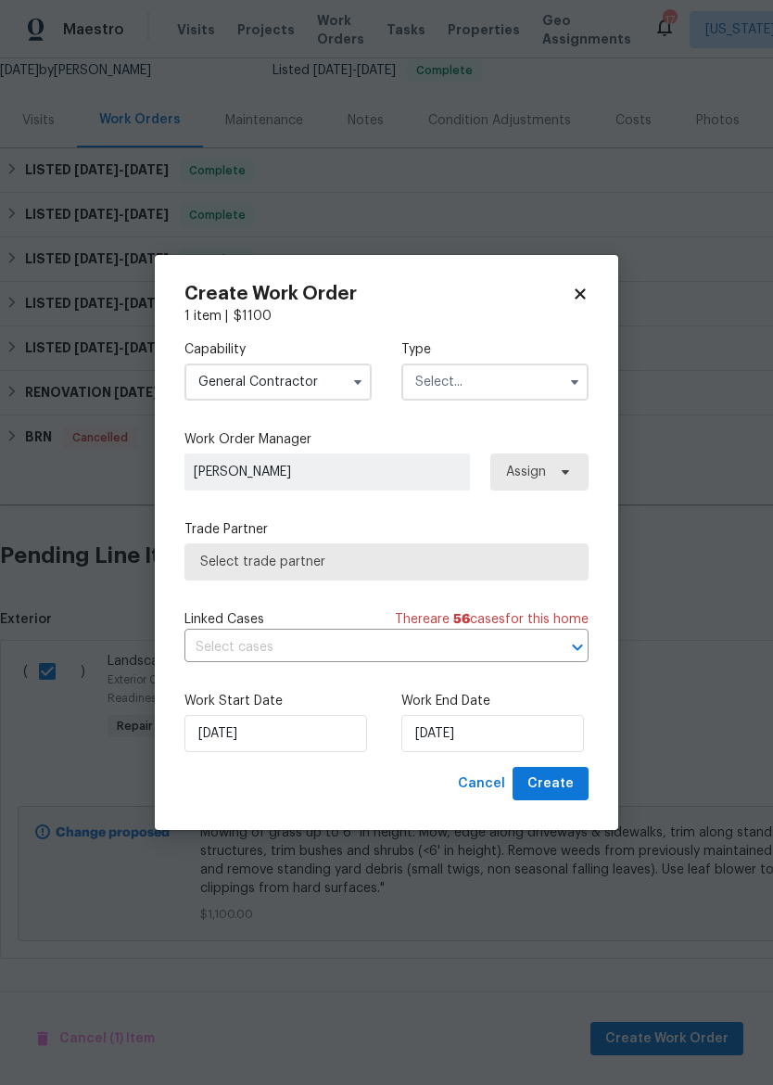
type input "General Contractor"
click at [535, 356] on label "Type" at bounding box center [495, 349] width 187 height 19
click at [508, 385] on input "text" at bounding box center [495, 382] width 187 height 37
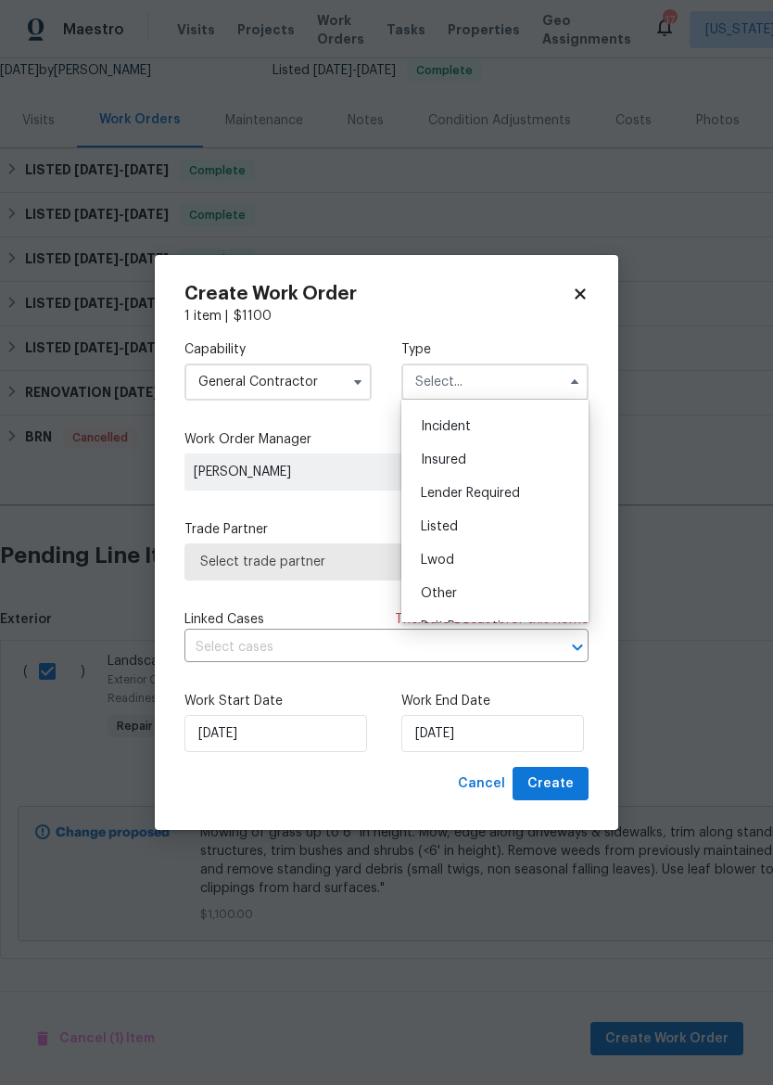
scroll to position [60, 0]
click at [505, 517] on div "Listed" at bounding box center [495, 527] width 178 height 33
type input "Listed"
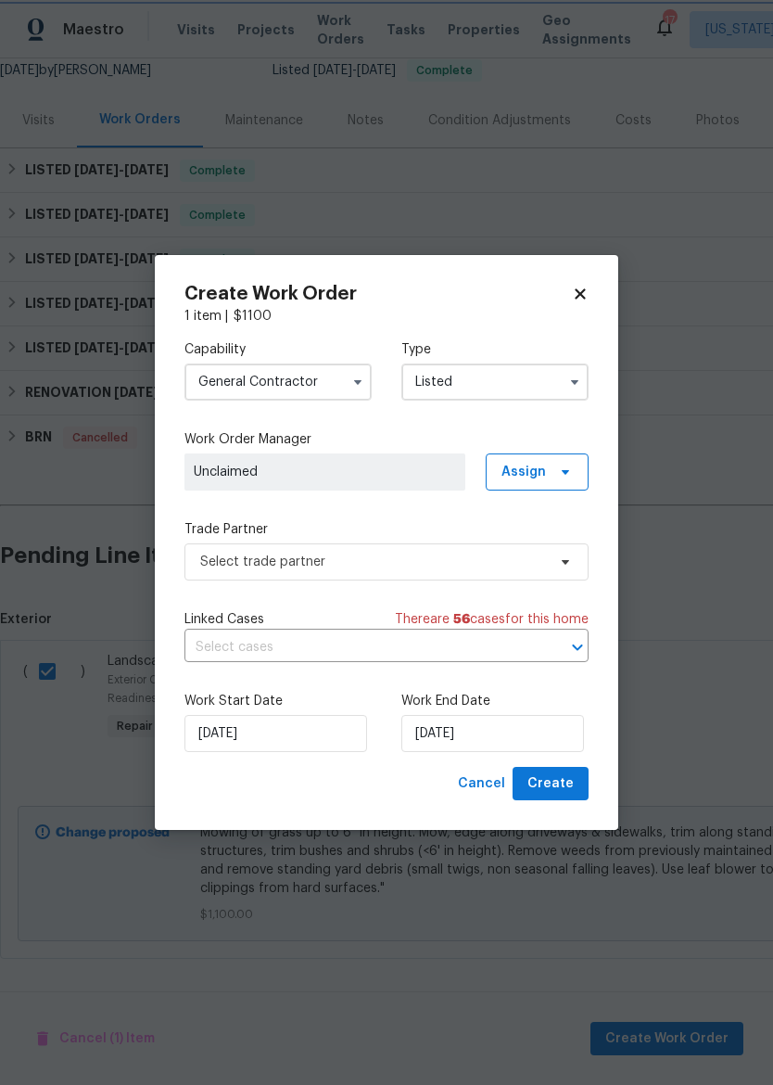
scroll to position [0, 0]
click at [502, 370] on input "Listed" at bounding box center [495, 382] width 187 height 37
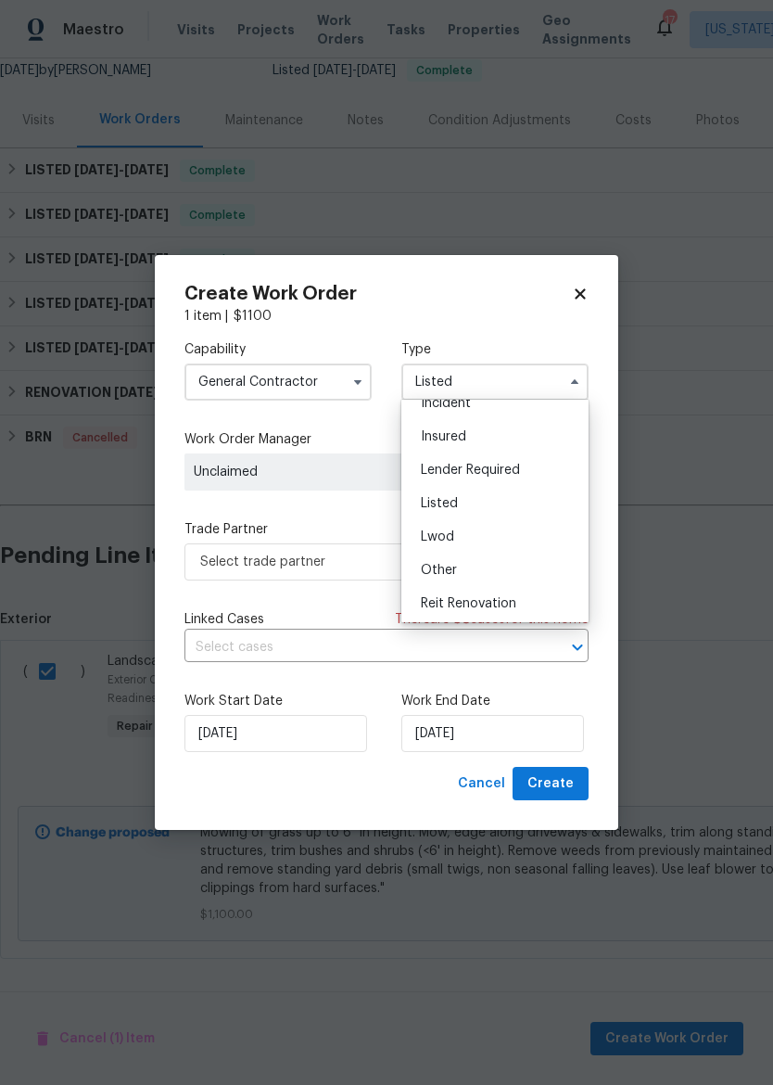
scroll to position [86, 0]
click at [497, 495] on div "Listed" at bounding box center [495, 501] width 178 height 33
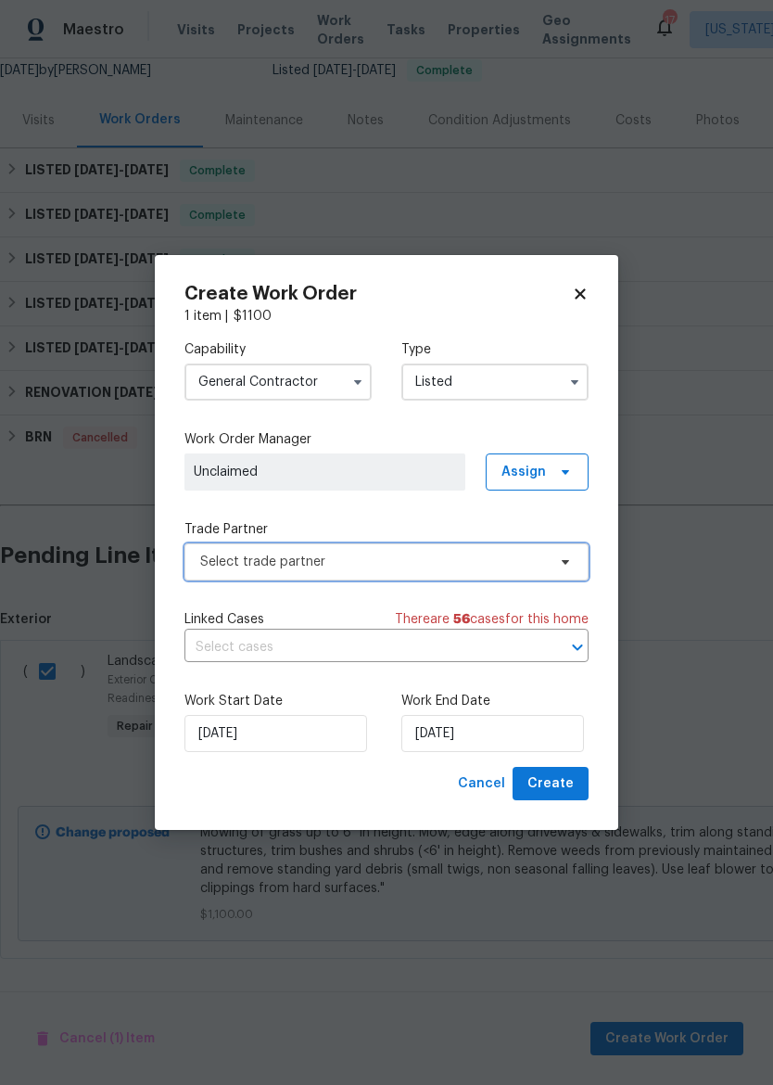
click at [433, 557] on span "Select trade partner" at bounding box center [373, 562] width 346 height 19
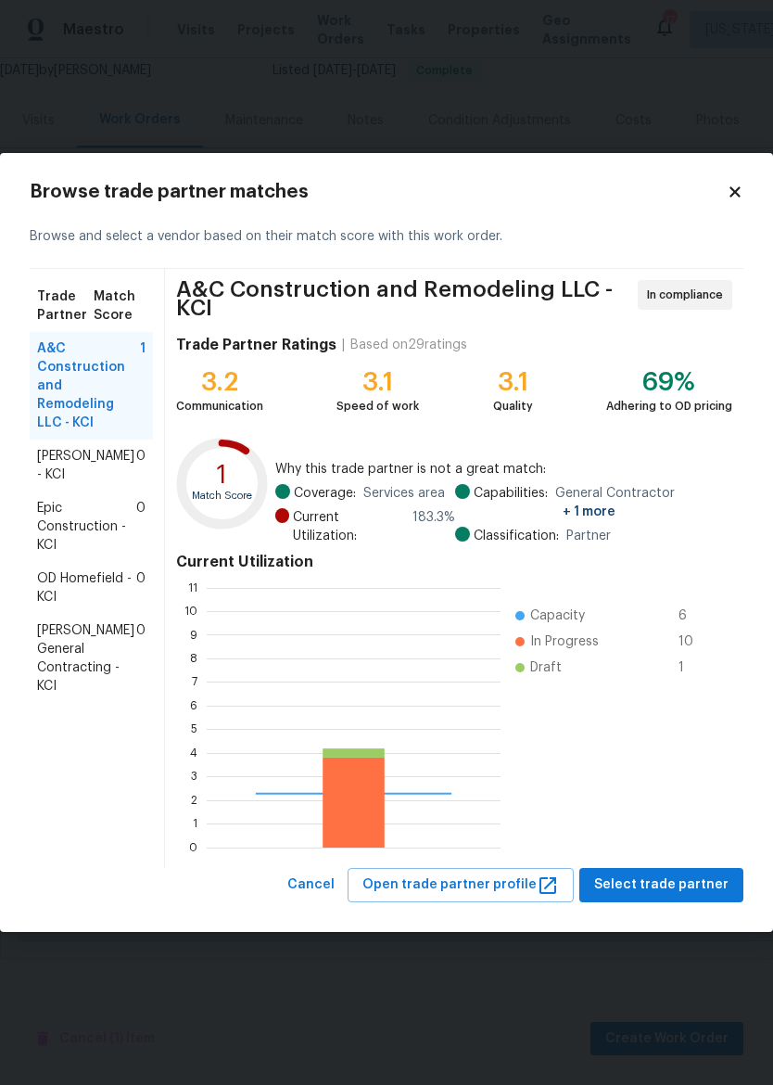
scroll to position [260, 294]
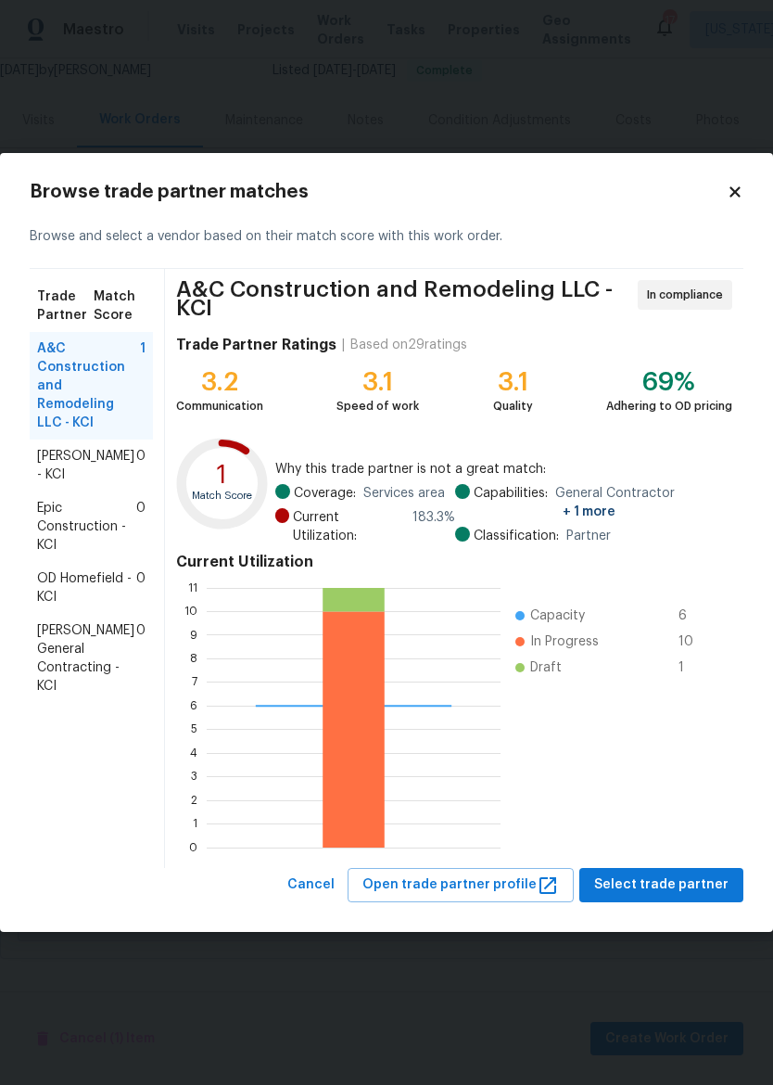
click at [70, 648] on span "Nicholson General Contracting - KCI" at bounding box center [86, 658] width 99 height 74
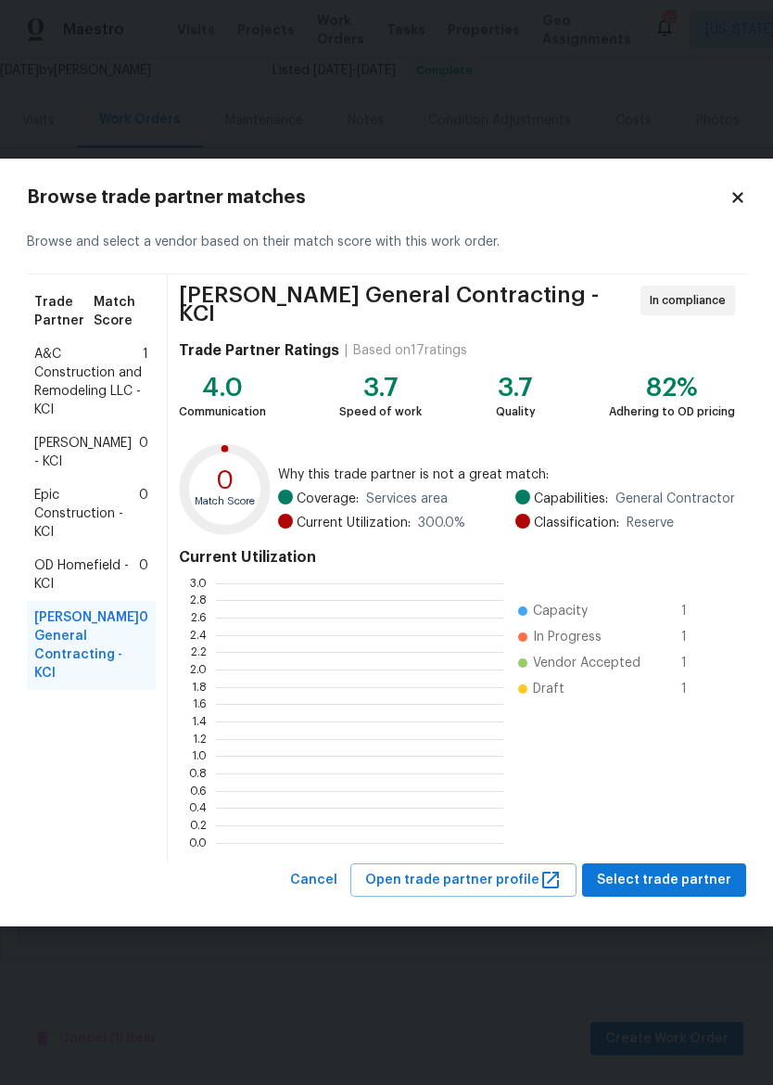
scroll to position [260, 288]
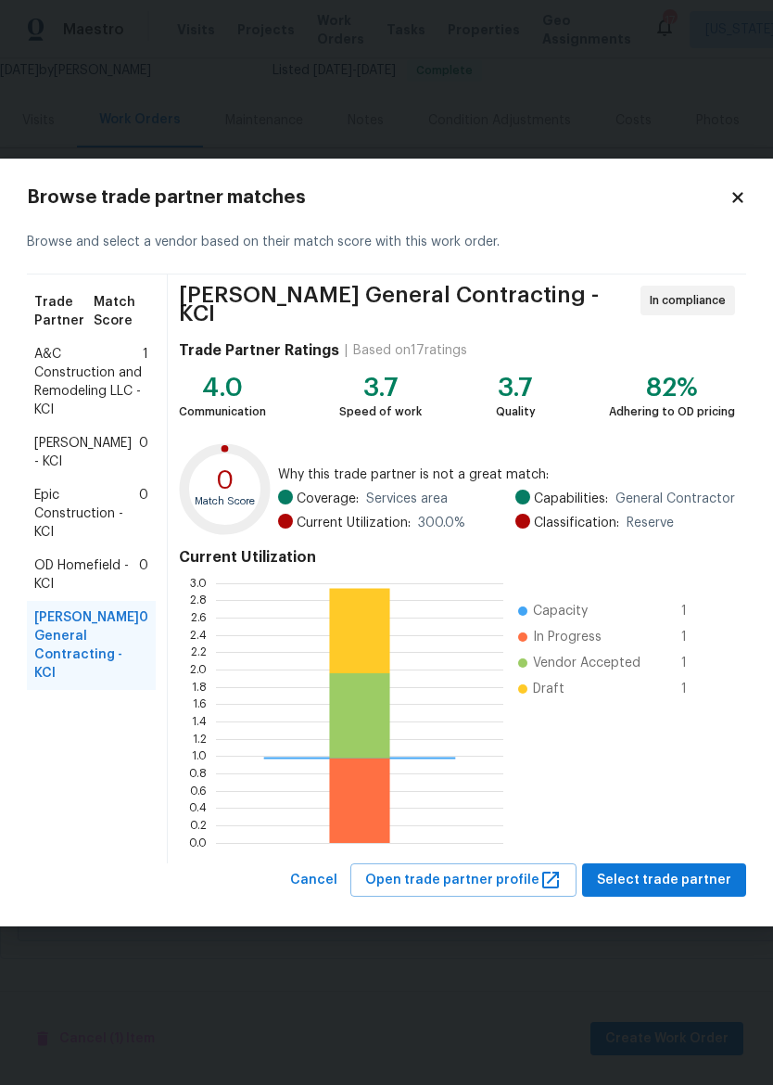
click at [688, 874] on span "Select trade partner" at bounding box center [664, 880] width 134 height 23
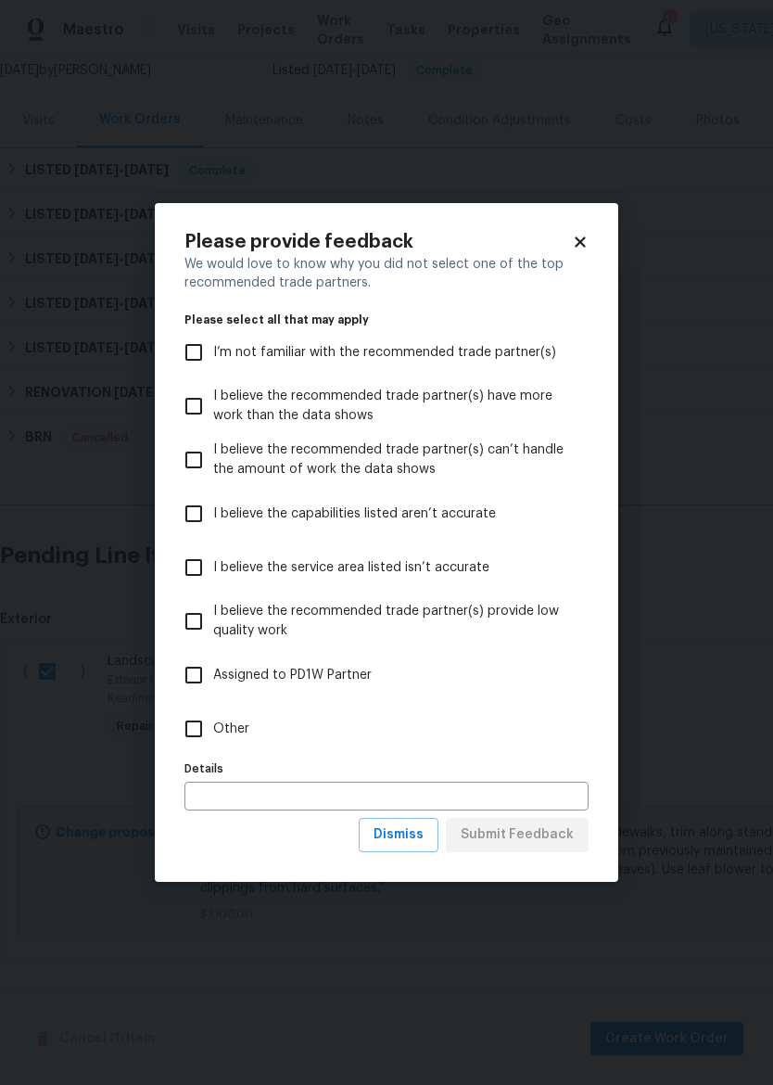
click at [199, 722] on input "Other" at bounding box center [193, 728] width 39 height 39
checkbox input "true"
click at [560, 829] on span "Submit Feedback" at bounding box center [517, 835] width 113 height 23
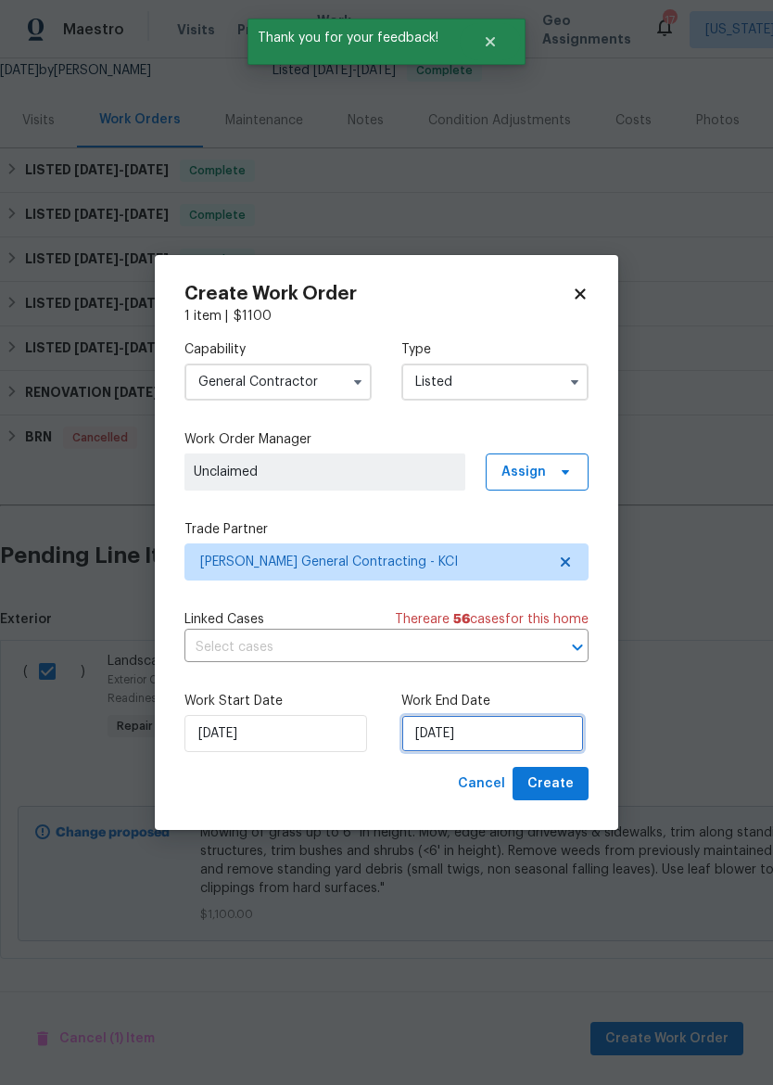
click at [458, 726] on input "9/22/2025" at bounding box center [493, 733] width 183 height 37
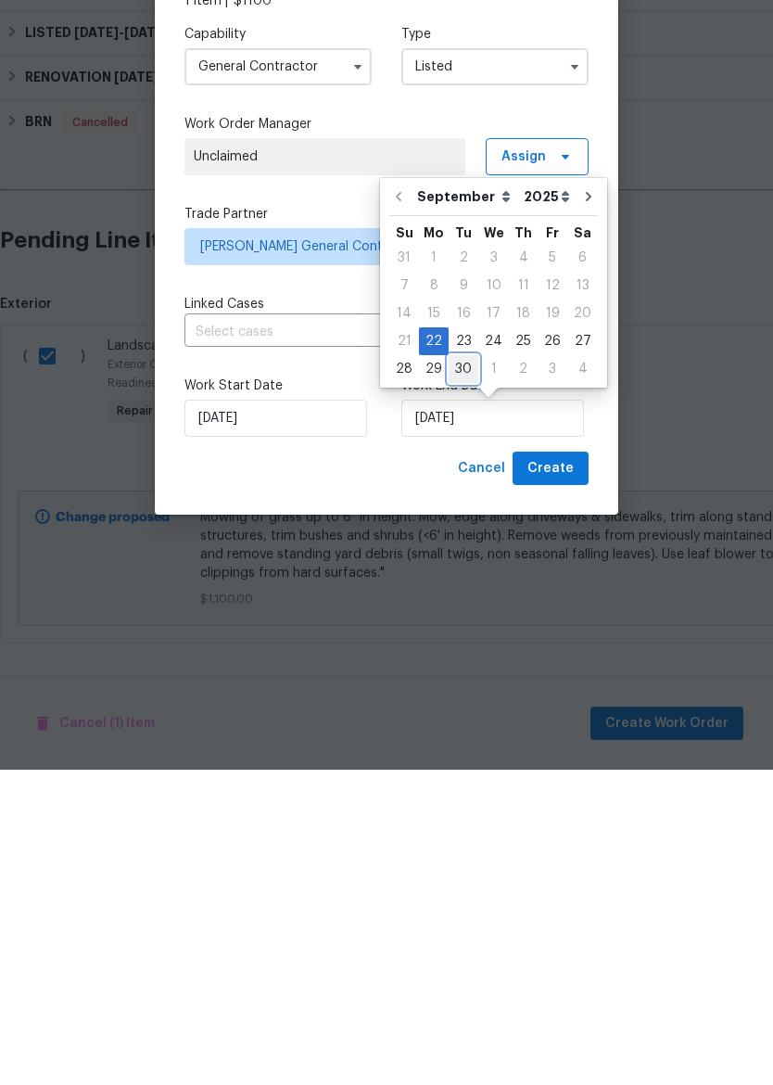
click at [462, 671] on div "30" at bounding box center [464, 684] width 30 height 26
type input "9/30/2025"
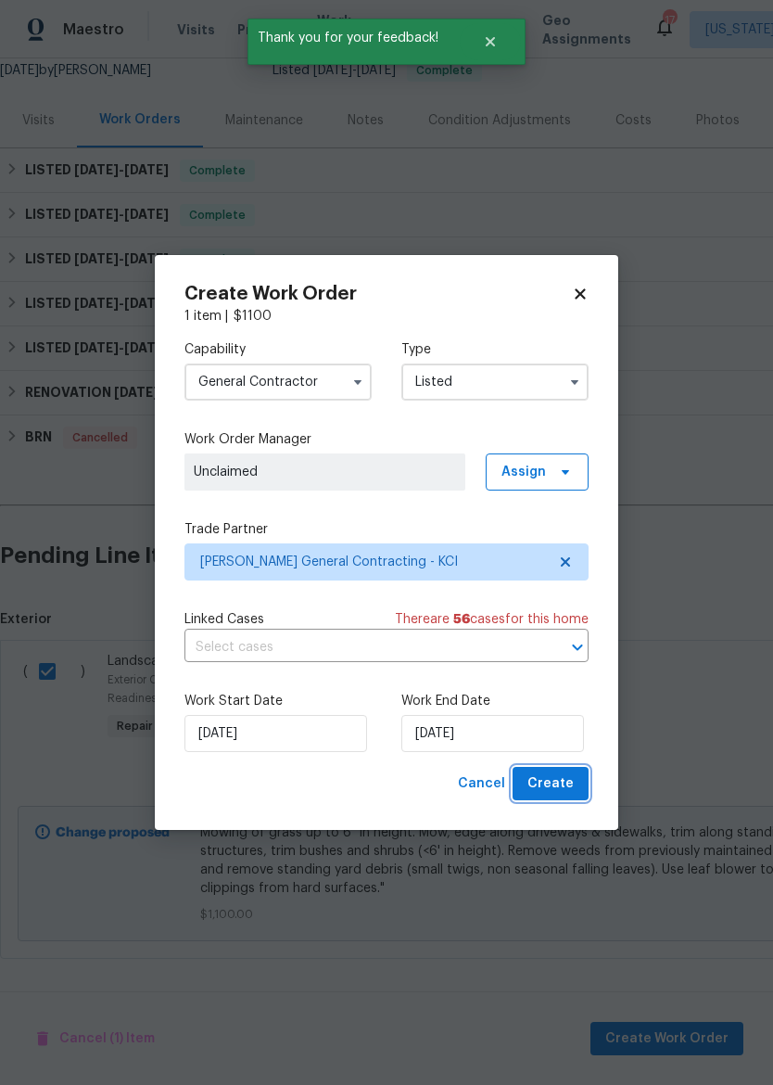
click at [582, 776] on button "Create" at bounding box center [551, 784] width 76 height 34
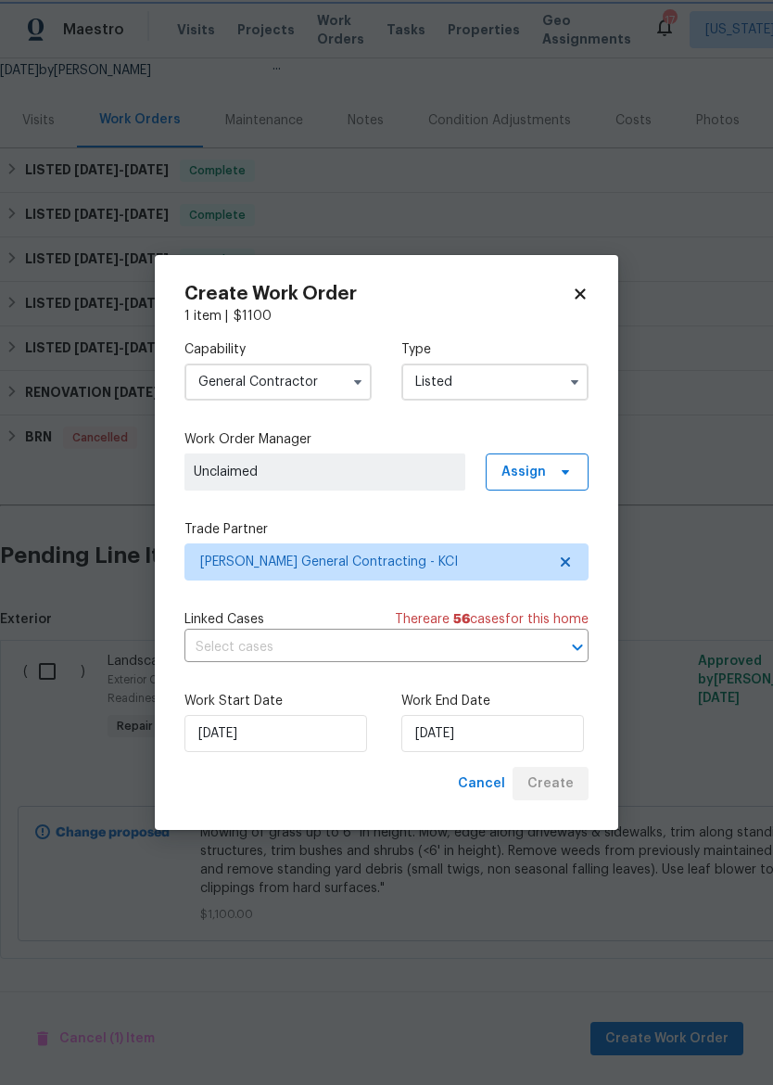
checkbox input "false"
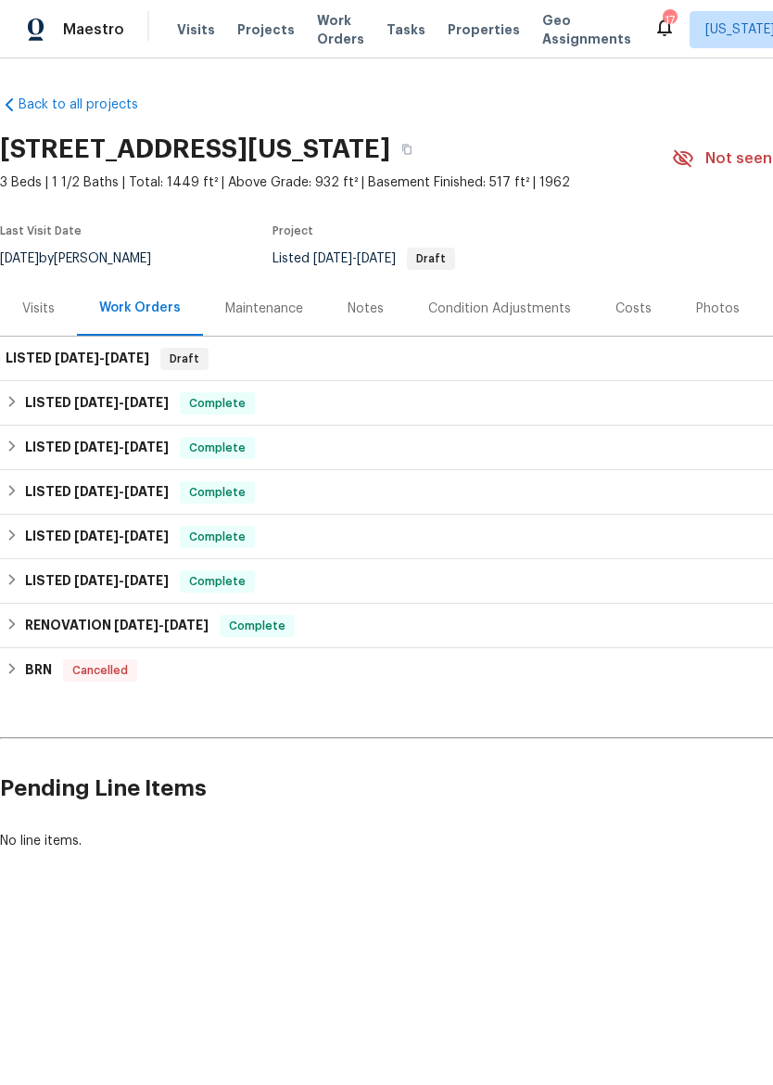
scroll to position [0, 0]
click at [655, 347] on div "LISTED 9/22/25 - 9/30/25 Draft" at bounding box center [524, 359] width 1048 height 45
click at [656, 373] on div "LISTED 9/22/25 - 9/30/25 Draft" at bounding box center [524, 359] width 1048 height 45
click at [102, 27] on span "Maestro" at bounding box center [93, 29] width 61 height 19
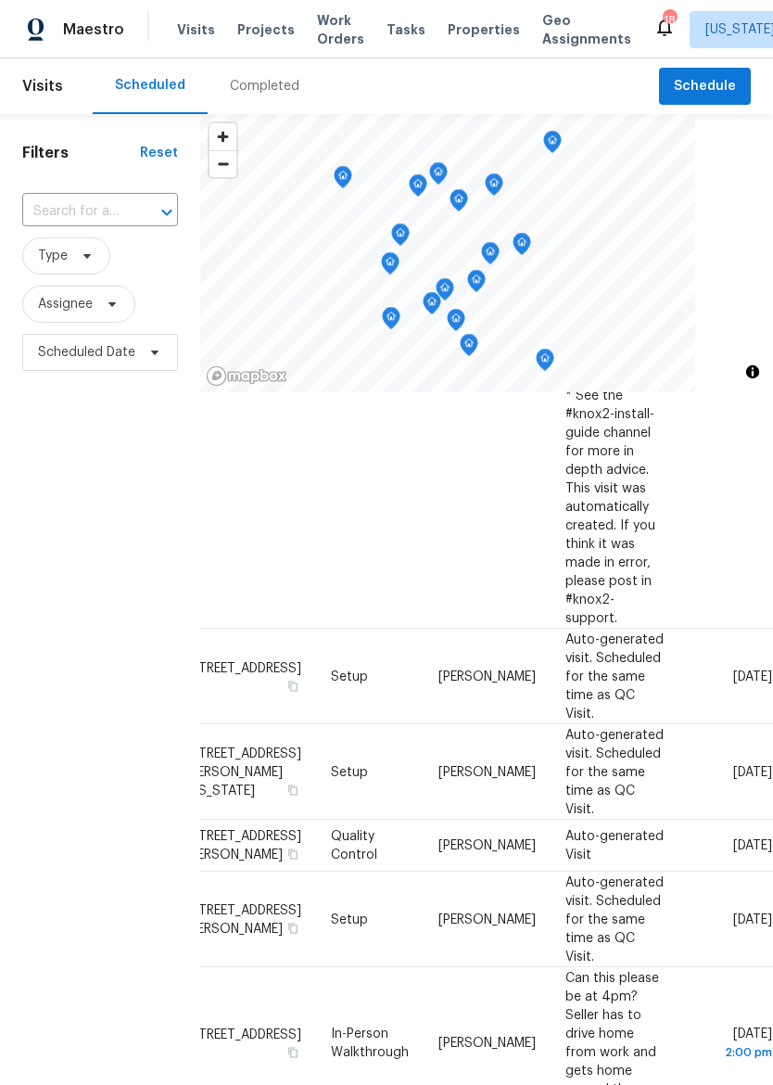
scroll to position [616, 175]
click at [0, 0] on icon at bounding box center [0, 0] width 0 height 0
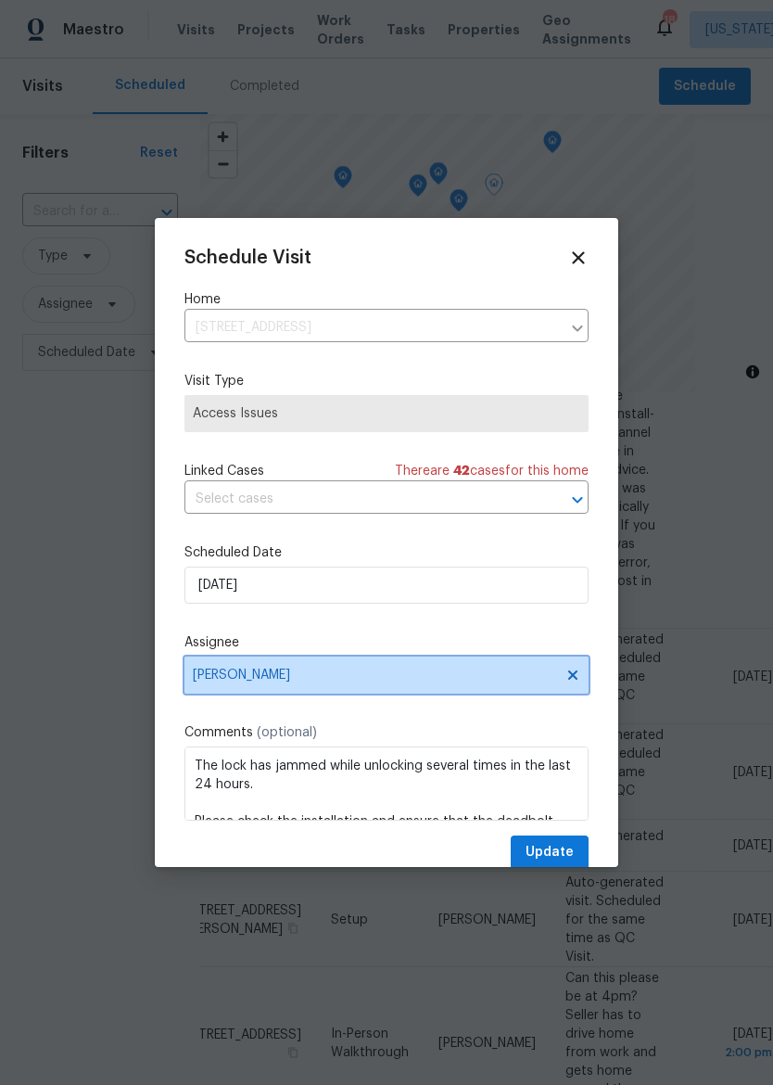
click at [233, 683] on span "[PERSON_NAME]" at bounding box center [375, 675] width 364 height 15
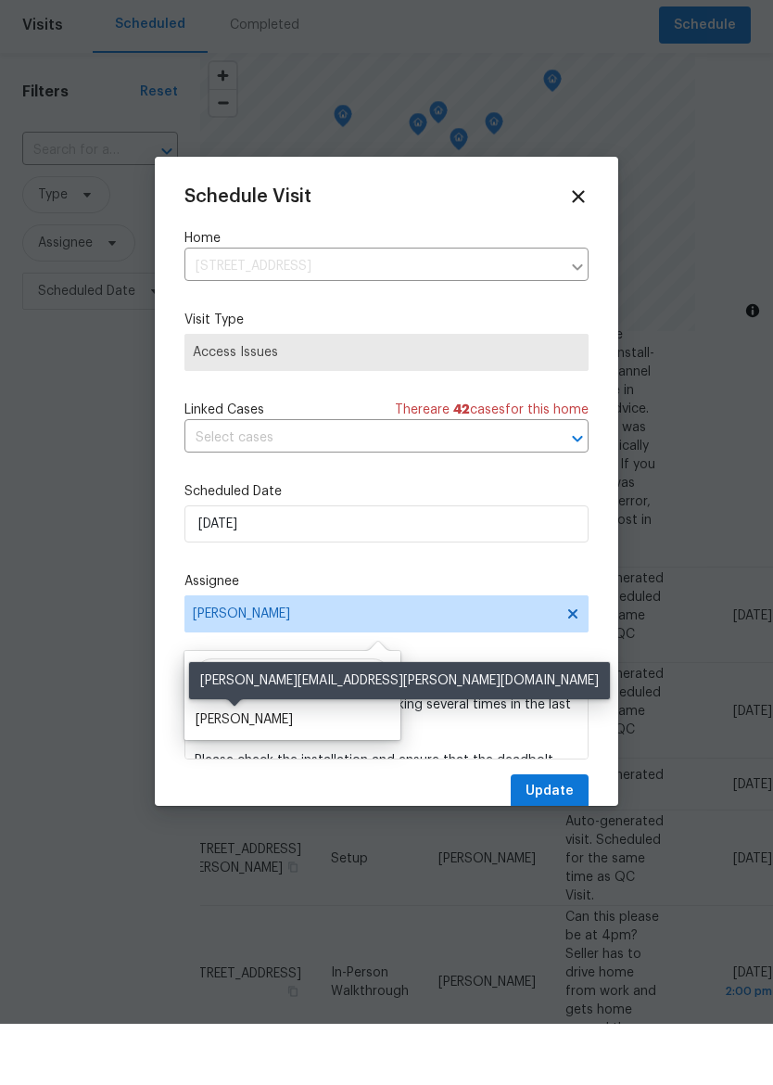
type input "[PERSON_NAME]"
click at [220, 772] on div "[PERSON_NAME]" at bounding box center [244, 781] width 97 height 19
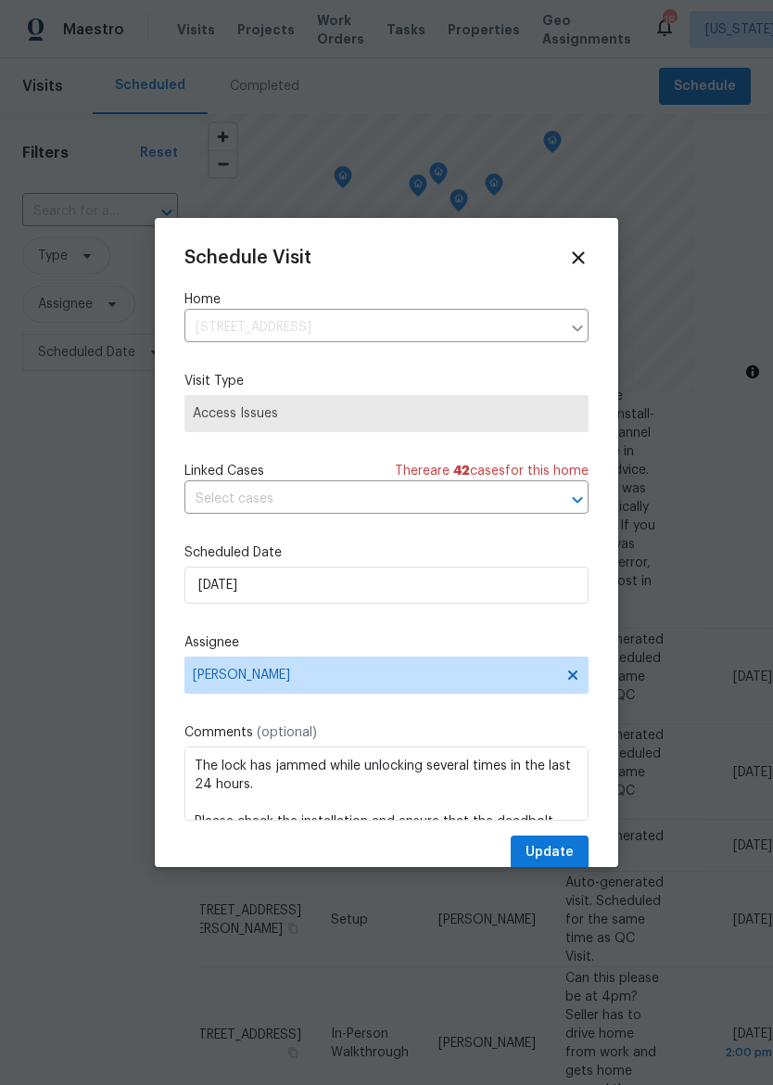
click at [534, 726] on div "Schedule Visit Home [STREET_ADDRESS] ​ Visit Type Access Issues Linked Cases Th…" at bounding box center [387, 559] width 404 height 622
click at [562, 851] on span "Update" at bounding box center [550, 852] width 48 height 23
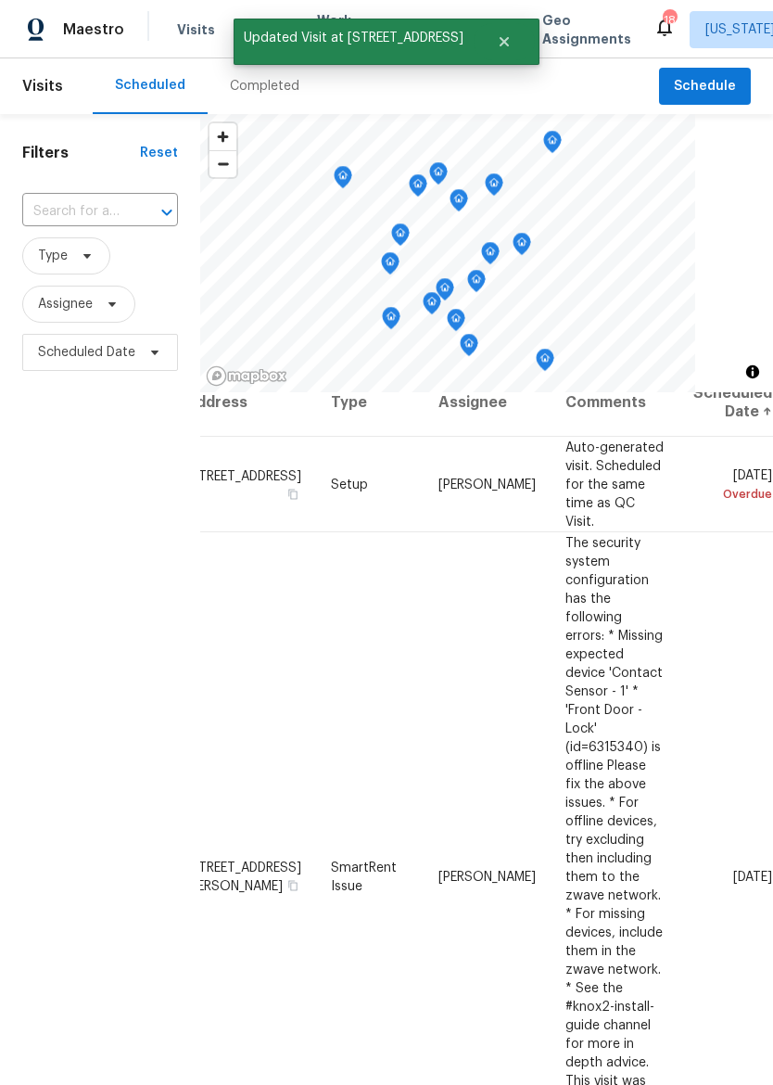
scroll to position [0, 175]
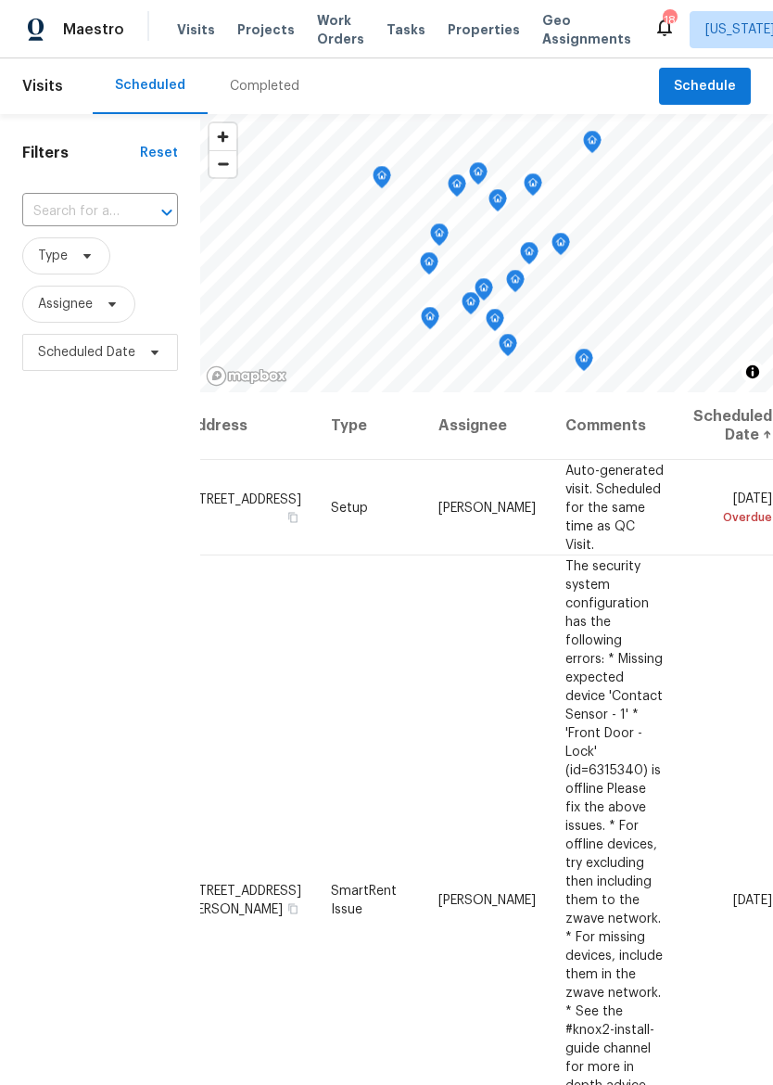
click at [448, 22] on span "Properties" at bounding box center [484, 29] width 72 height 19
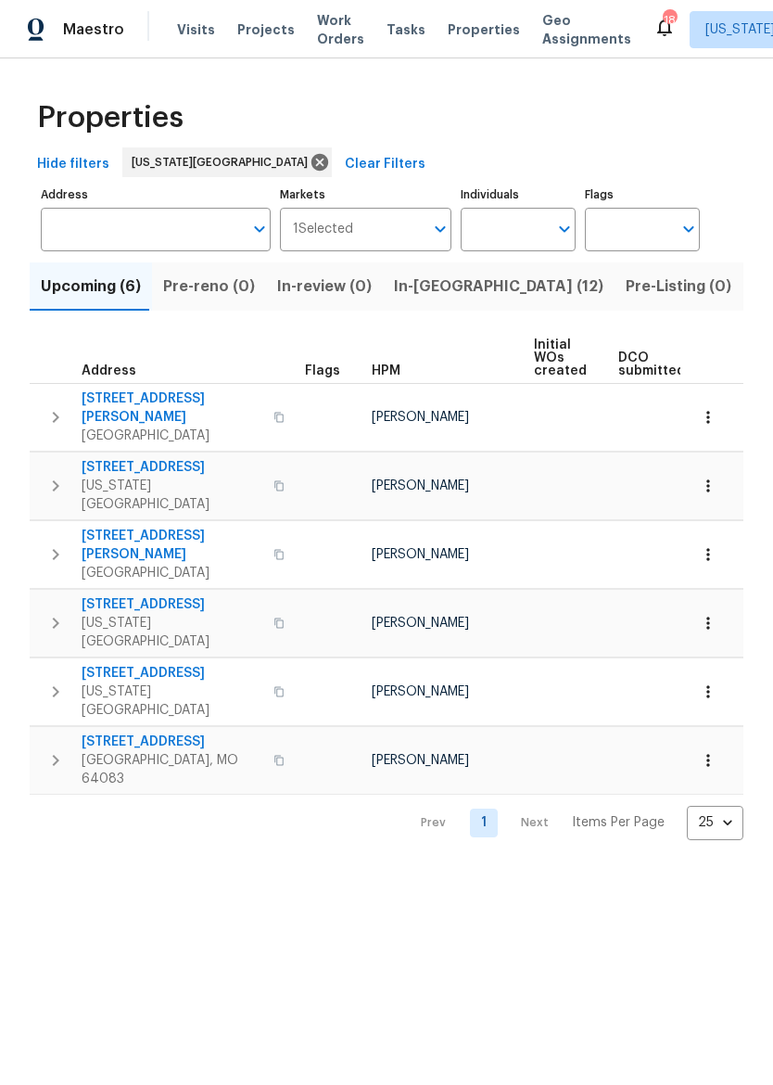
click at [442, 298] on span "In-[GEOGRAPHIC_DATA] (12)" at bounding box center [499, 287] width 210 height 26
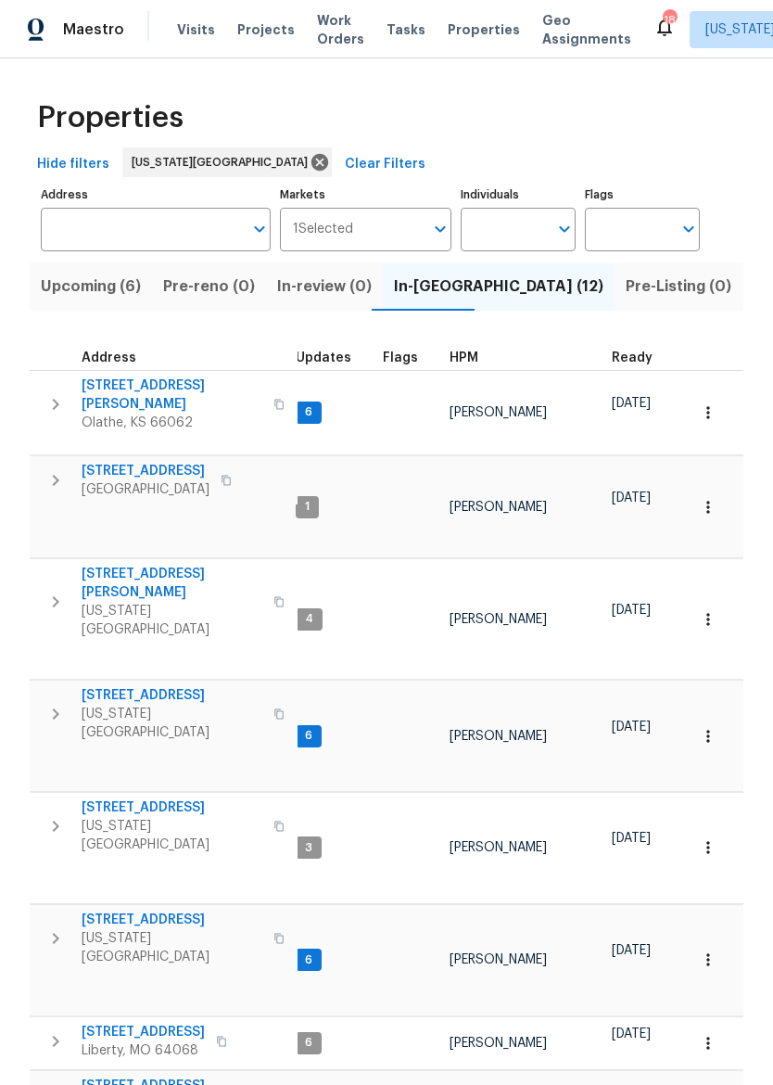
scroll to position [15, 10]
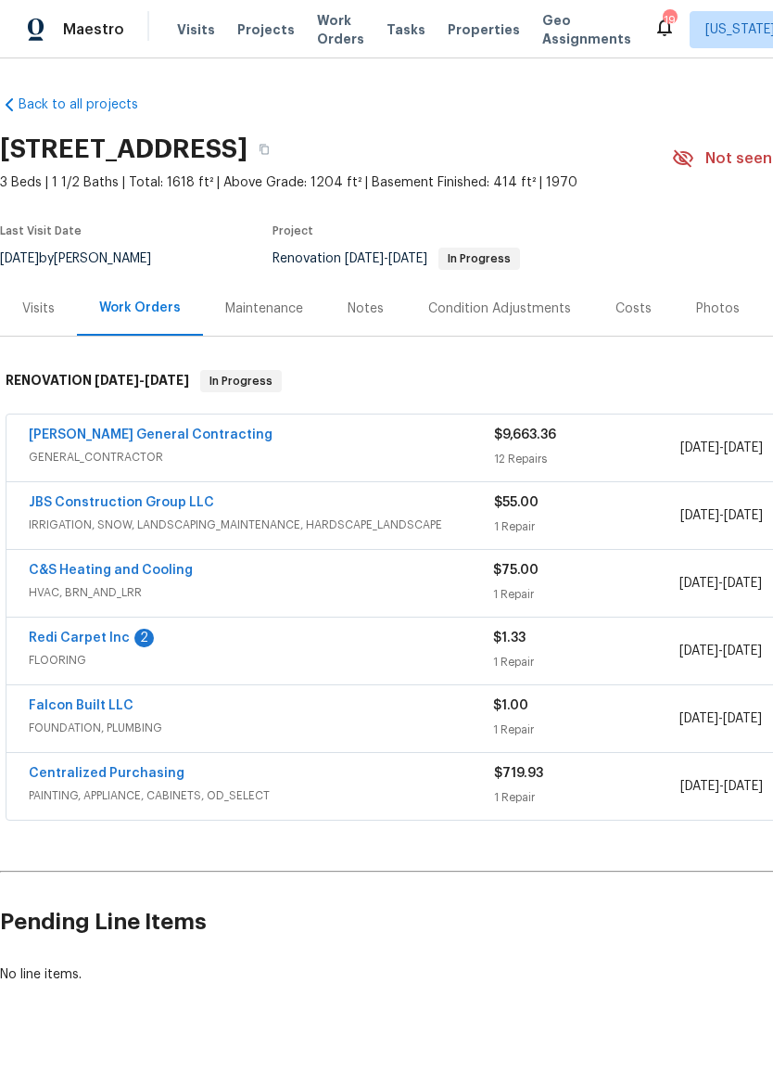
click at [95, 642] on link "Redi Carpet Inc" at bounding box center [79, 638] width 101 height 13
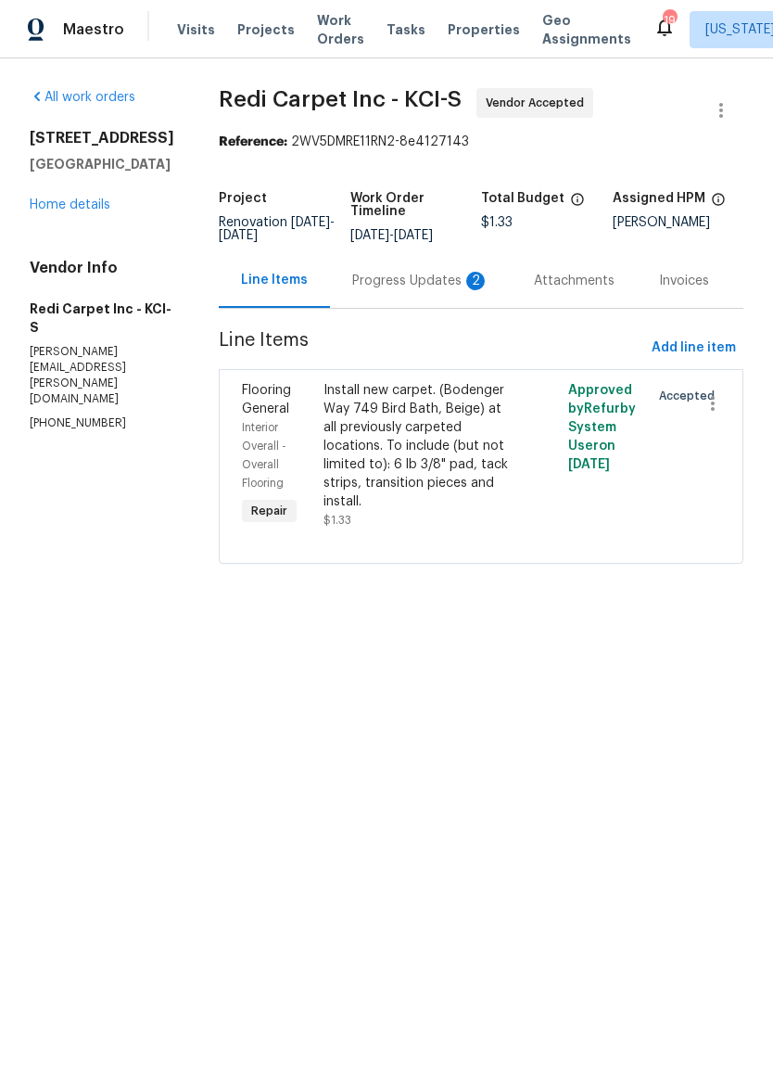
click at [455, 290] on div "Progress Updates 2" at bounding box center [420, 281] width 137 height 19
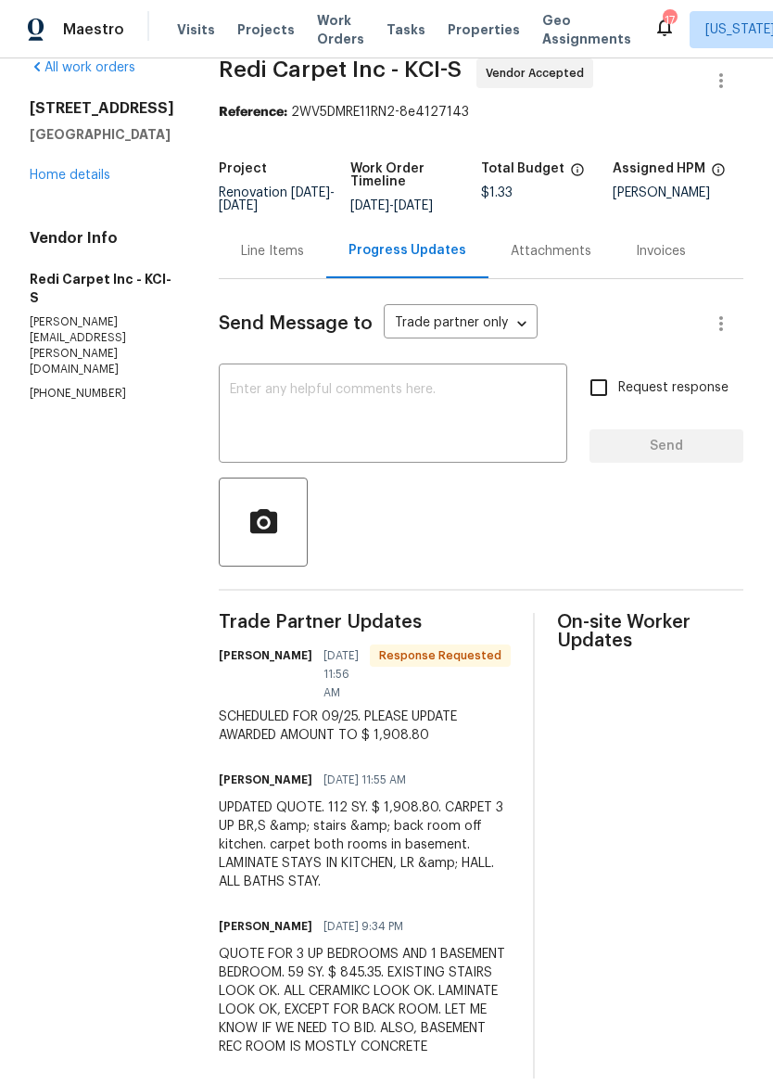
scroll to position [15, 0]
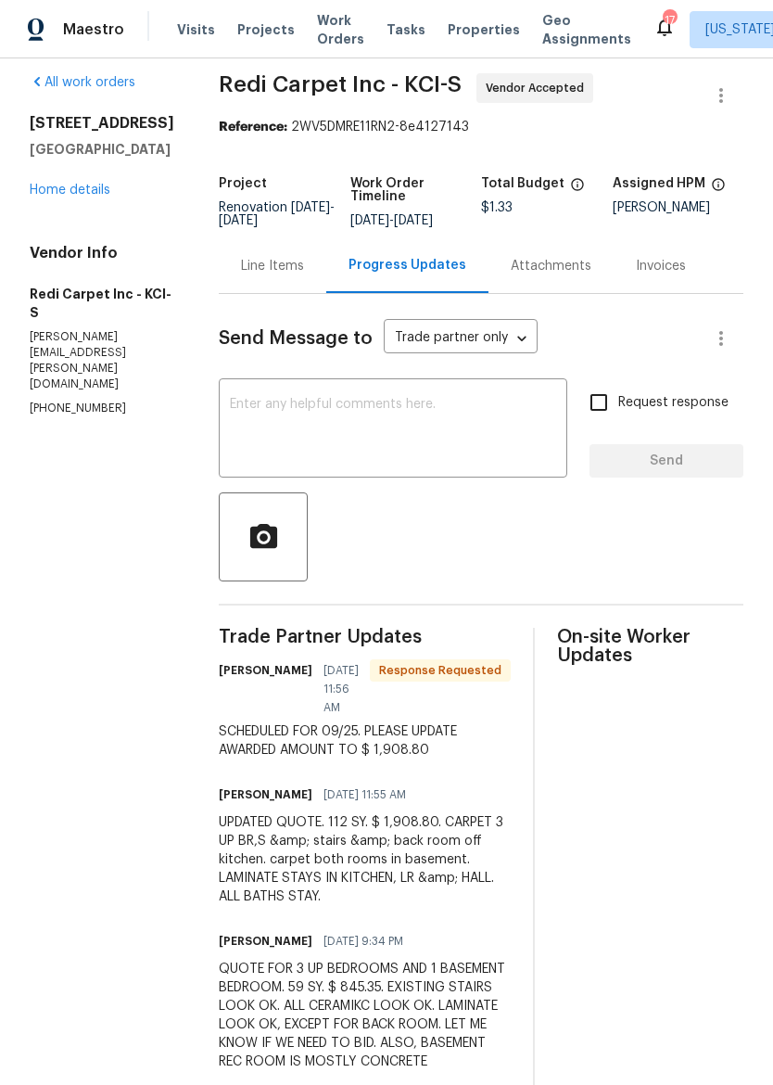
click at [296, 275] on div "Line Items" at bounding box center [272, 266] width 63 height 19
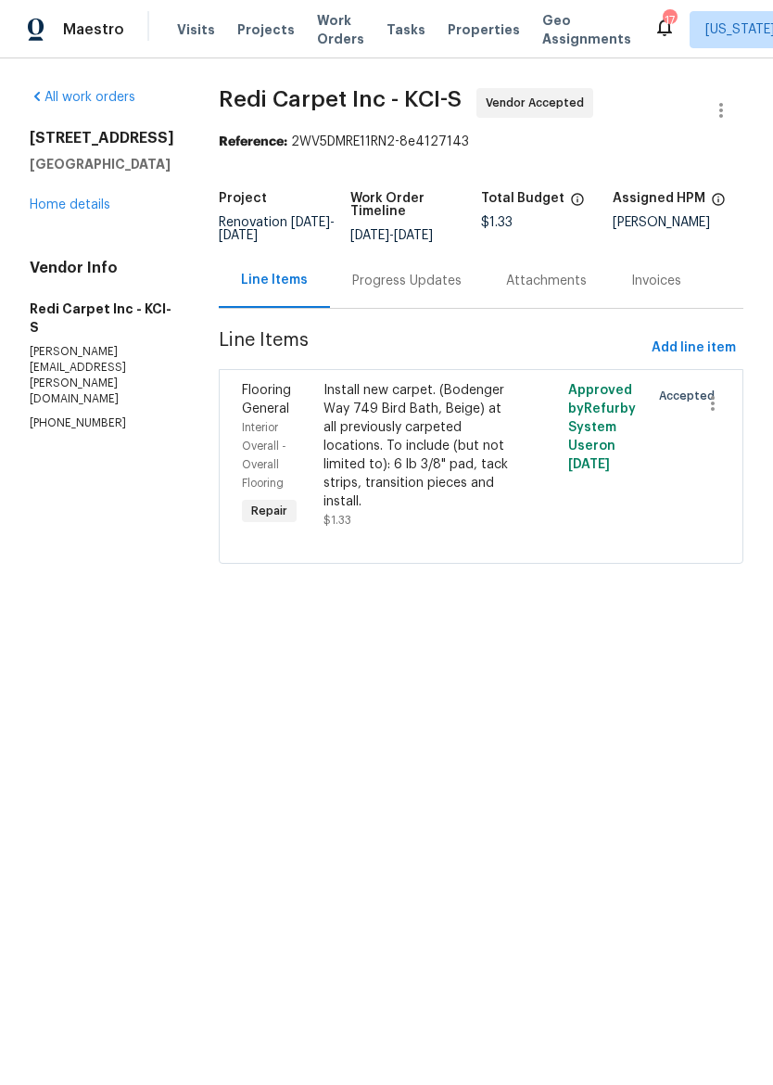
click at [456, 449] on div "Install new carpet. (Bodenger Way 749 Bird Bath, Beige) at all previously carpe…" at bounding box center [420, 446] width 193 height 130
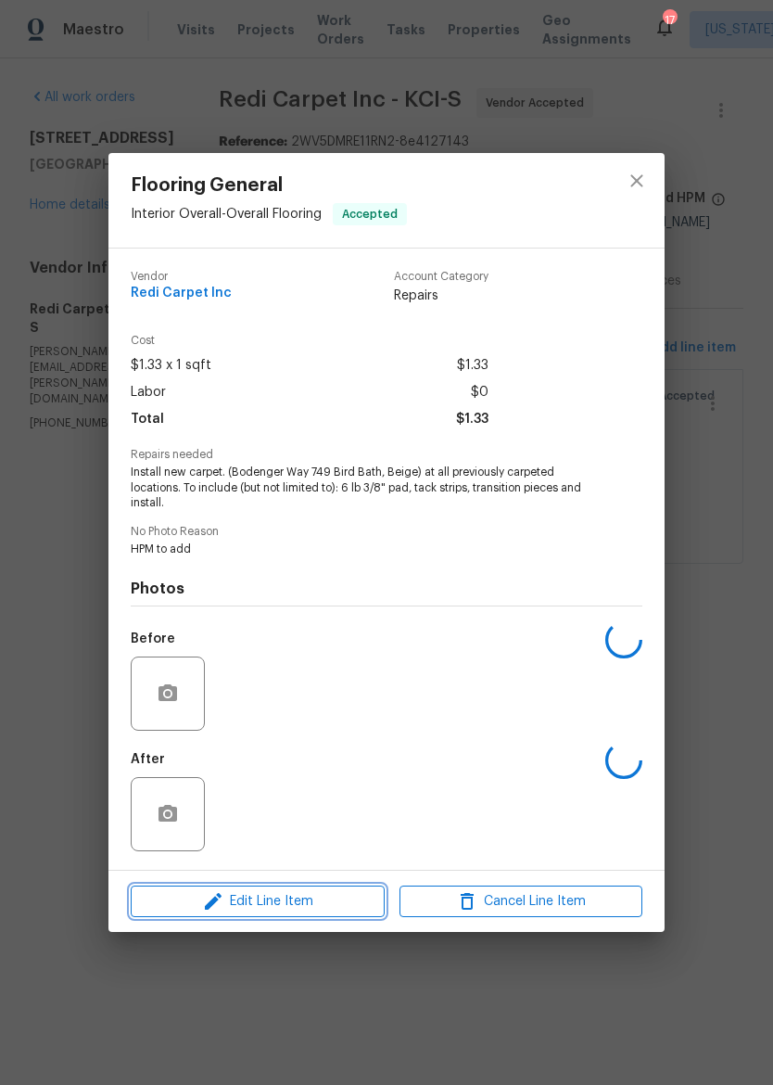
click at [298, 901] on span "Edit Line Item" at bounding box center [257, 901] width 243 height 23
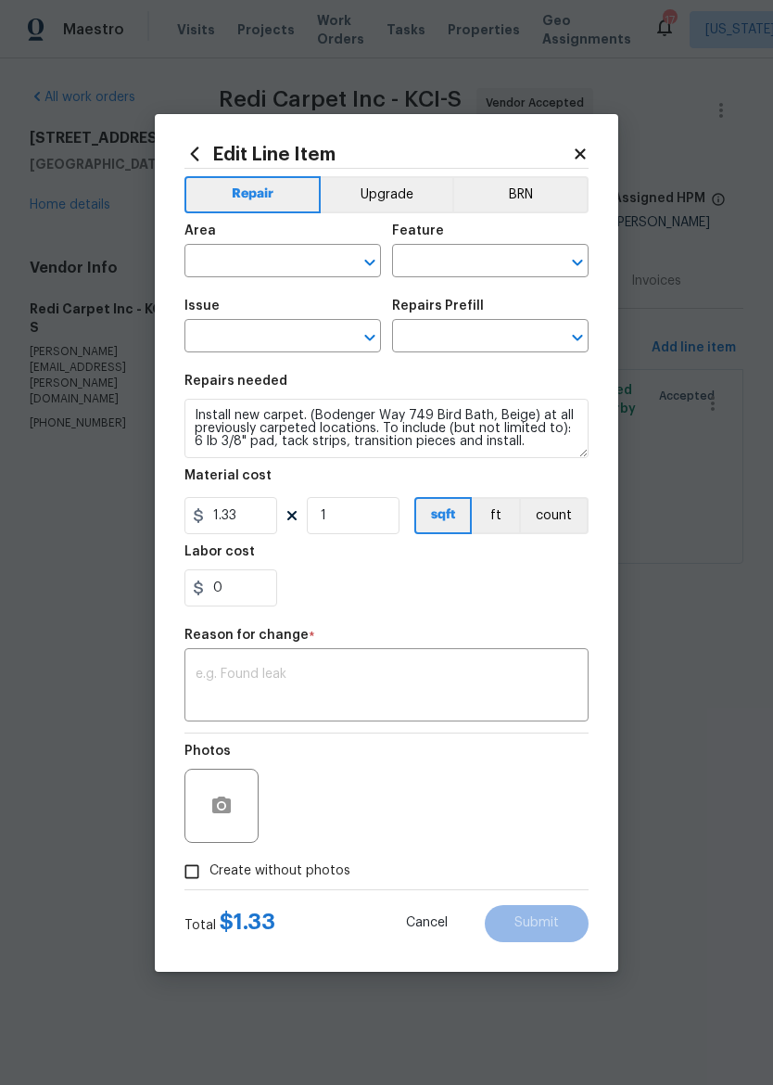
type input "Interior Overall"
type input "Overall Flooring"
type input "Flooring General"
type input "Carpet LVL 1 - Bodenger Way (Beige) $1.33"
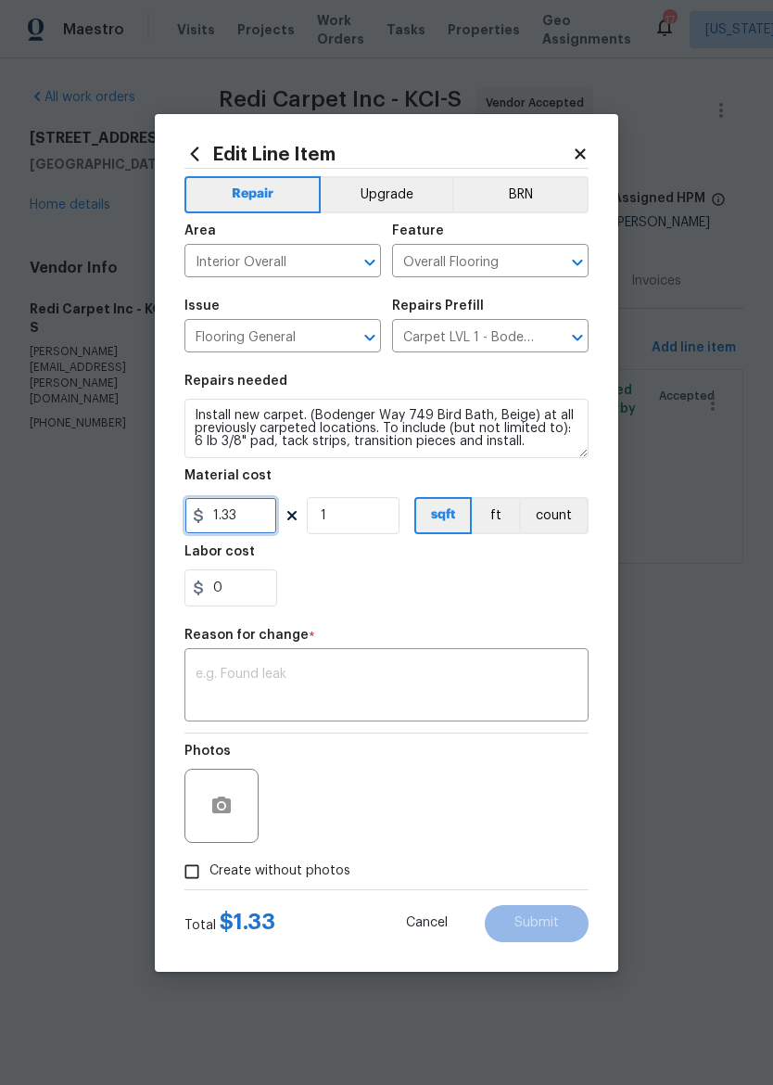
click at [266, 513] on input "1.33" at bounding box center [231, 515] width 93 height 37
click at [516, 581] on div "0" at bounding box center [387, 587] width 404 height 37
type input "1908.8"
click at [458, 676] on textarea at bounding box center [387, 687] width 382 height 39
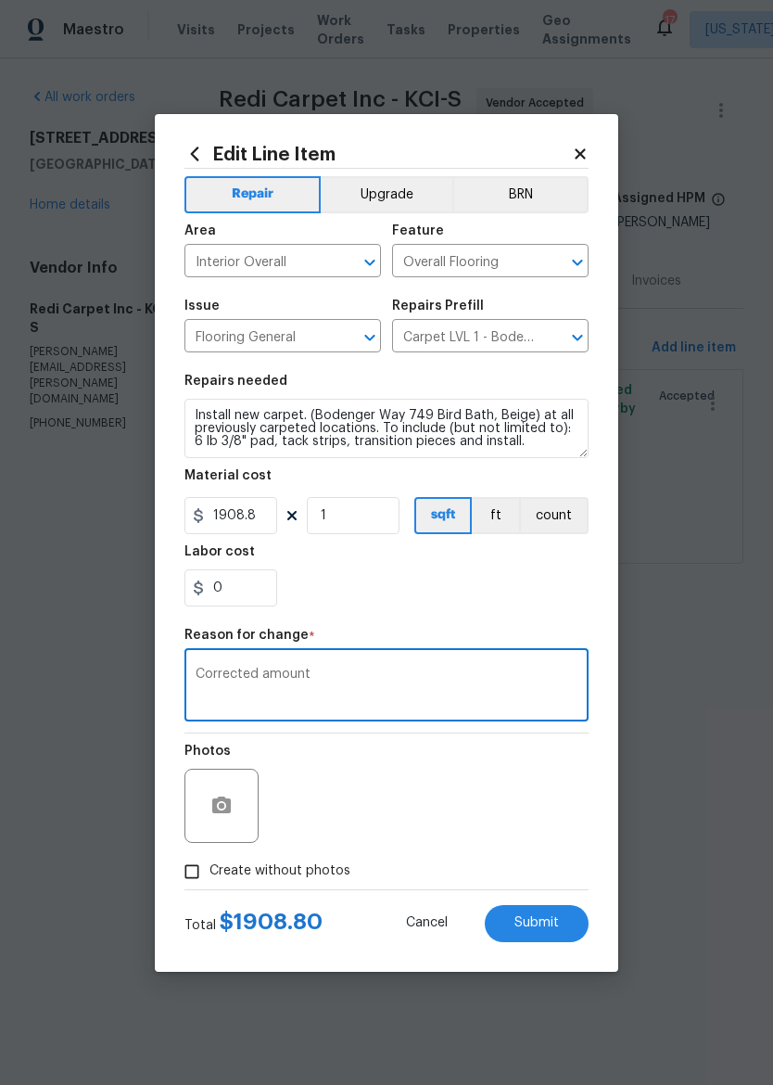
type textarea "Corrected amount"
click at [501, 615] on section "Repairs needed Install new carpet. (Bodenger Way 749 Bird Bath, Beige) at all p…" at bounding box center [387, 491] width 404 height 254
click at [240, 863] on label "Create without photos" at bounding box center [262, 871] width 176 height 35
click at [210, 863] on input "Create without photos" at bounding box center [191, 871] width 35 height 35
checkbox input "true"
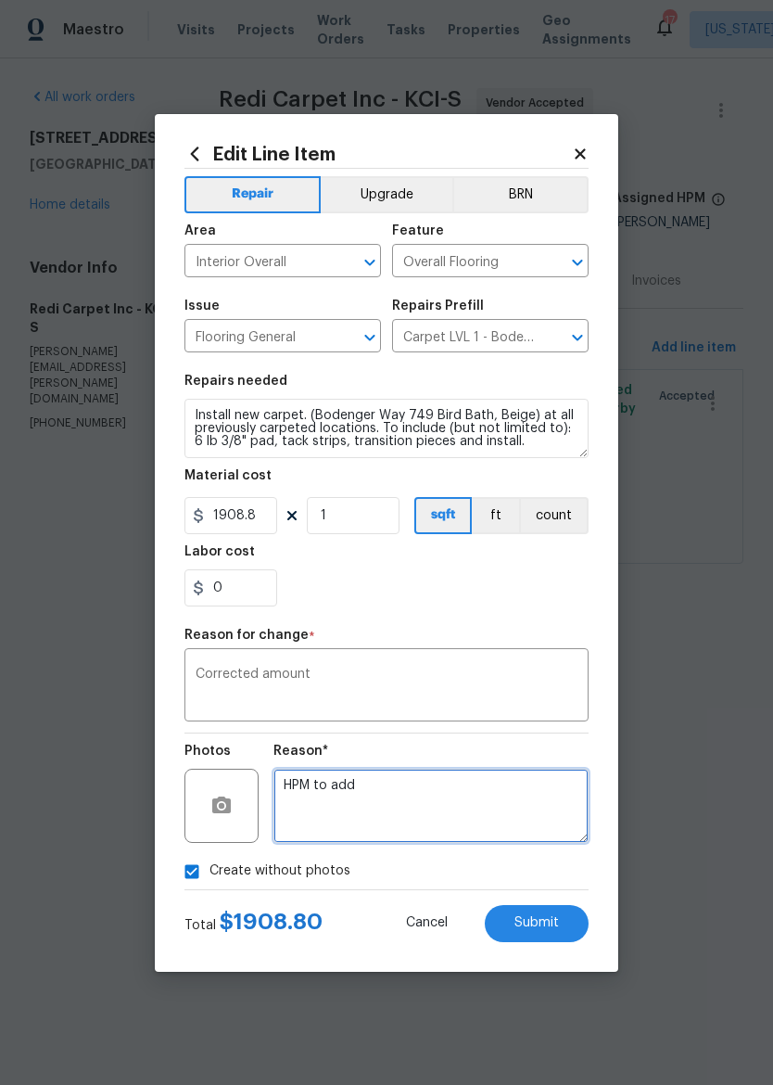
click at [397, 809] on textarea "HPM to add" at bounding box center [431, 806] width 315 height 74
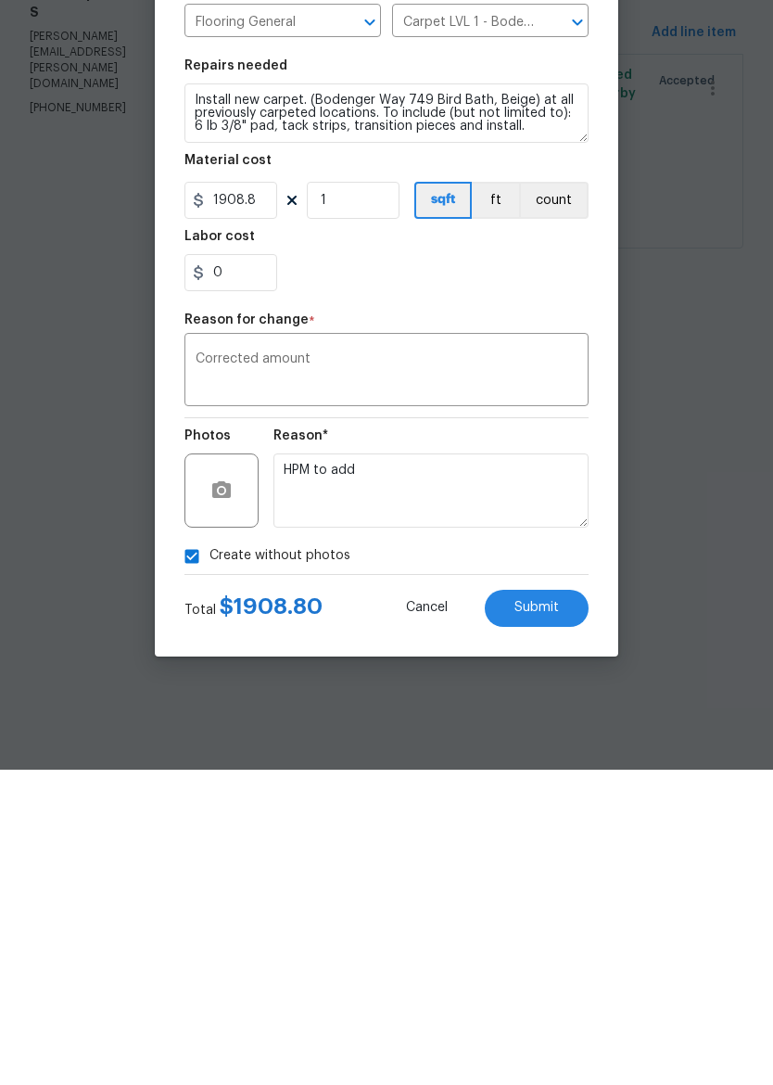
click at [556, 905] on button "Submit" at bounding box center [537, 923] width 104 height 37
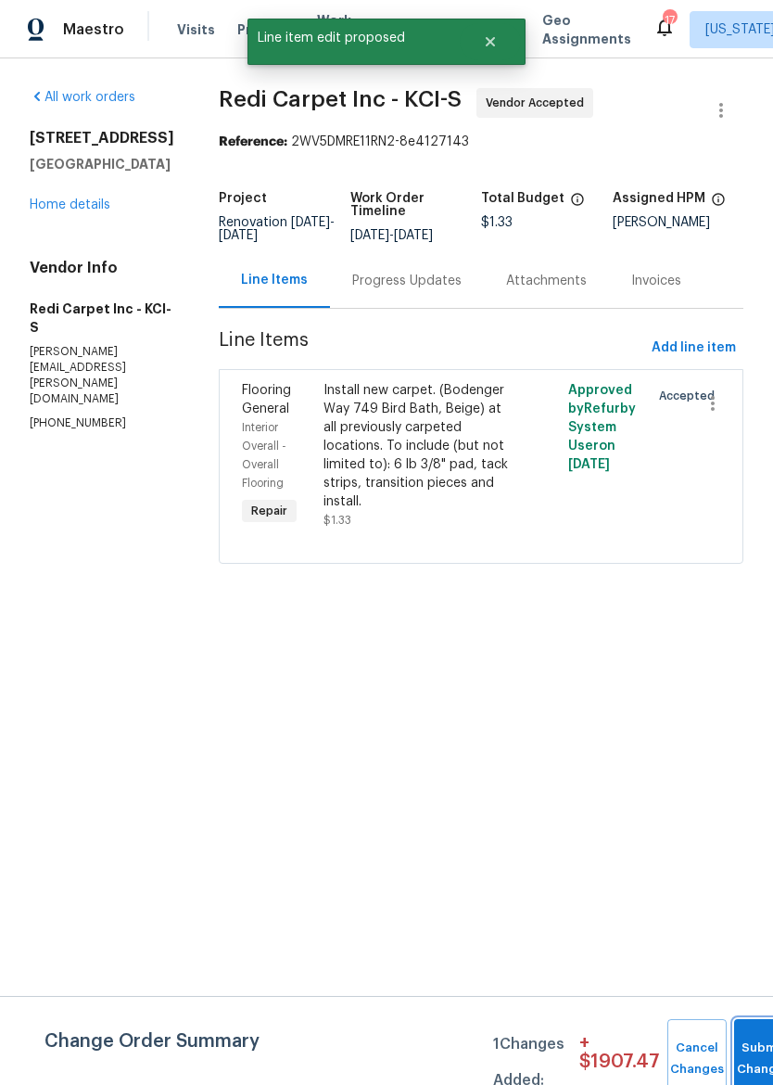
click at [748, 1031] on button "Submit Changes" at bounding box center [764, 1059] width 59 height 80
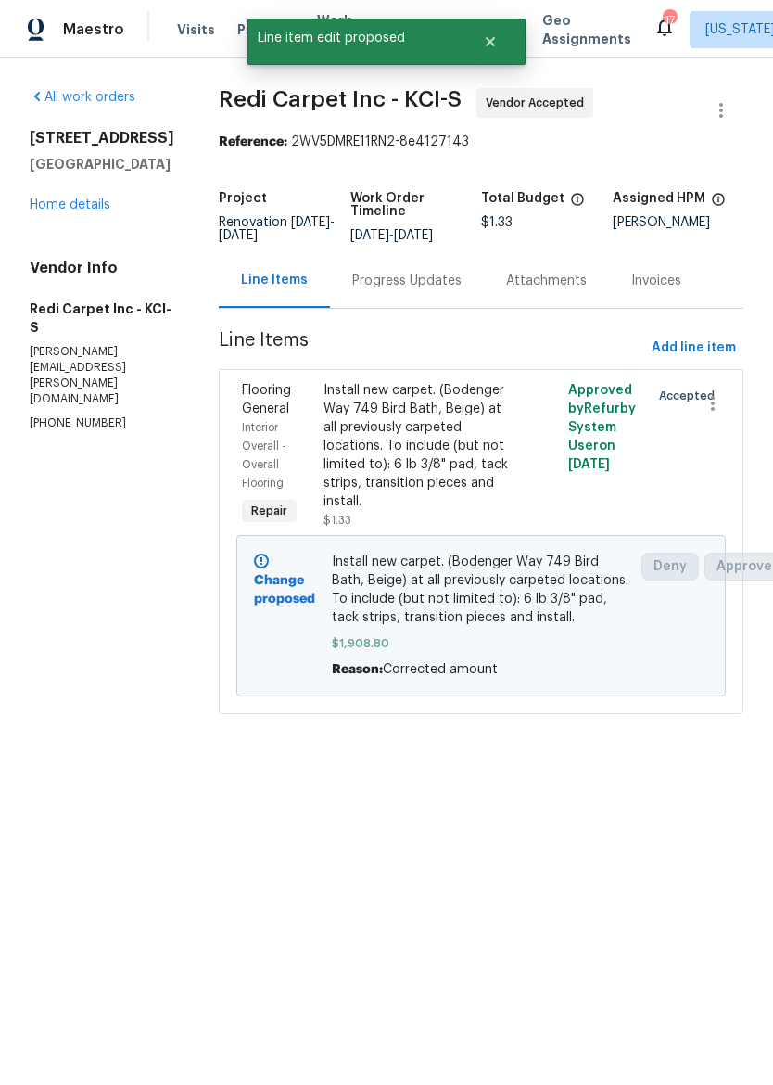
click at [98, 29] on span "Maestro" at bounding box center [93, 29] width 61 height 19
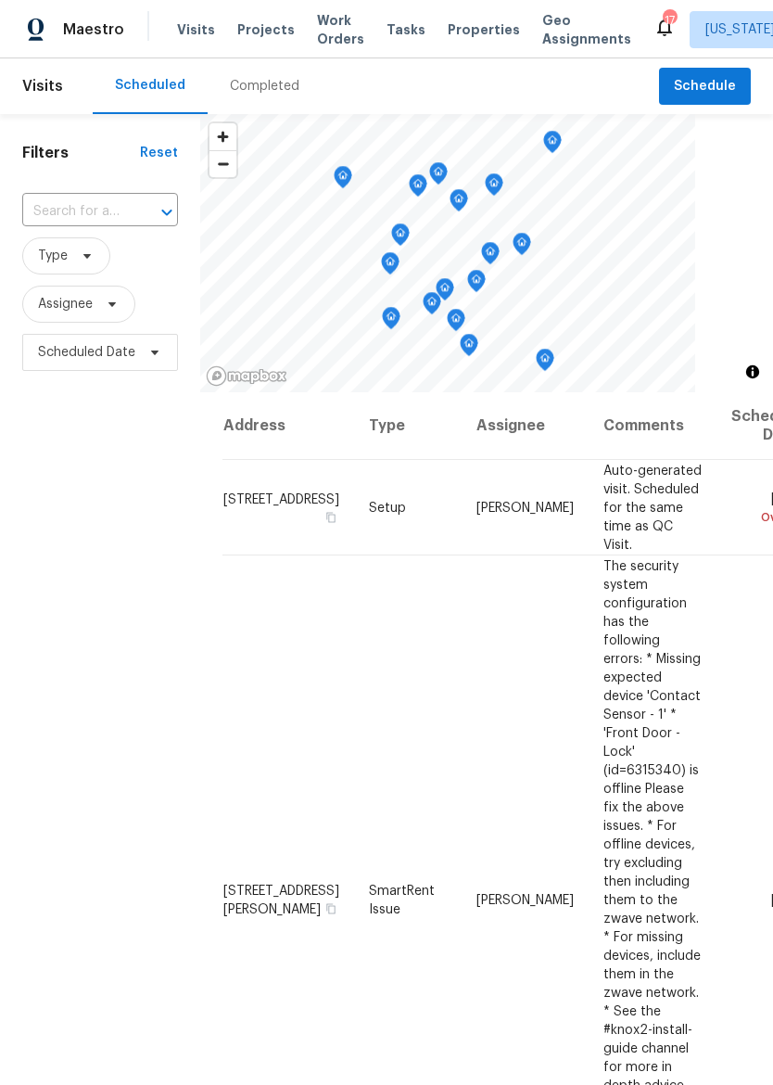
click at [34, 34] on img at bounding box center [36, 30] width 17 height 23
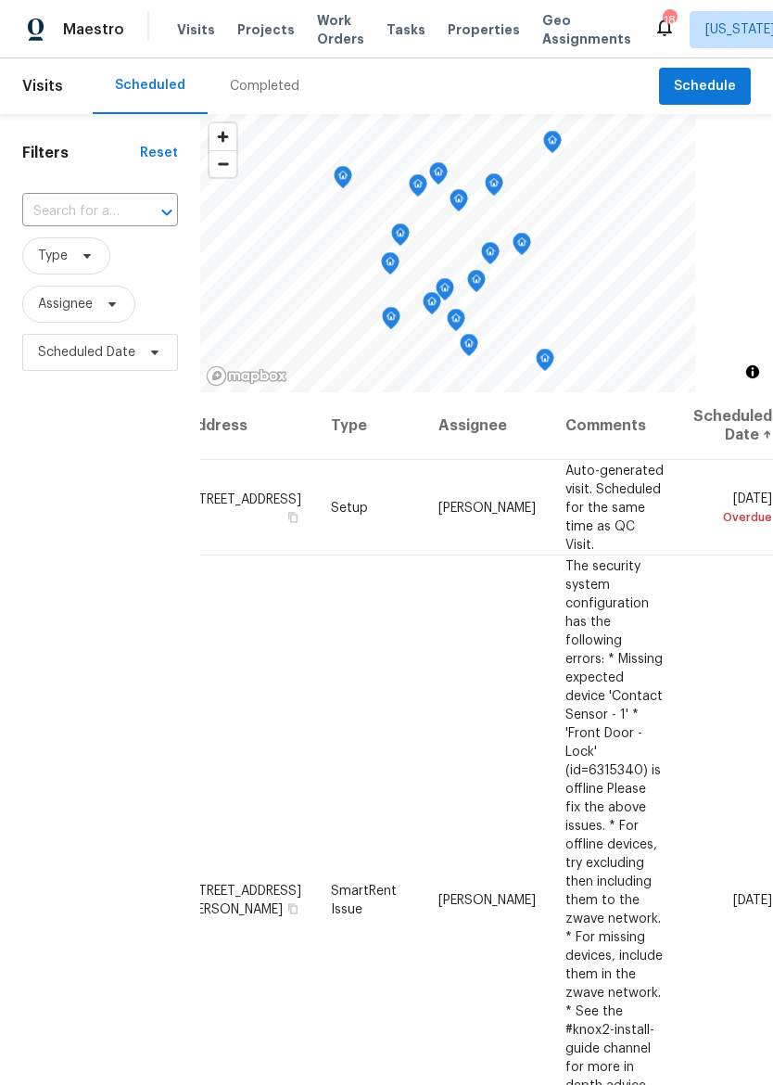
click at [29, 211] on input "text" at bounding box center [74, 212] width 104 height 29
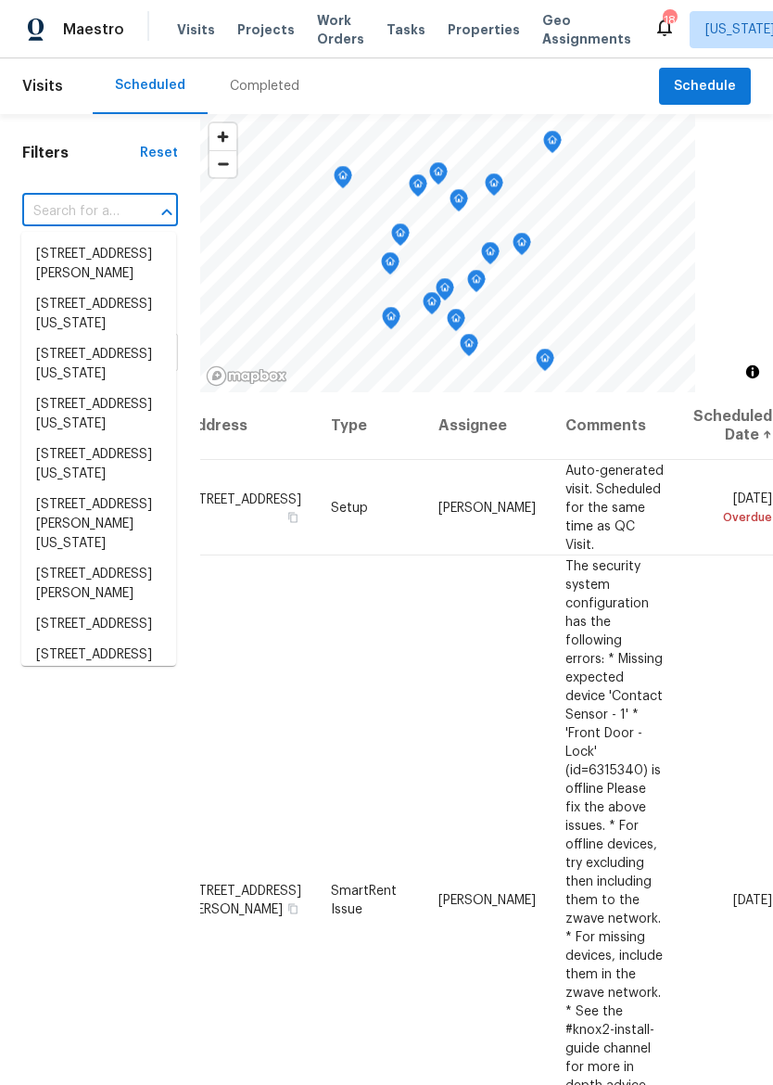
scroll to position [0, 175]
click at [51, 713] on div "Filters Reset ​ Type Assignee Scheduled Date" at bounding box center [100, 687] width 200 height 1146
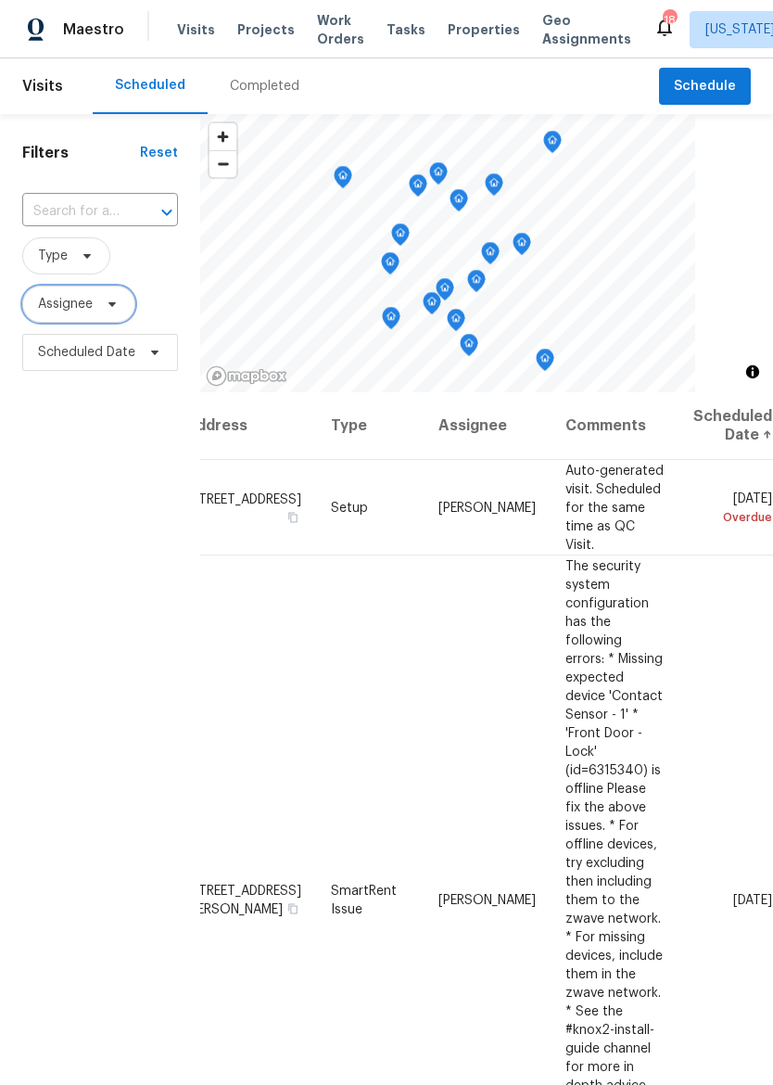
click at [51, 301] on span "Assignee" at bounding box center [65, 304] width 55 height 19
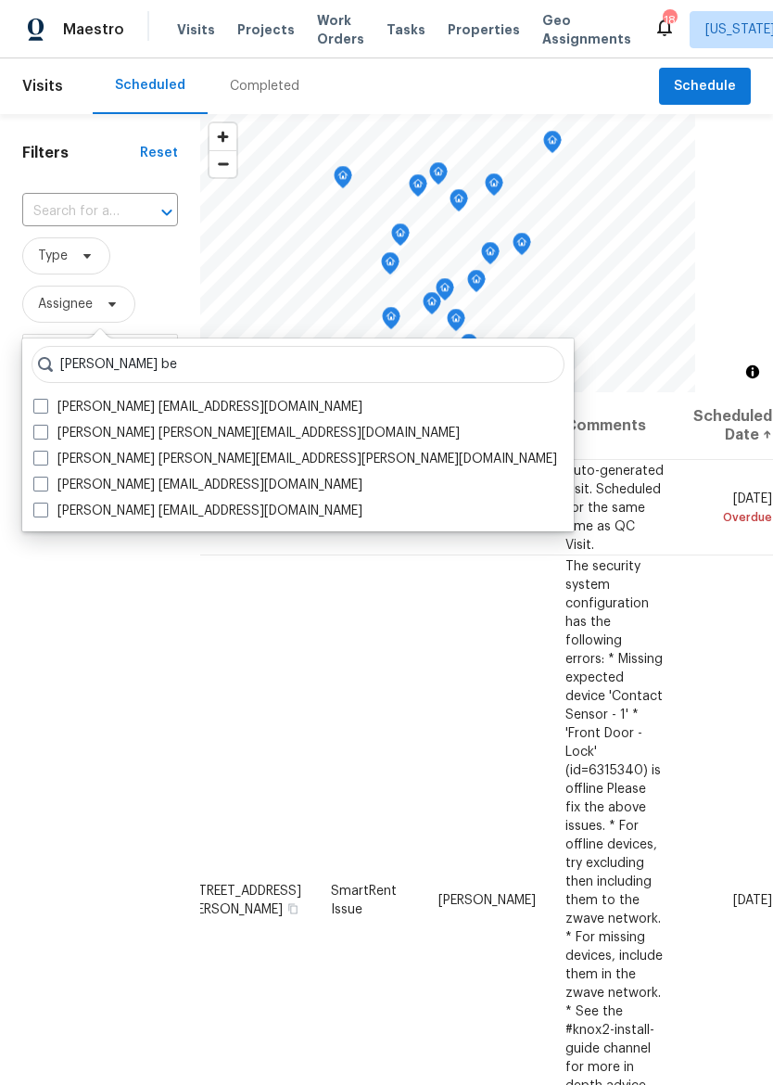
type input "Joshua be"
click at [39, 466] on label "Joshua Beatty joshua.beatty@opendoor.com" at bounding box center [295, 459] width 524 height 19
click at [39, 462] on input "Joshua Beatty joshua.beatty@opendoor.com" at bounding box center [39, 456] width 12 height 12
checkbox input "true"
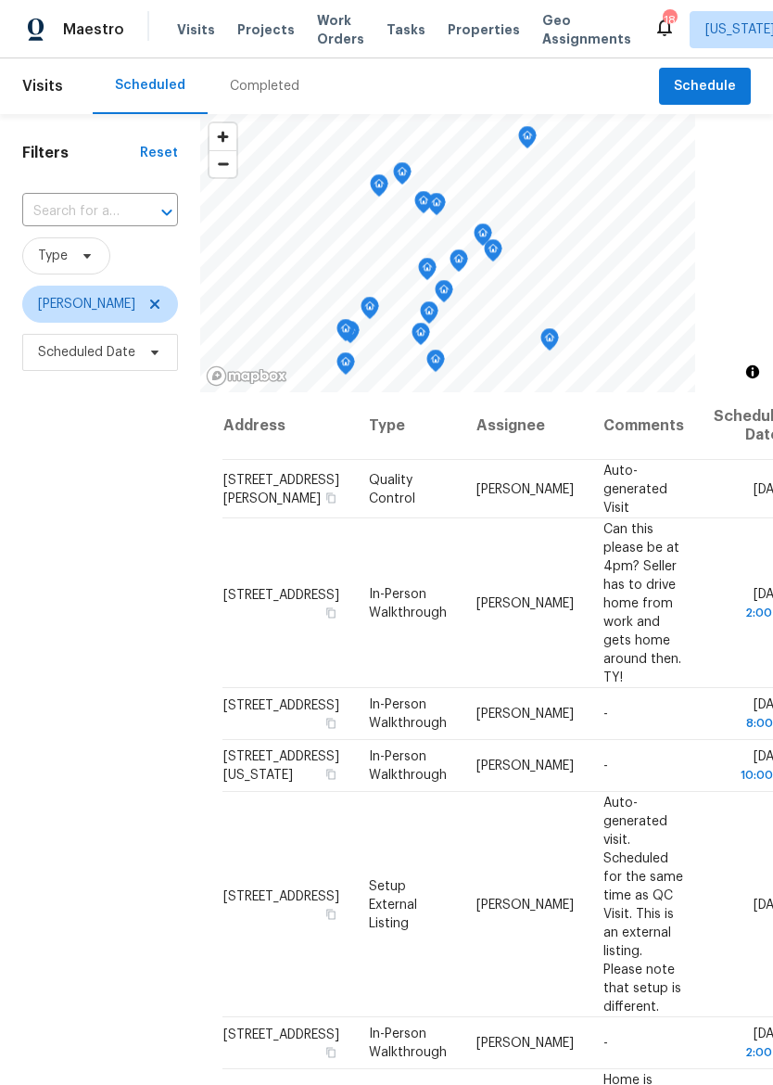
click at [0, 0] on icon at bounding box center [0, 0] width 0 height 0
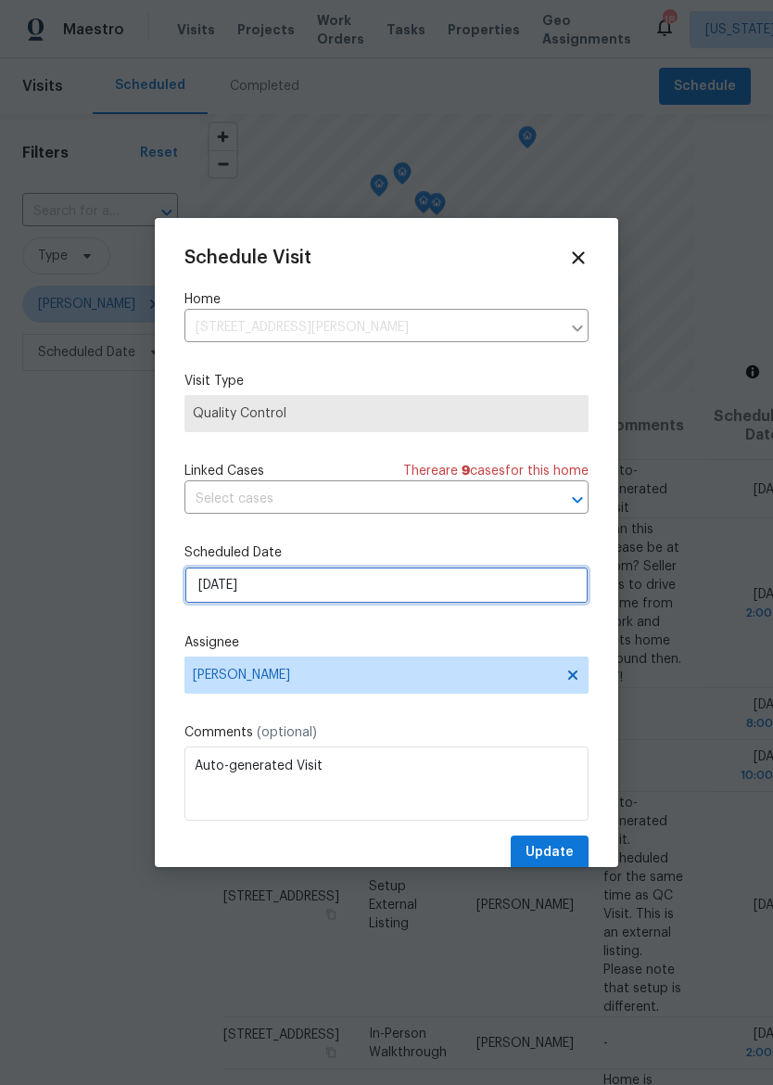
click at [491, 596] on input "9/22/2025" at bounding box center [387, 585] width 404 height 37
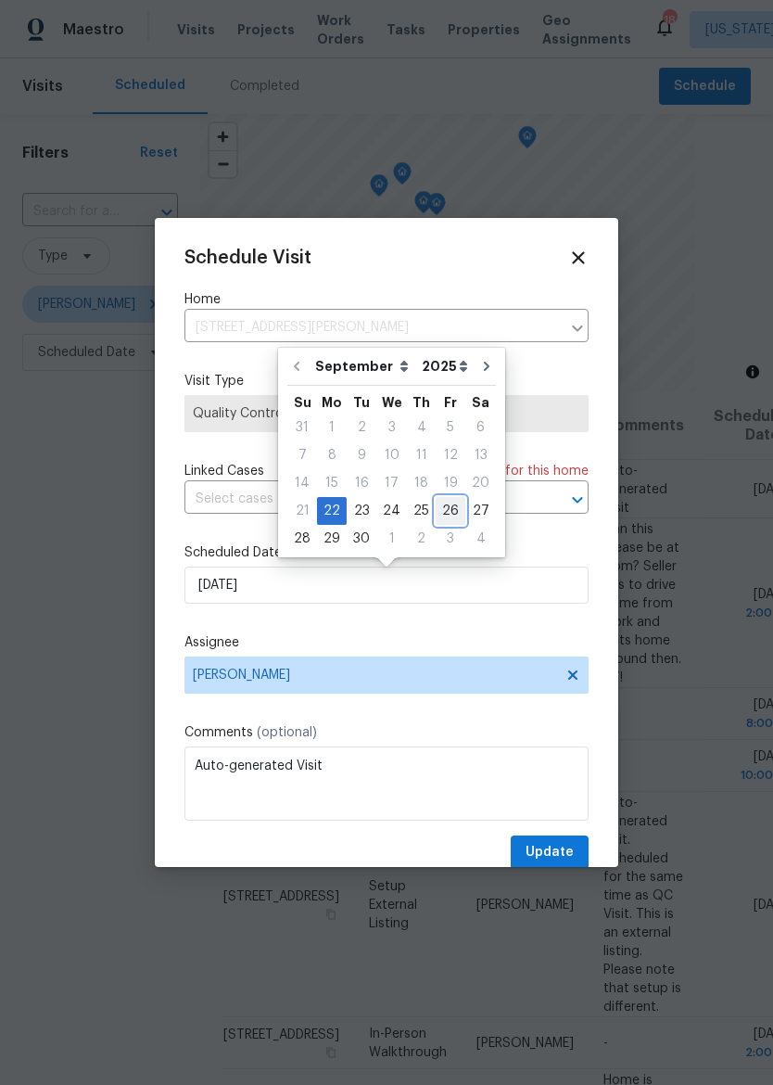
click at [436, 504] on div "26" at bounding box center [451, 511] width 30 height 26
type input "9/26/2025"
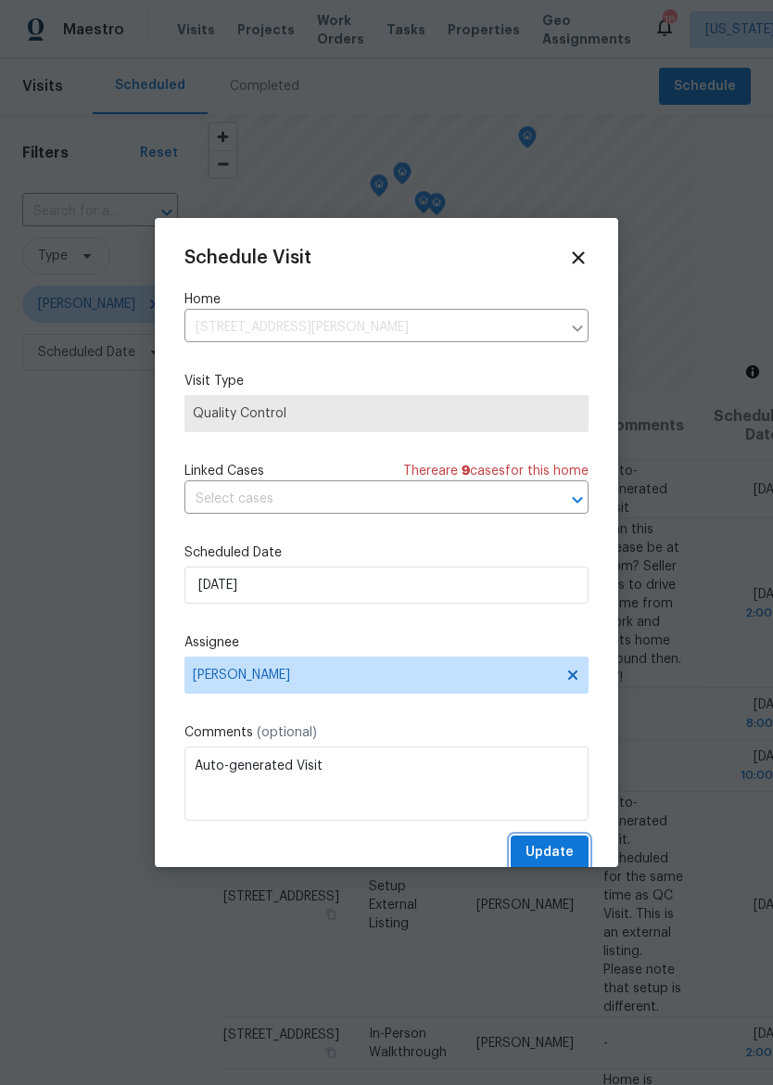
click at [554, 852] on span "Update" at bounding box center [550, 852] width 48 height 23
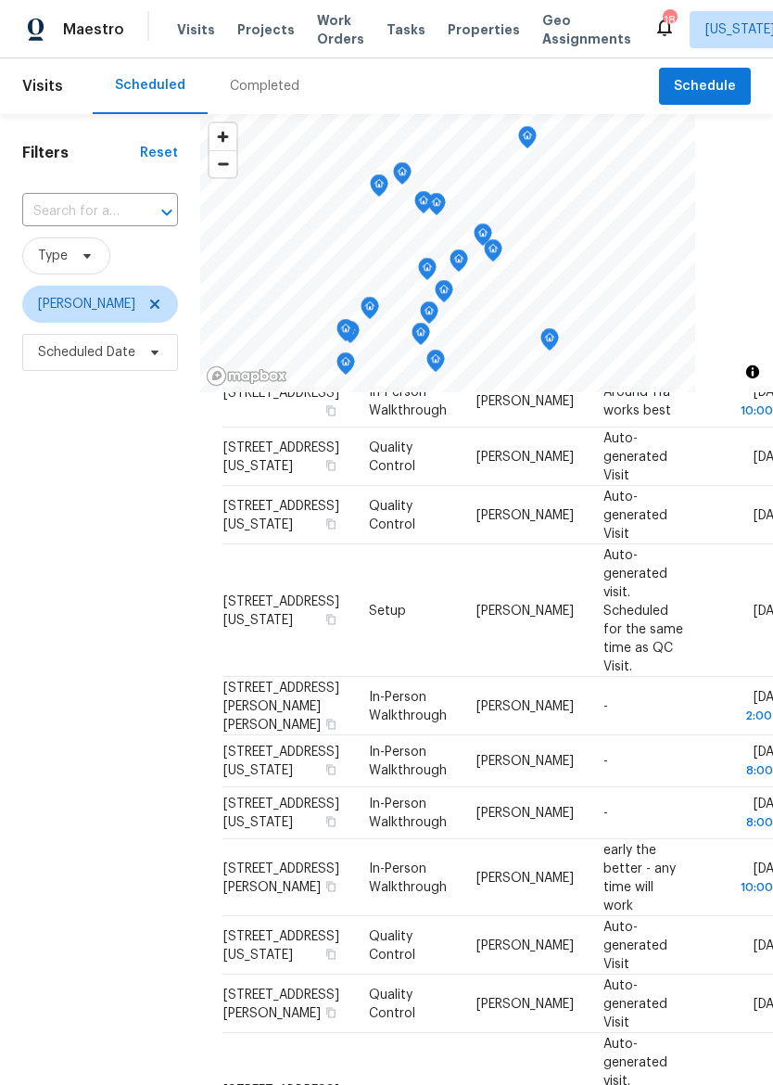
scroll to position [761, 0]
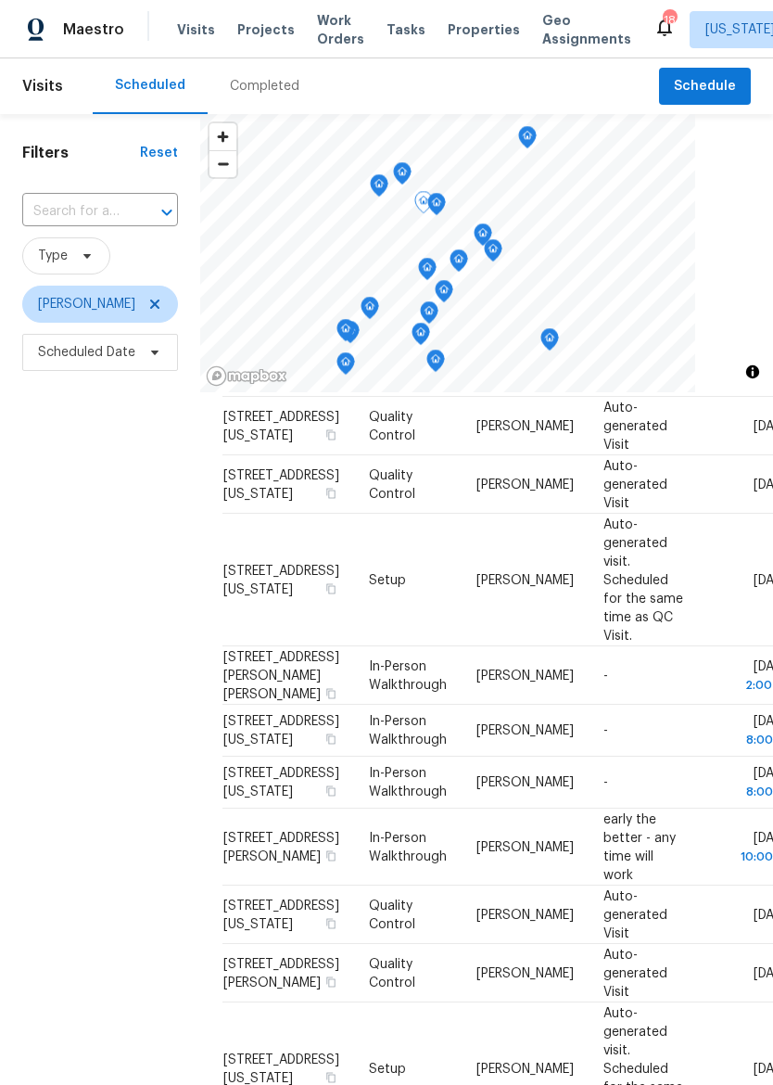
click at [0, 0] on span at bounding box center [0, 0] width 0 height 0
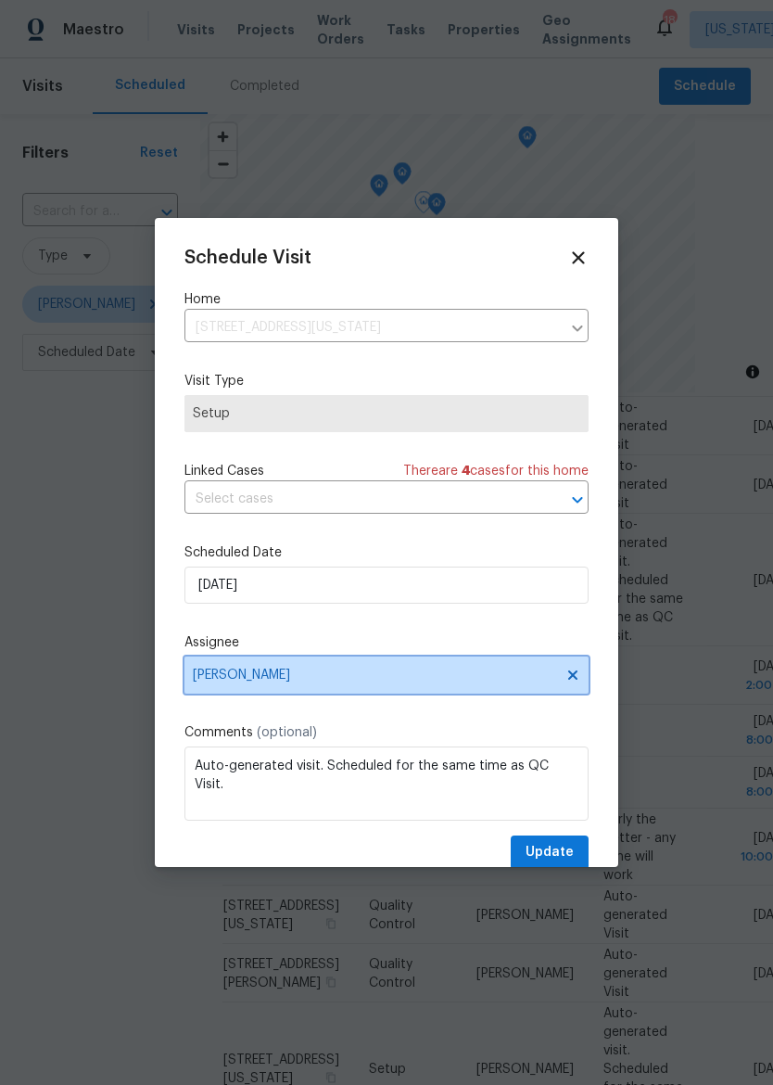
click at [244, 682] on span "[PERSON_NAME]" at bounding box center [375, 675] width 364 height 15
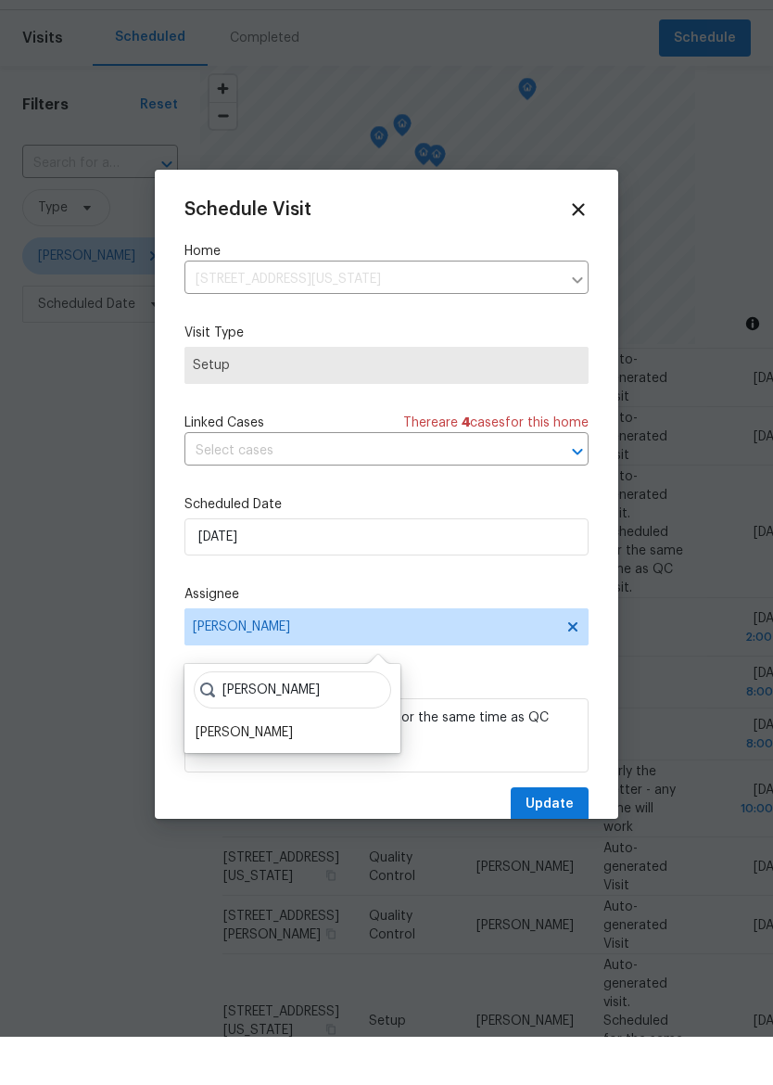
type input "Matt"
click at [226, 772] on div "[PERSON_NAME]" at bounding box center [244, 781] width 97 height 19
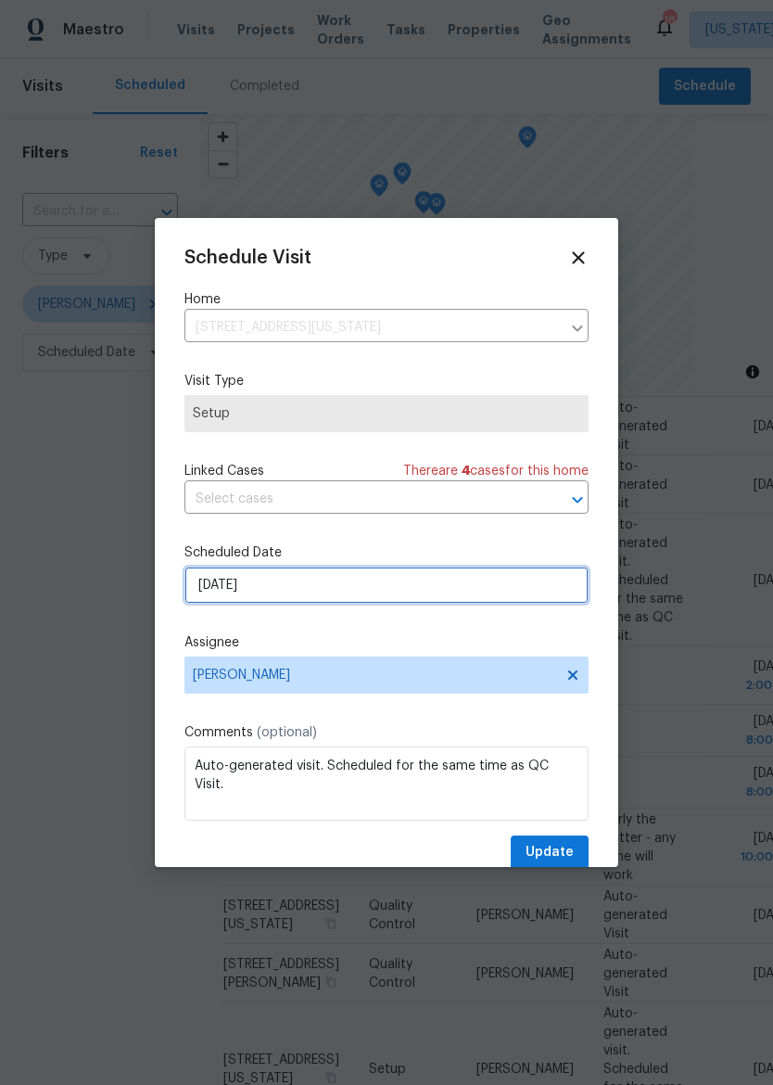
click at [246, 604] on input "9/24/2025" at bounding box center [387, 585] width 404 height 37
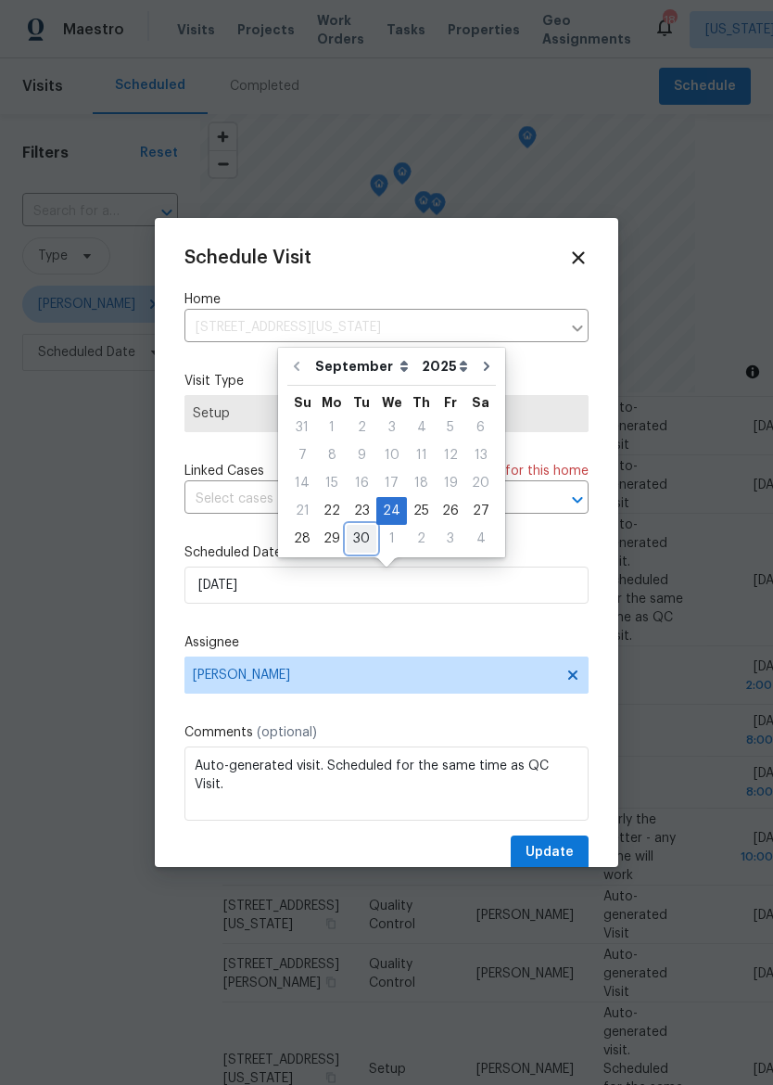
click at [348, 540] on div "30" at bounding box center [362, 539] width 30 height 26
type input "9/30/2025"
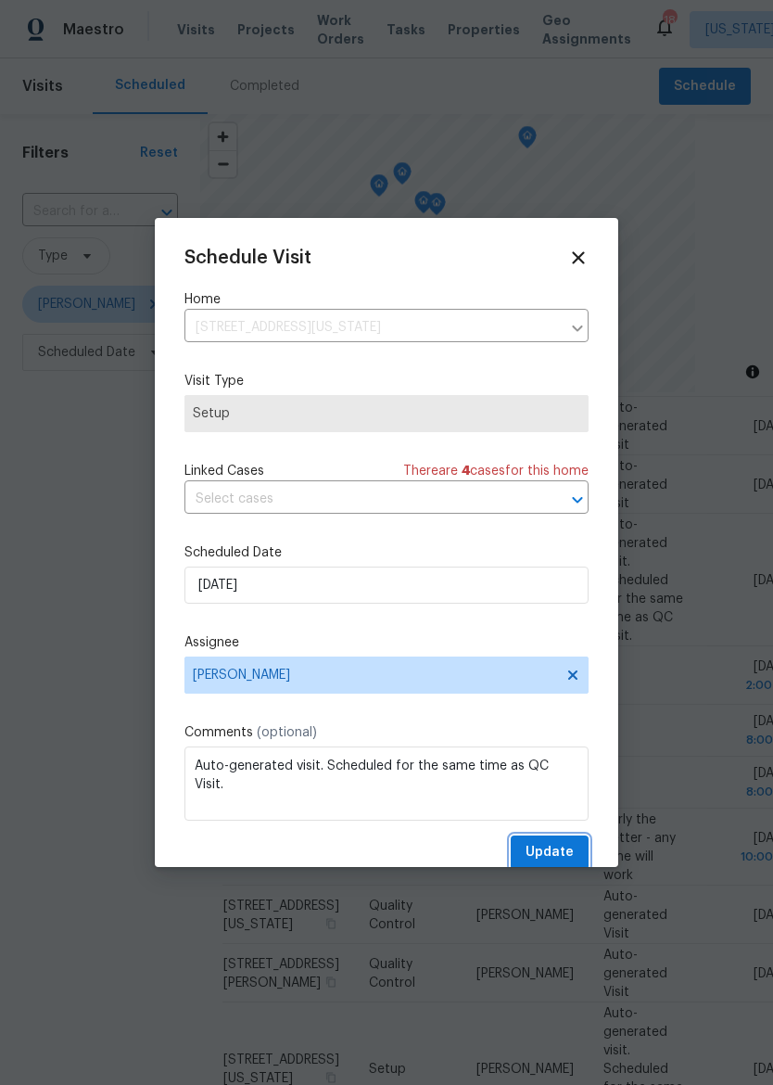
click at [577, 858] on button "Update" at bounding box center [550, 853] width 78 height 34
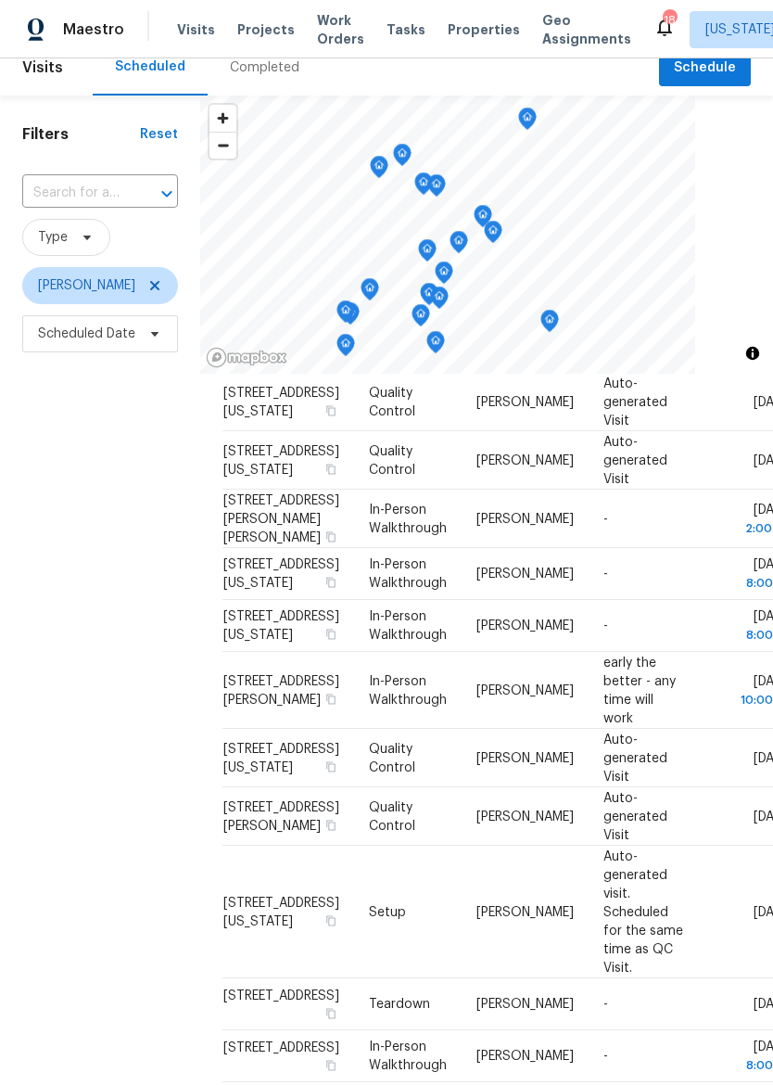
scroll to position [21, 0]
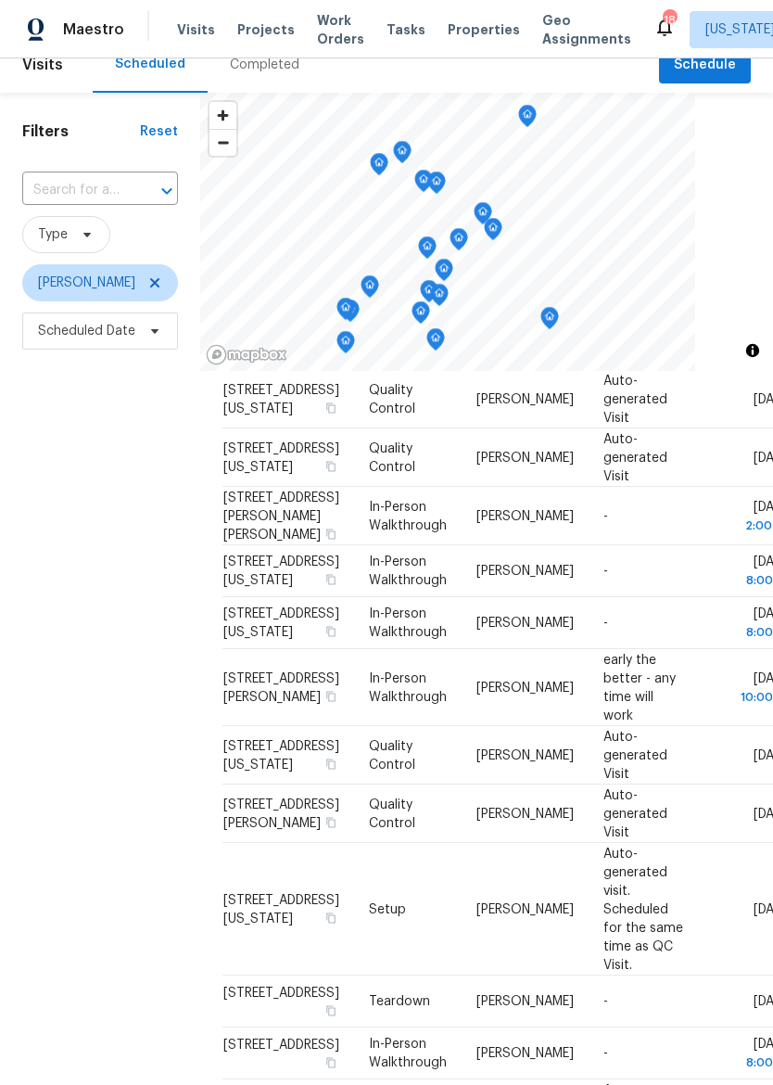
click at [0, 0] on icon at bounding box center [0, 0] width 0 height 0
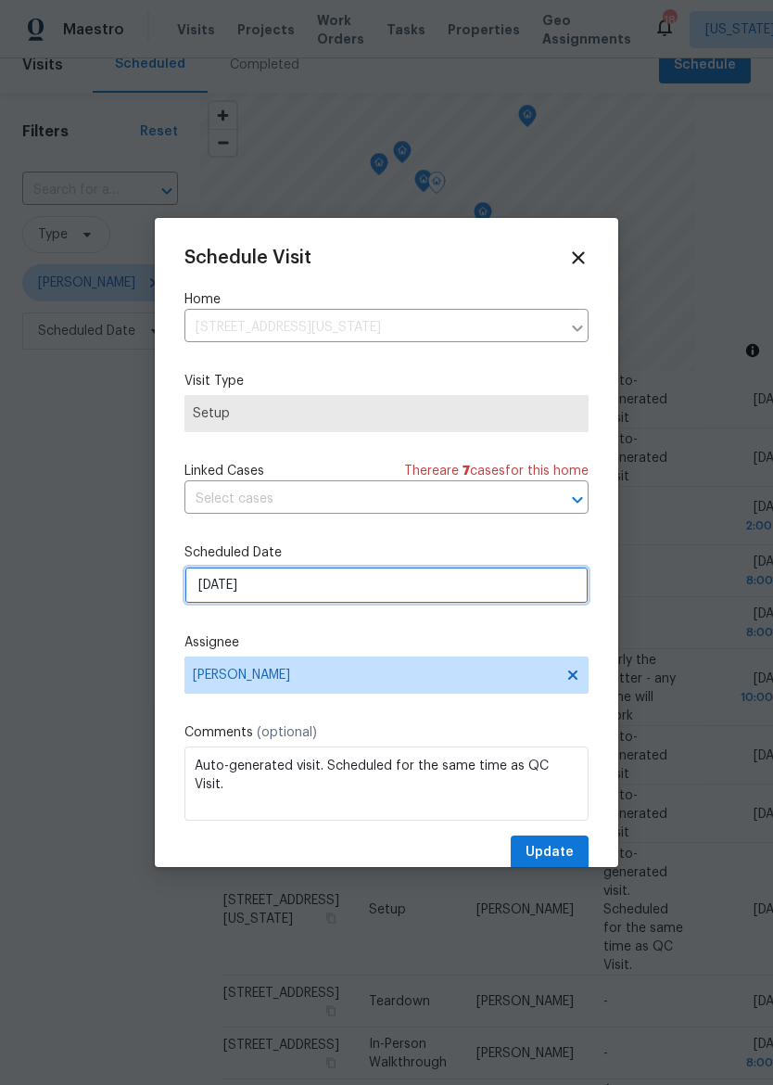
click at [227, 593] on input "9/26/2025" at bounding box center [387, 585] width 404 height 37
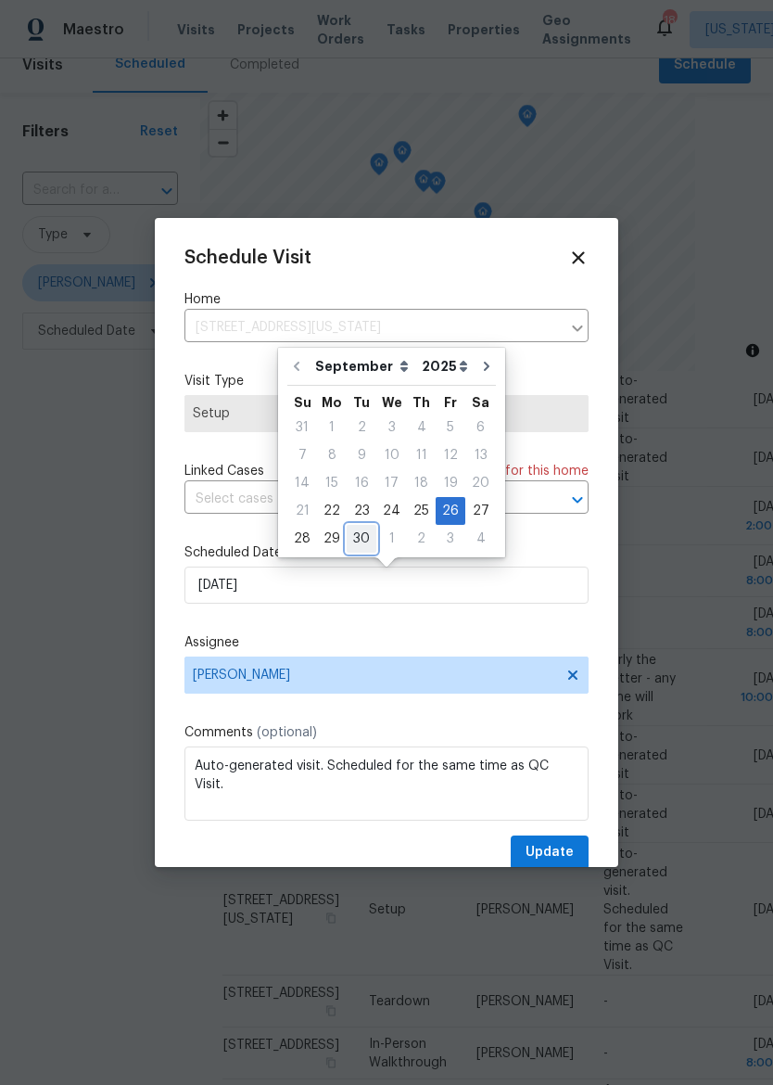
click at [360, 539] on div "30" at bounding box center [362, 539] width 30 height 26
type input "9/30/2025"
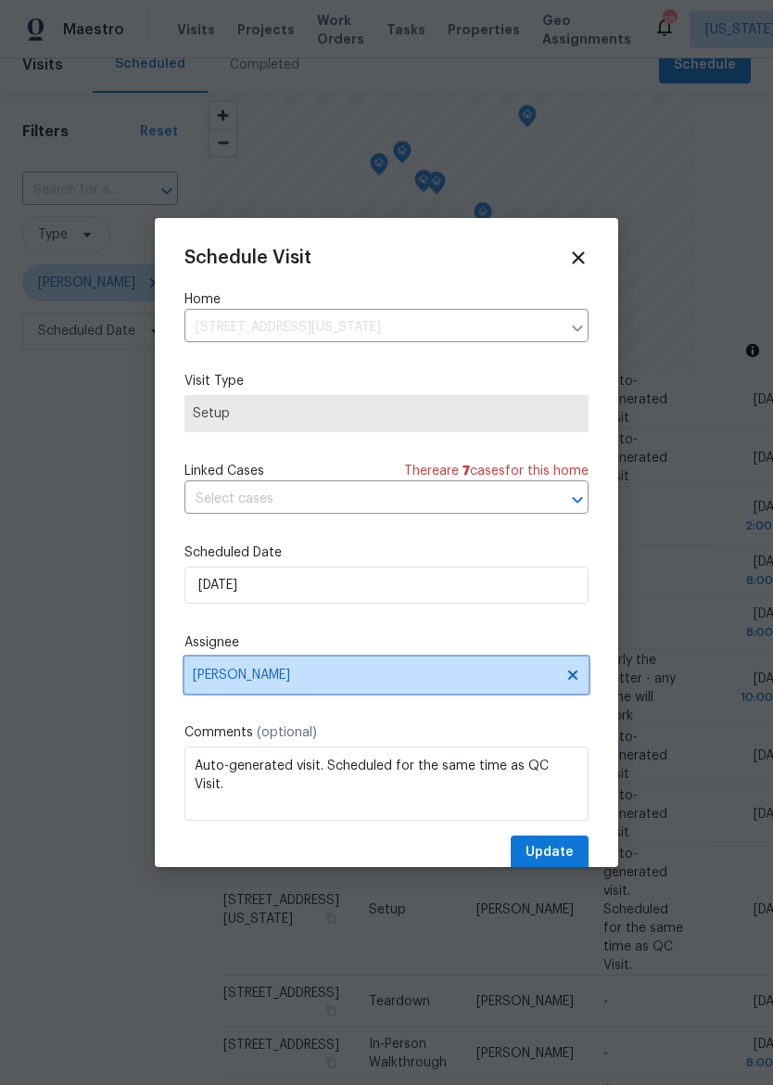
click at [446, 688] on span "[PERSON_NAME]" at bounding box center [387, 675] width 404 height 37
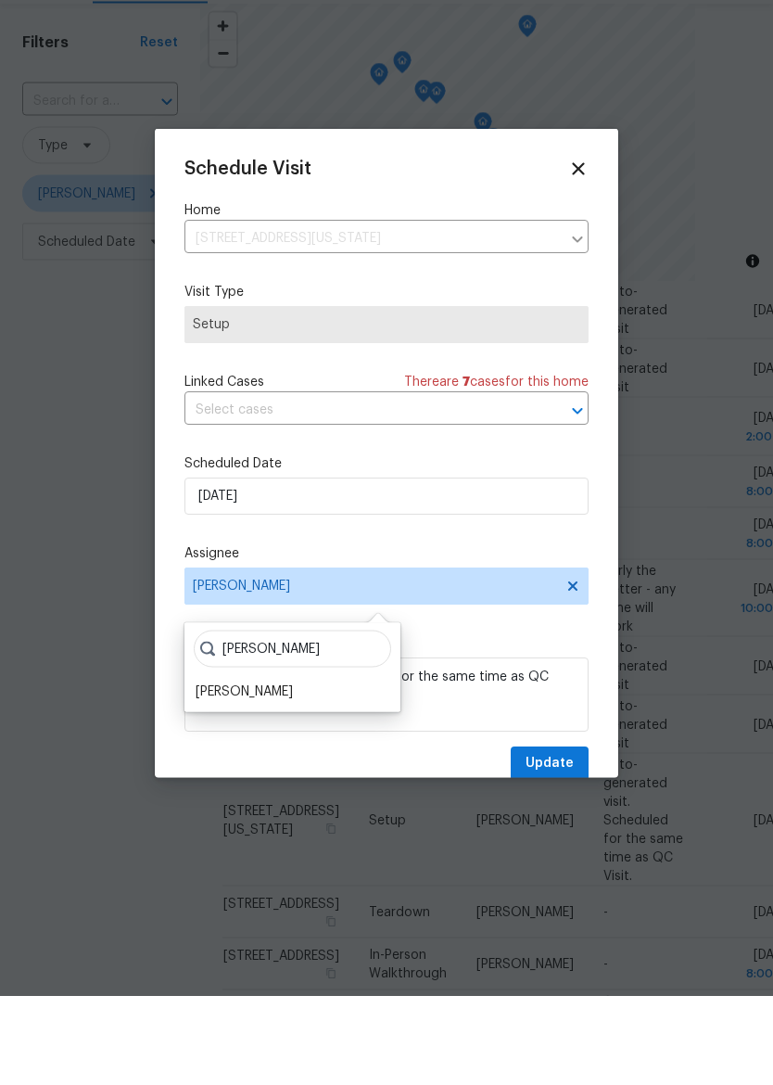
type input "Matt"
click at [224, 772] on div "[PERSON_NAME]" at bounding box center [244, 781] width 97 height 19
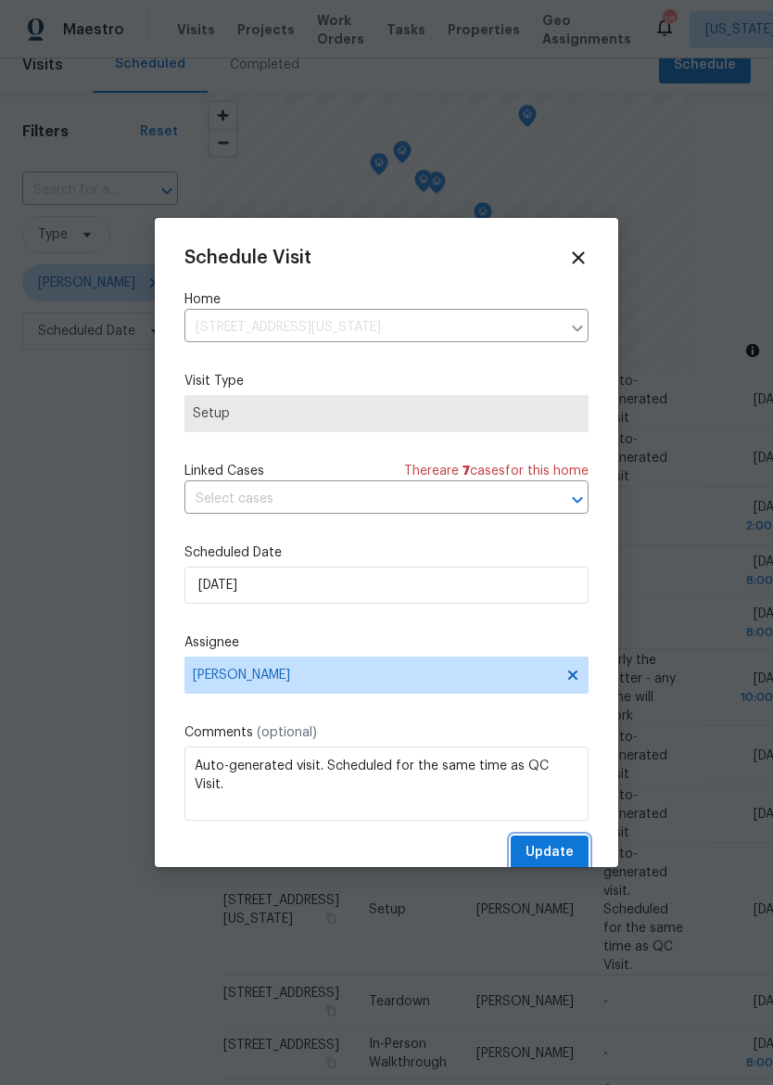
click at [562, 850] on span "Update" at bounding box center [550, 852] width 48 height 23
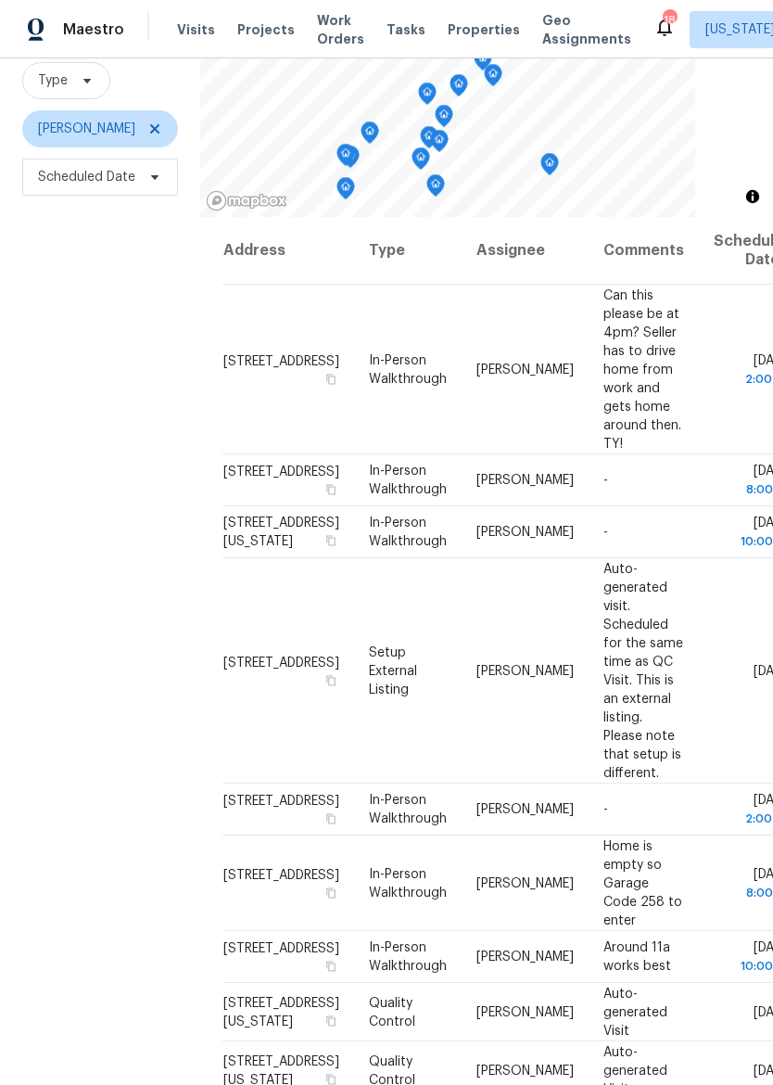
scroll to position [-1, 0]
click at [43, 35] on img at bounding box center [36, 30] width 17 height 23
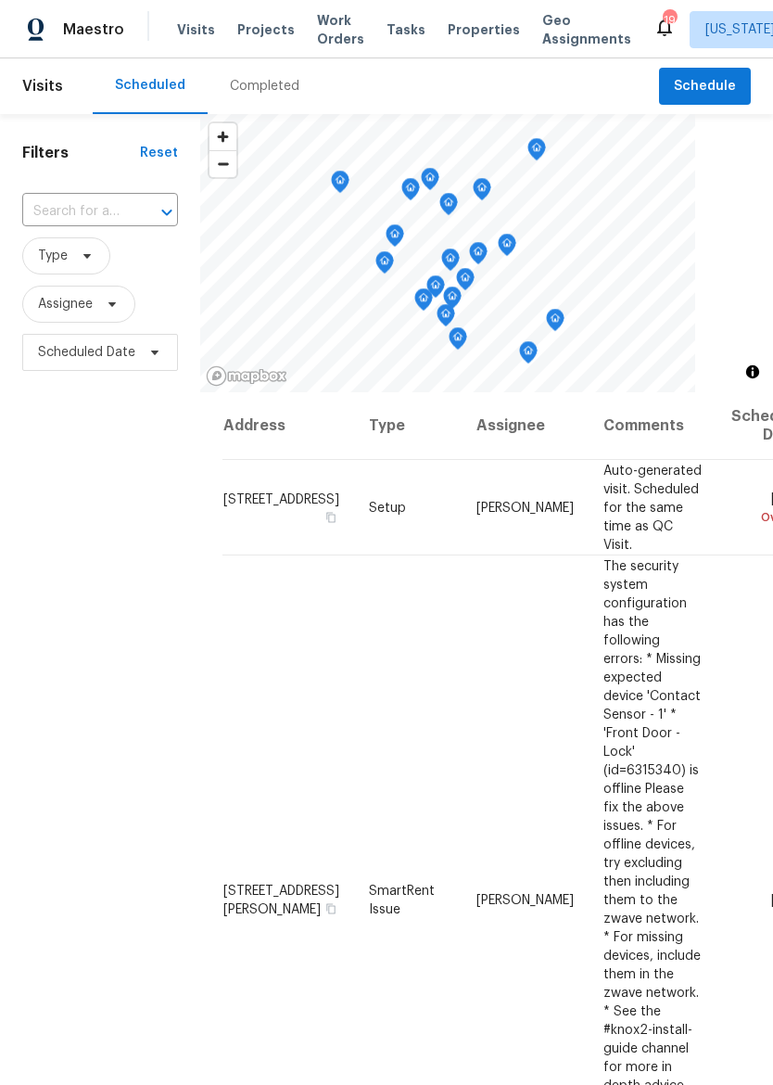
click at [457, 27] on span "Properties" at bounding box center [484, 29] width 72 height 19
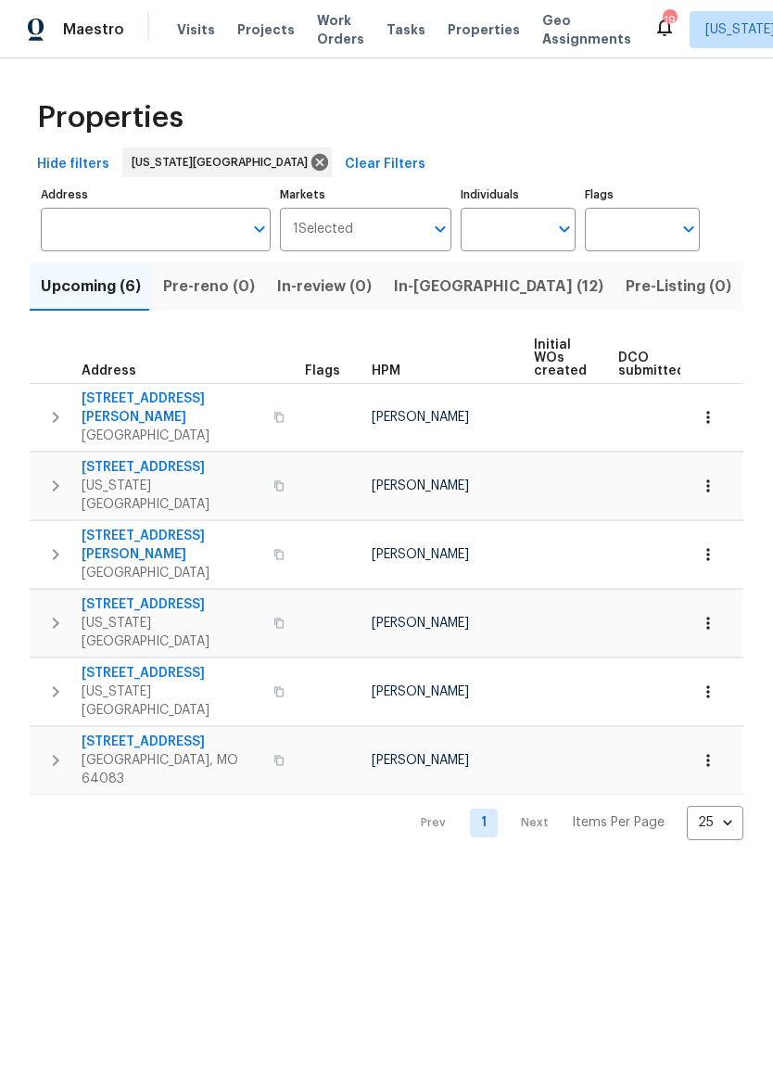
click at [432, 283] on span "In-[GEOGRAPHIC_DATA] (12)" at bounding box center [499, 287] width 210 height 26
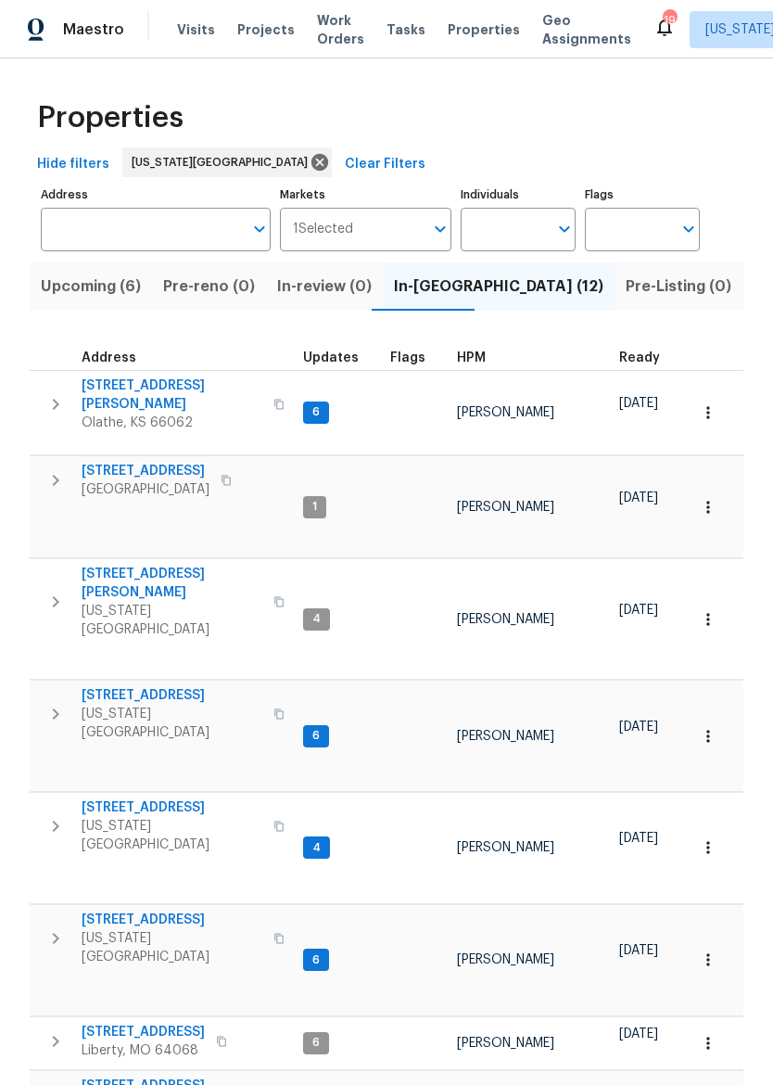
scroll to position [15, 2]
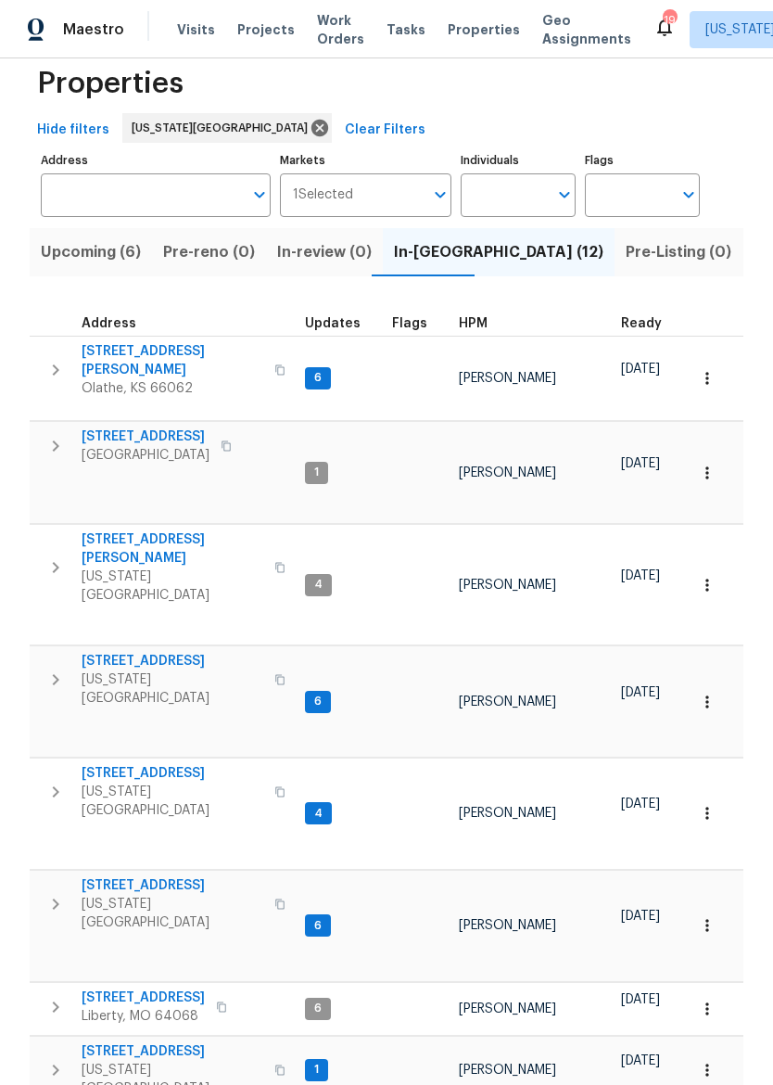
scroll to position [67, 0]
